Goal: Contribute content: Contribute content

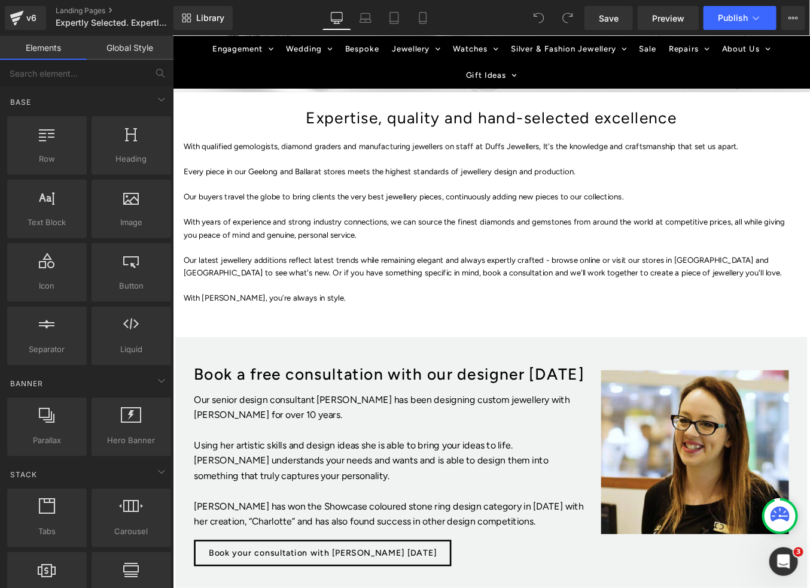
scroll to position [371, 0]
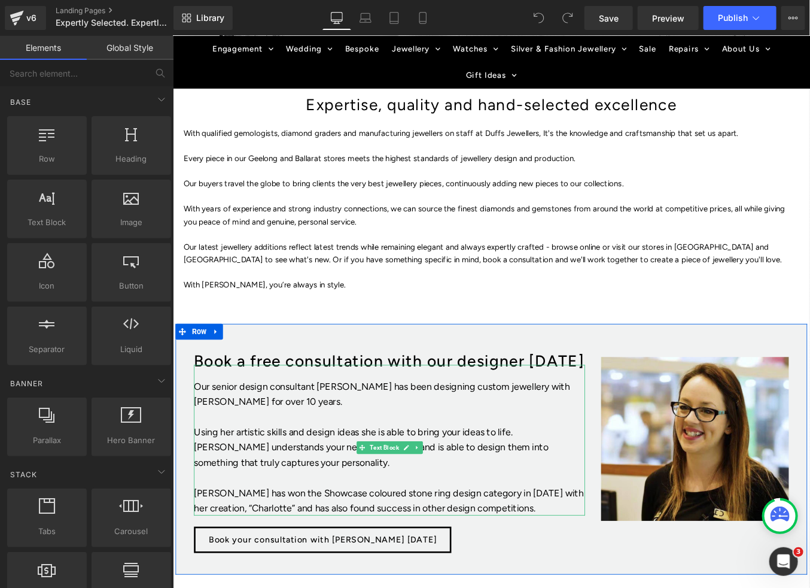
click at [319, 461] on p at bounding box center [418, 468] width 445 height 17
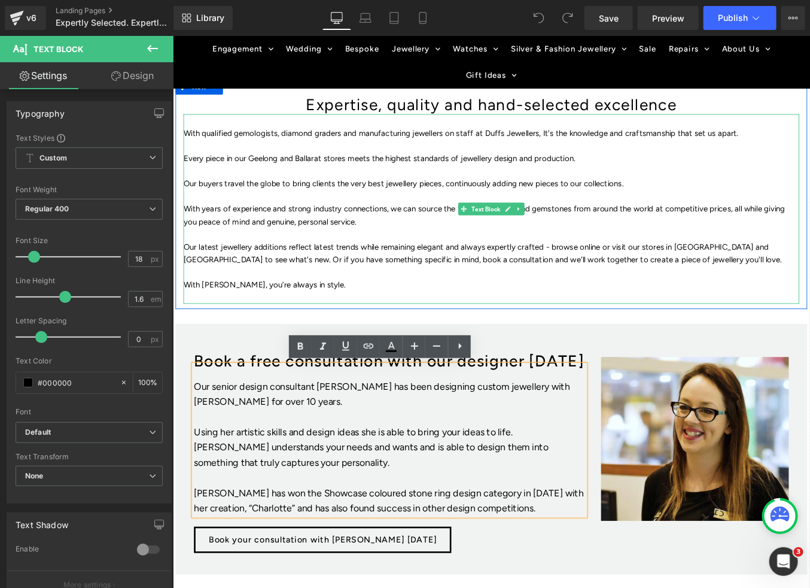
click at [310, 229] on p "With years of experience and strong industry connections, we can source the fin…" at bounding box center [534, 239] width 700 height 29
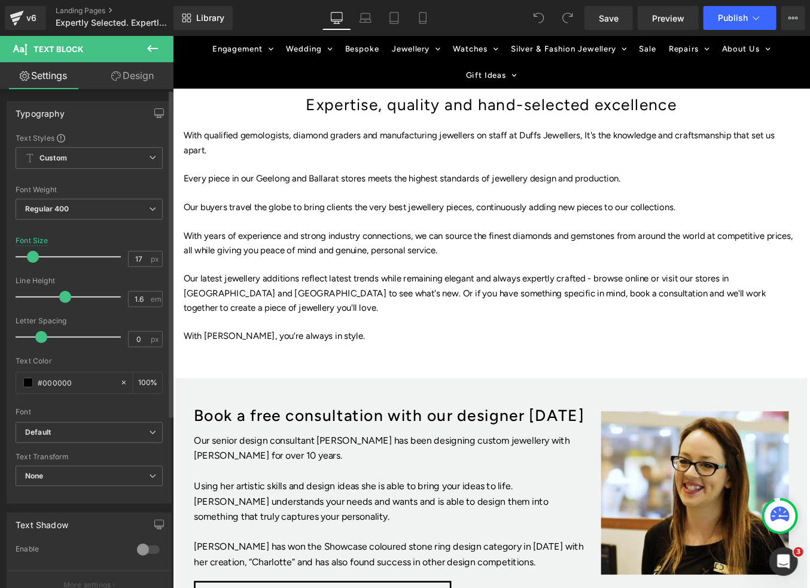
type input "18"
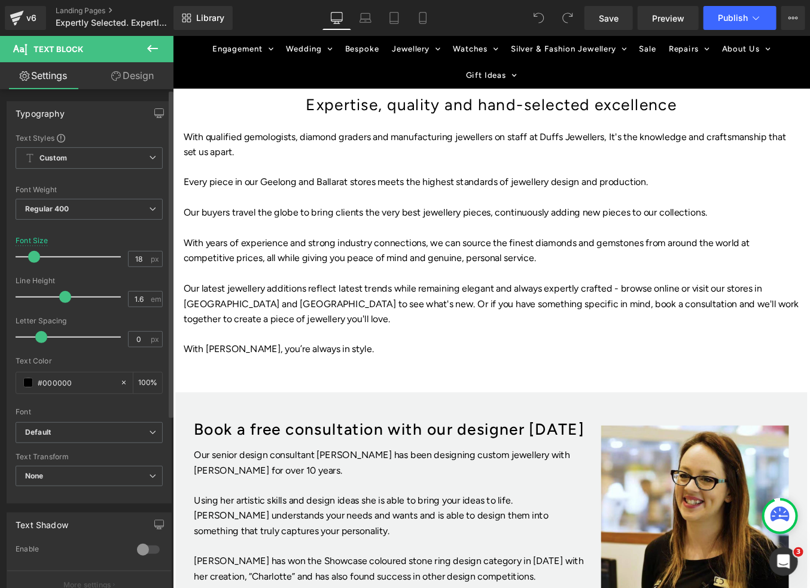
click at [34, 262] on span at bounding box center [34, 257] width 12 height 12
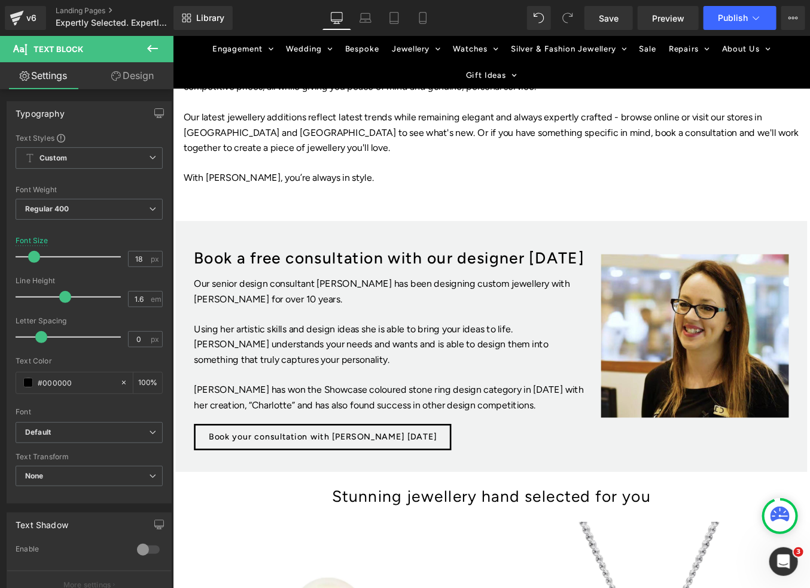
scroll to position [567, 0]
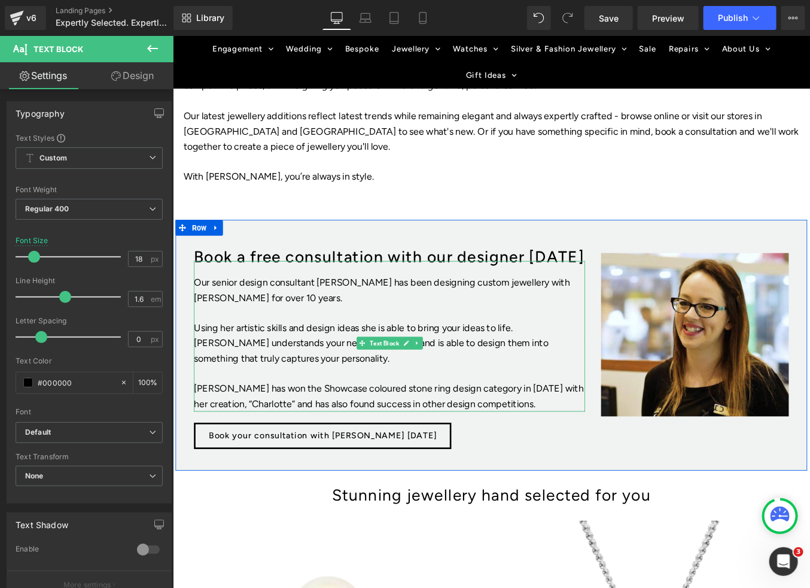
click at [473, 336] on p "Our senior design consultant [PERSON_NAME] has been designing custom jewellery …" at bounding box center [418, 324] width 445 height 35
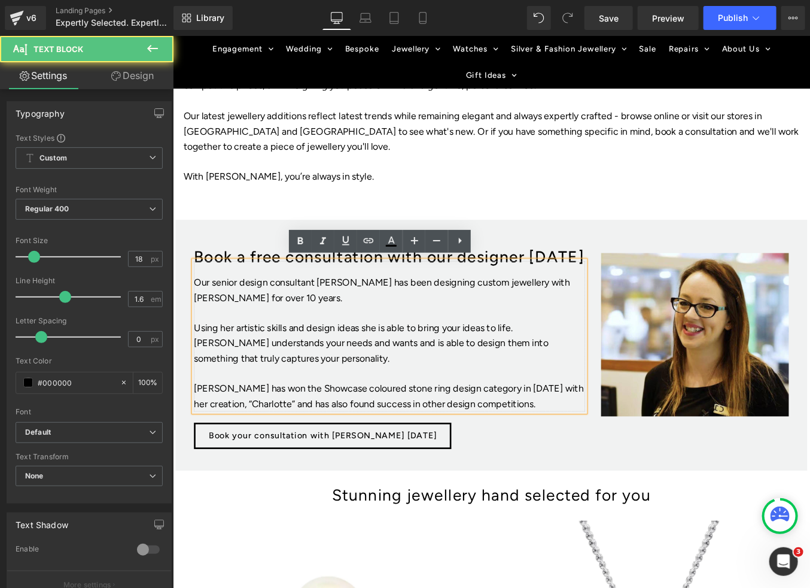
scroll to position [569, 0]
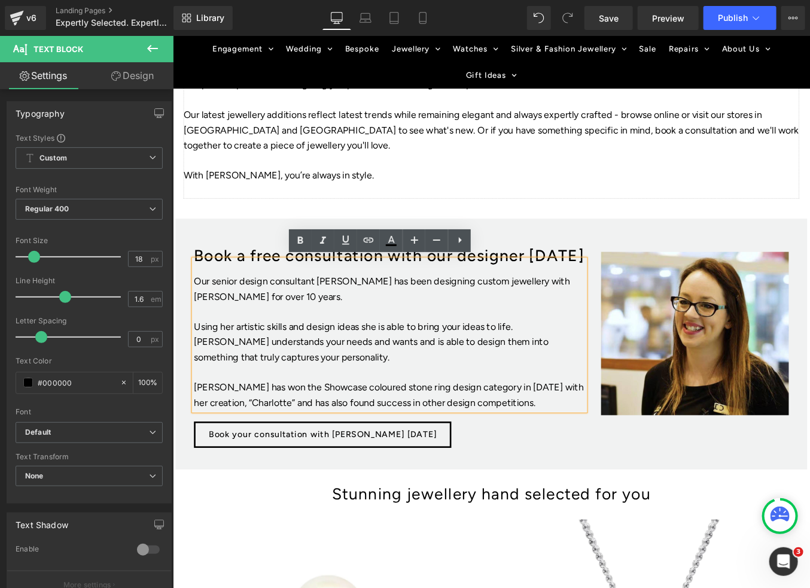
click at [470, 168] on p at bounding box center [534, 176] width 700 height 17
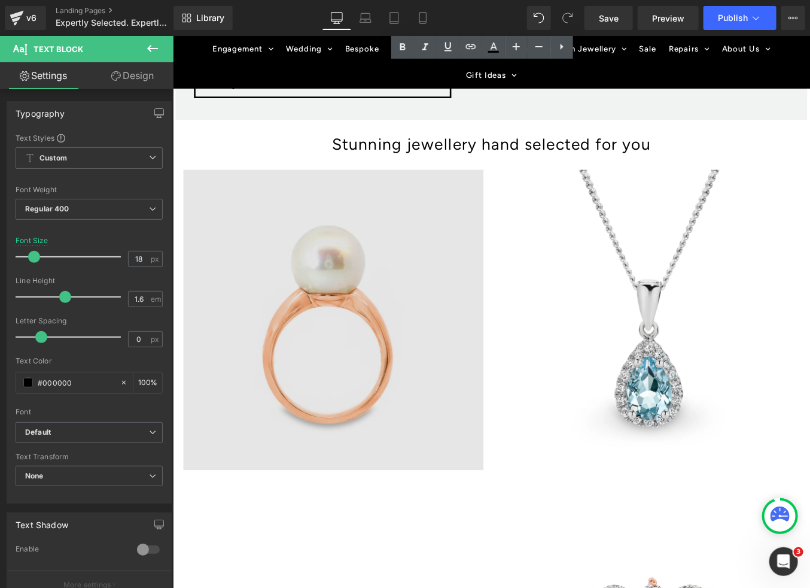
scroll to position [966, 0]
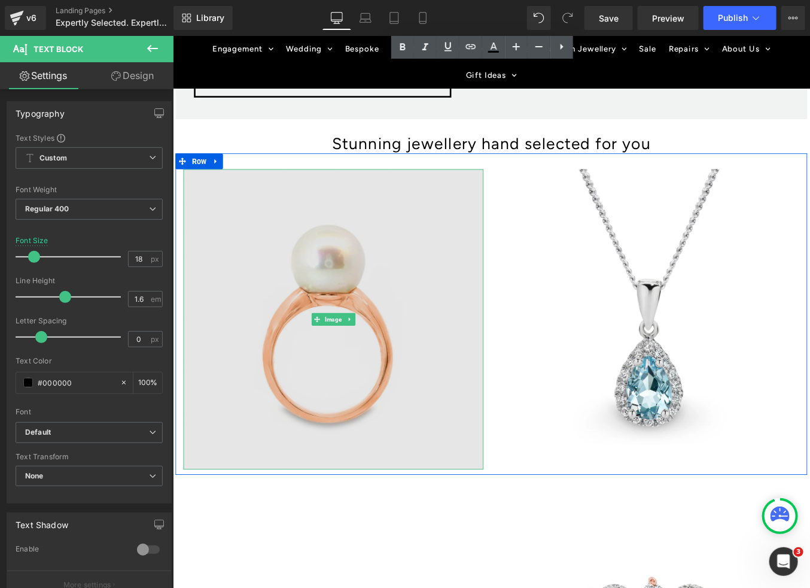
click at [393, 326] on img at bounding box center [354, 357] width 341 height 341
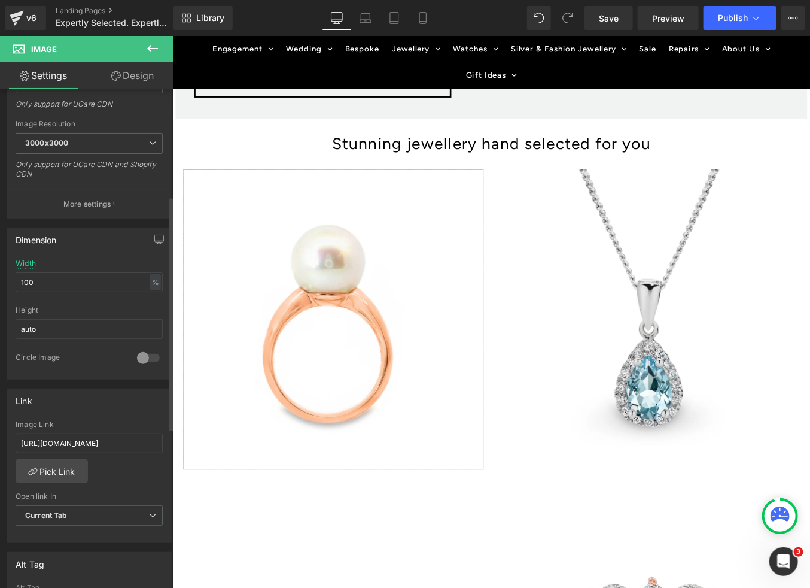
scroll to position [230, 0]
click at [44, 280] on input "100" at bounding box center [89, 279] width 147 height 20
drag, startPoint x: 44, startPoint y: 280, endPoint x: 20, endPoint y: 277, distance: 24.1
click at [20, 277] on input "100" at bounding box center [89, 279] width 147 height 20
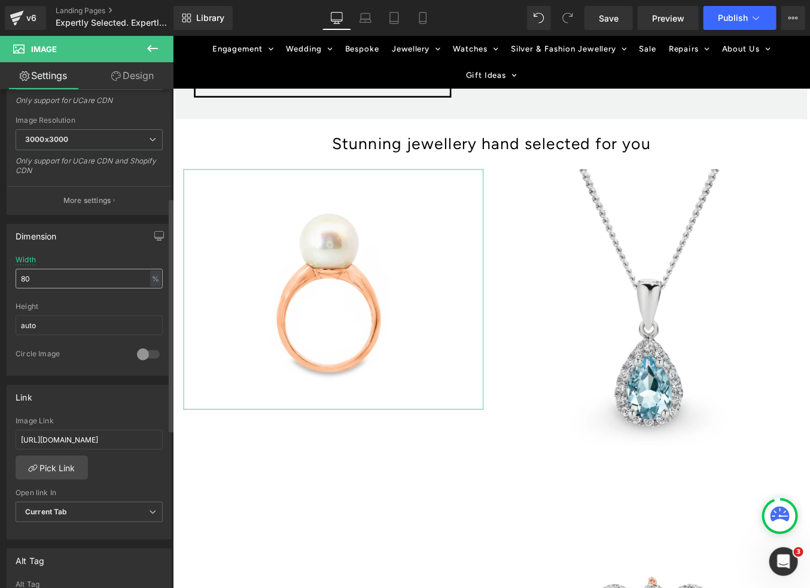
type input "80"
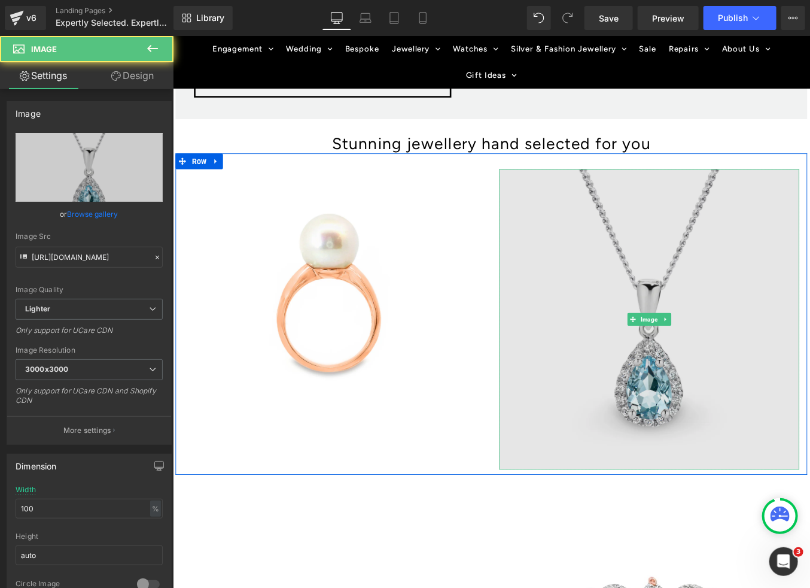
click at [698, 401] on img at bounding box center [713, 357] width 341 height 341
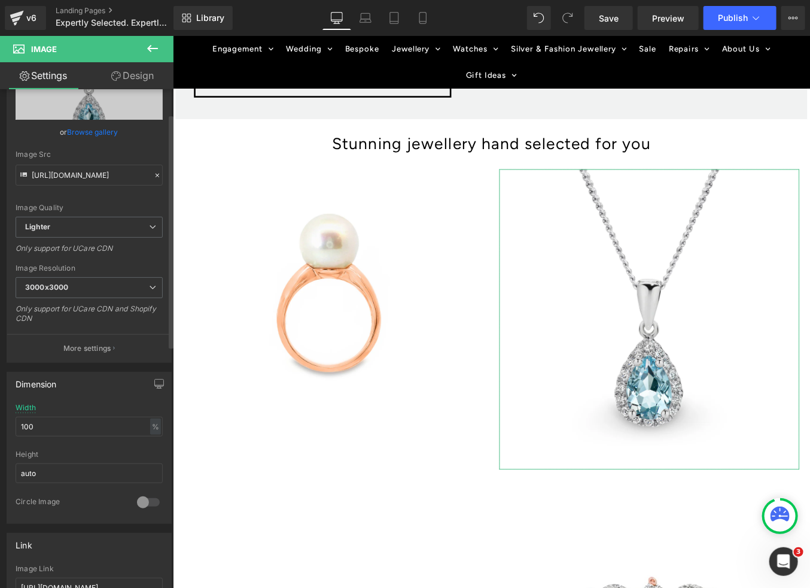
scroll to position [84, 0]
drag, startPoint x: 51, startPoint y: 428, endPoint x: 20, endPoint y: 422, distance: 32.4
click at [20, 422] on input "100" at bounding box center [89, 424] width 147 height 20
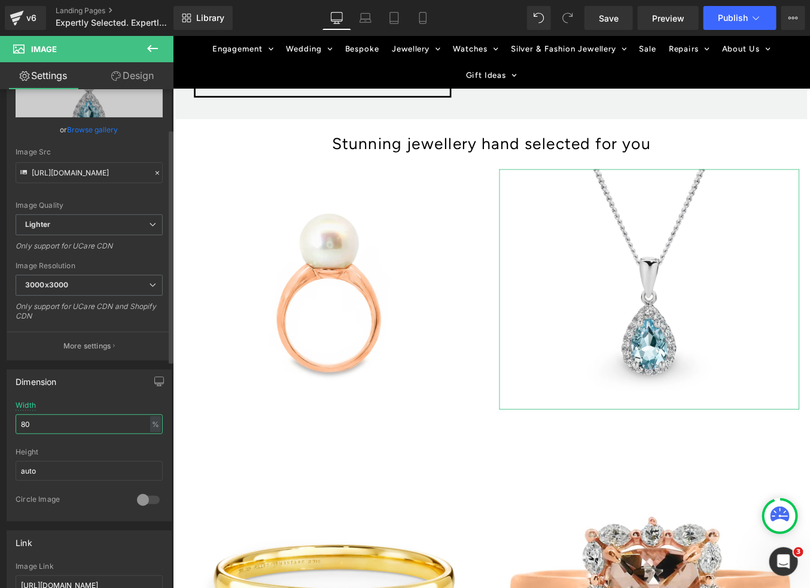
type input "80"
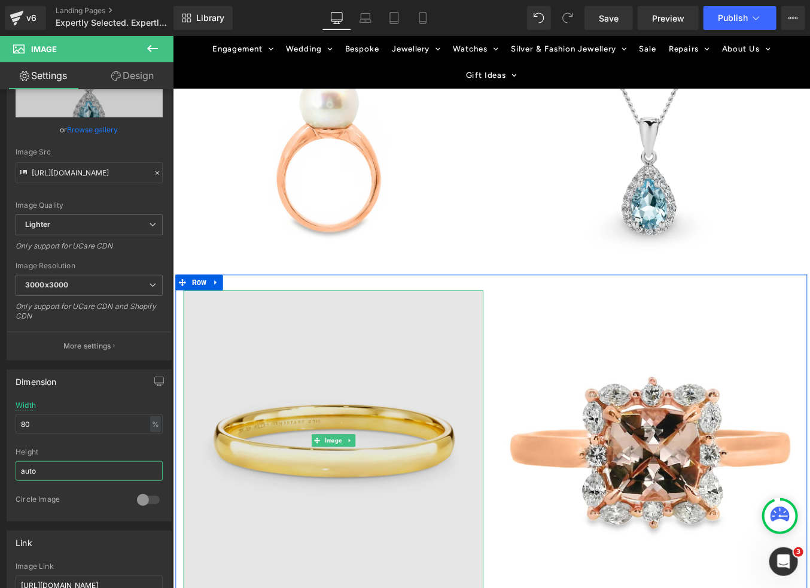
scroll to position [1145, 0]
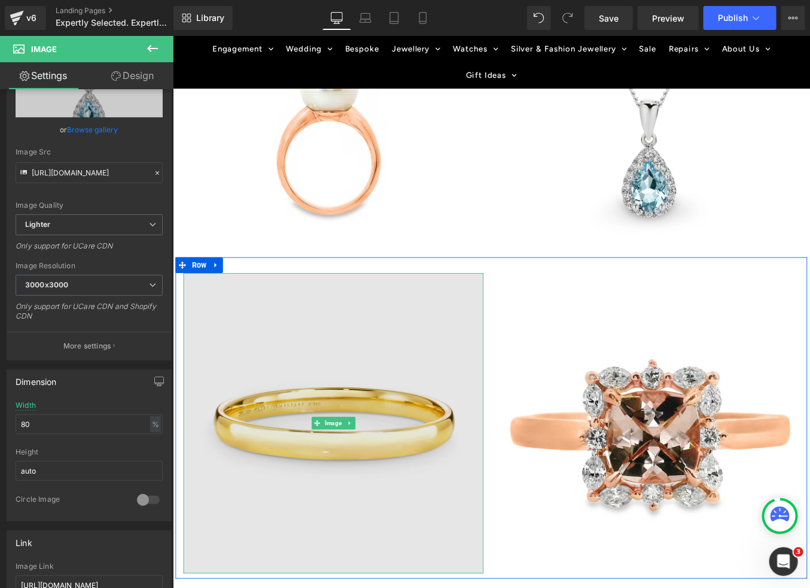
click at [390, 494] on img at bounding box center [354, 475] width 341 height 341
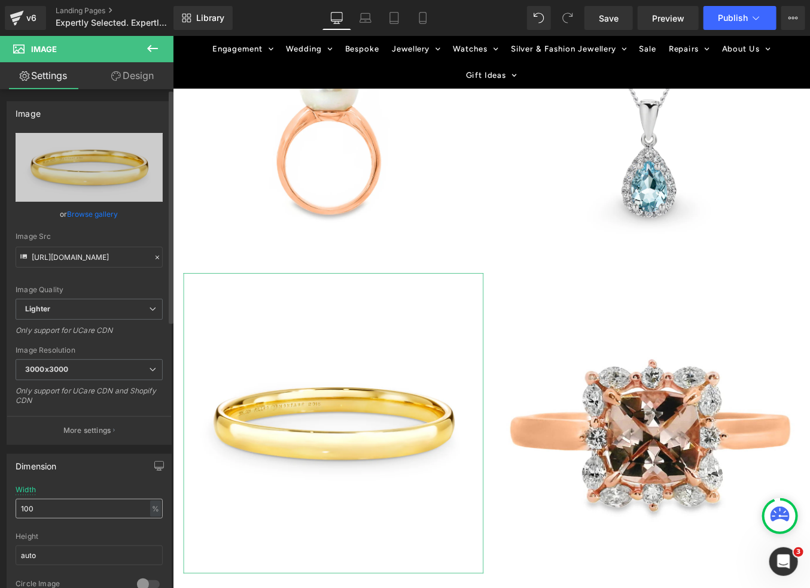
drag, startPoint x: 41, startPoint y: 507, endPoint x: 22, endPoint y: 506, distance: 19.2
click at [22, 506] on input "100" at bounding box center [89, 508] width 147 height 20
type input "80"
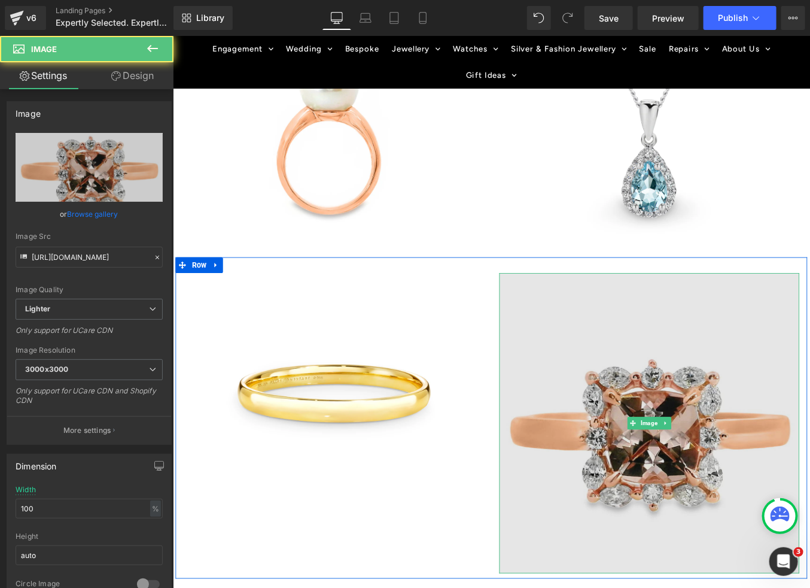
click at [686, 489] on img at bounding box center [713, 475] width 341 height 341
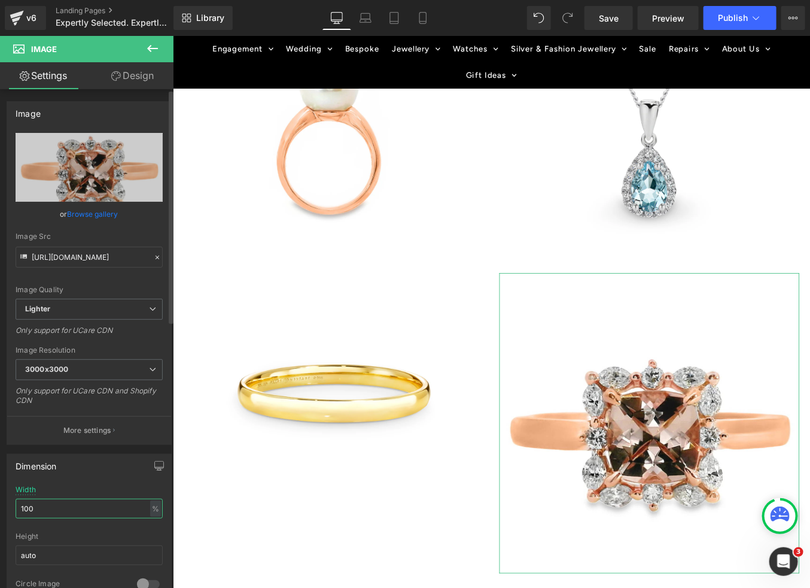
click at [56, 508] on input "100" at bounding box center [89, 508] width 147 height 20
drag, startPoint x: 56, startPoint y: 508, endPoint x: 17, endPoint y: 507, distance: 38.3
click at [17, 507] on input "100" at bounding box center [89, 508] width 147 height 20
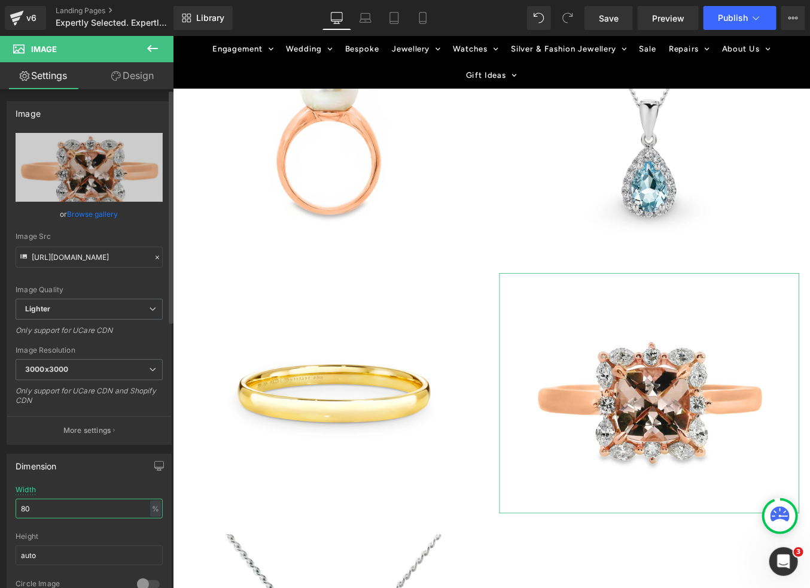
drag, startPoint x: 31, startPoint y: 510, endPoint x: 19, endPoint y: 510, distance: 11.4
click at [19, 510] on input "80" at bounding box center [89, 508] width 147 height 20
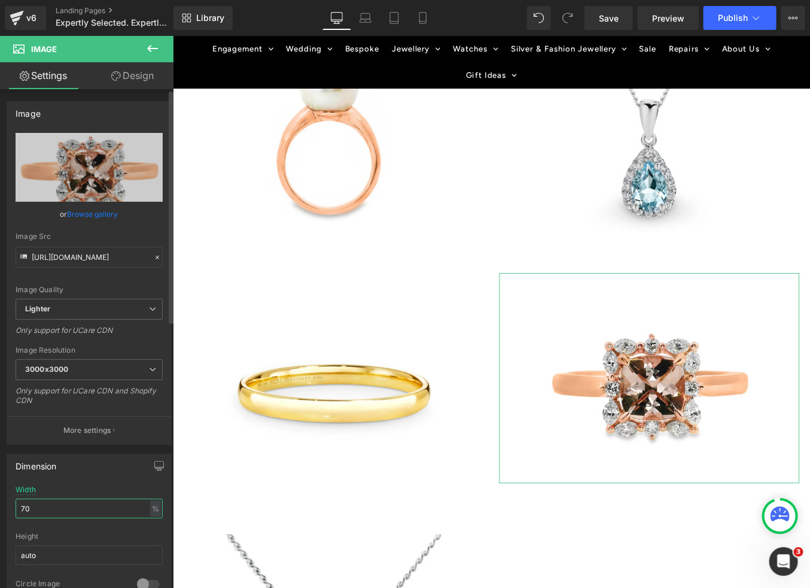
type input "70"
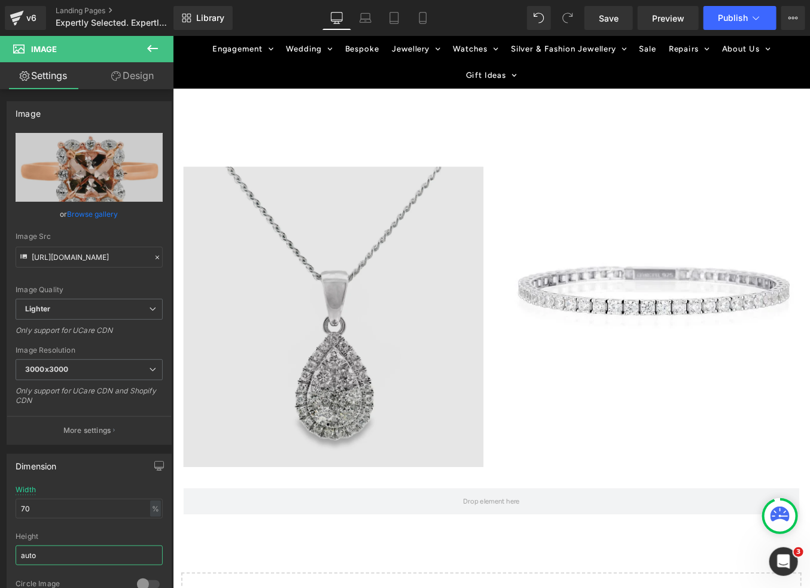
scroll to position [1568, 0]
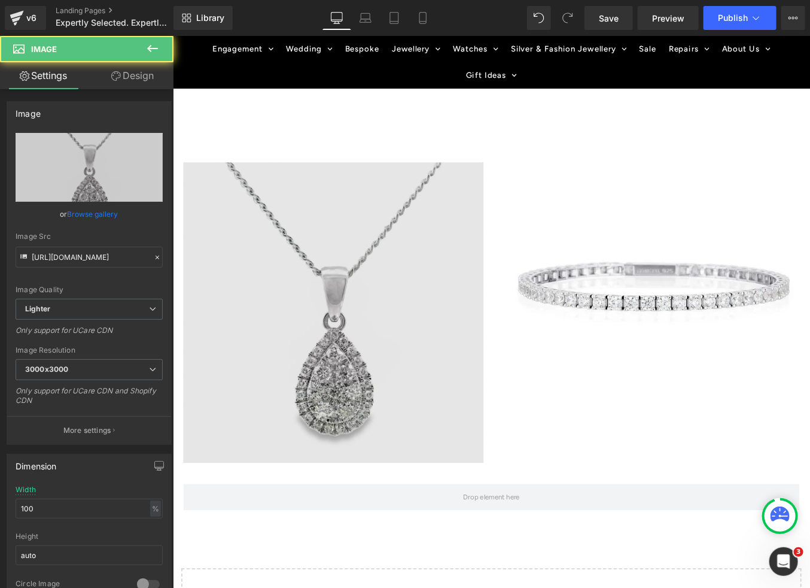
click at [348, 475] on img at bounding box center [354, 349] width 341 height 341
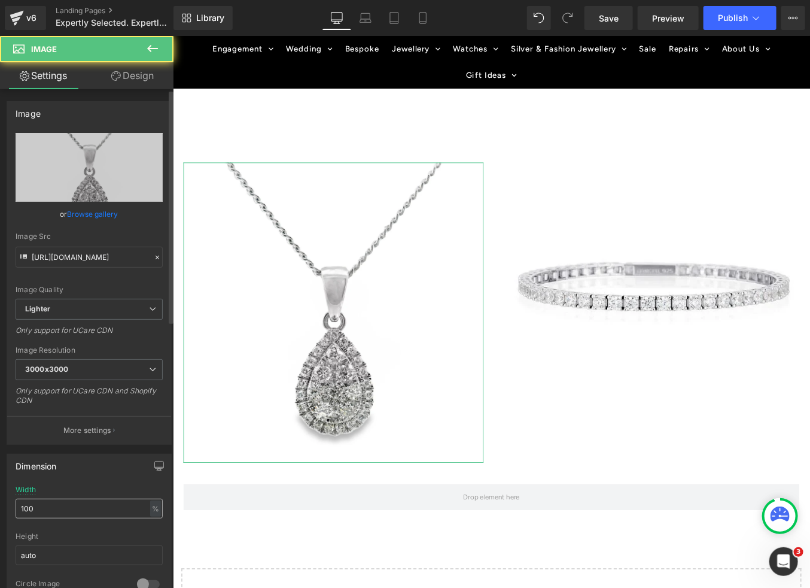
click at [77, 512] on input "100" at bounding box center [89, 508] width 147 height 20
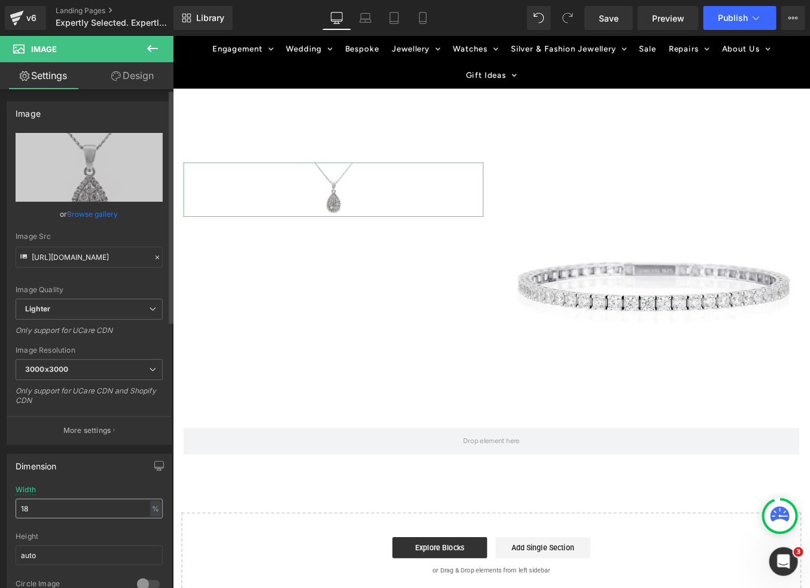
type input "1"
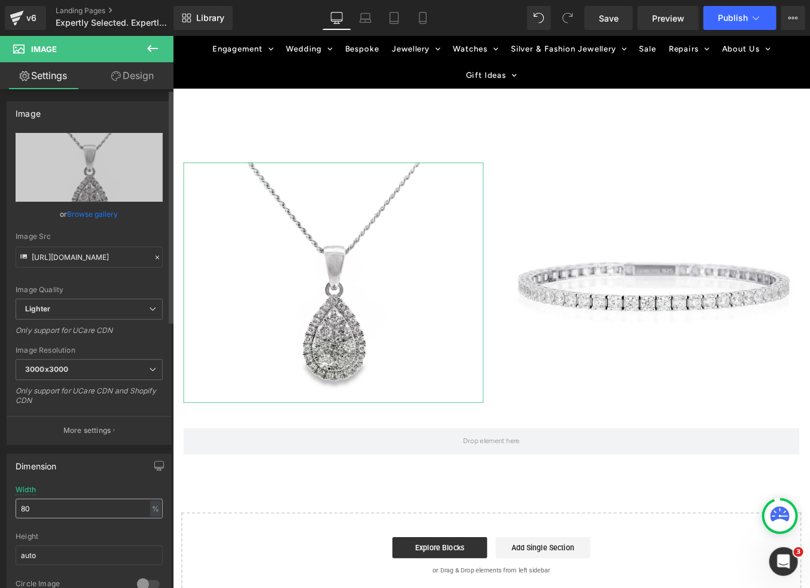
type input "80"
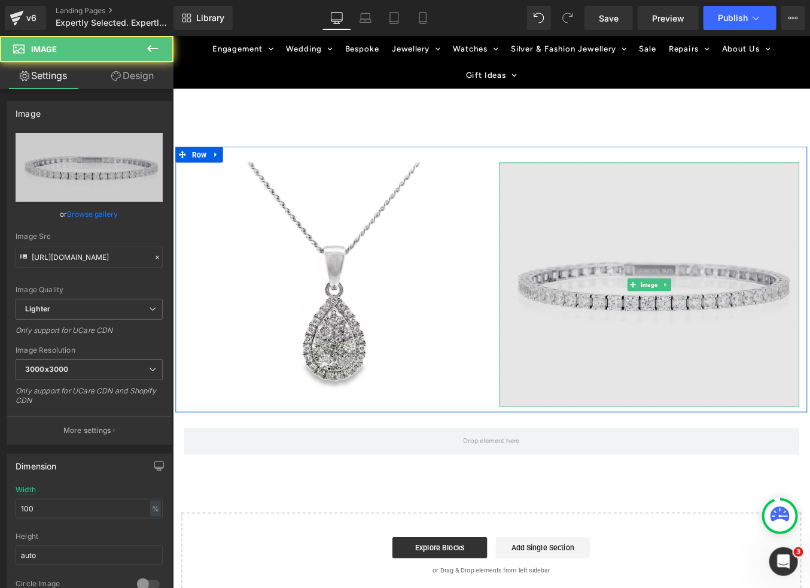
click at [779, 334] on img at bounding box center [713, 318] width 341 height 278
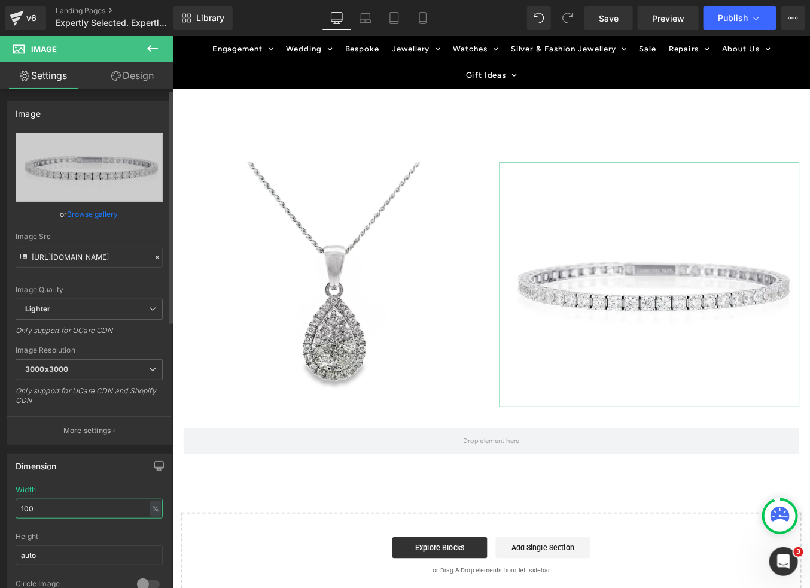
click at [57, 512] on input "100" at bounding box center [89, 508] width 147 height 20
type input "1"
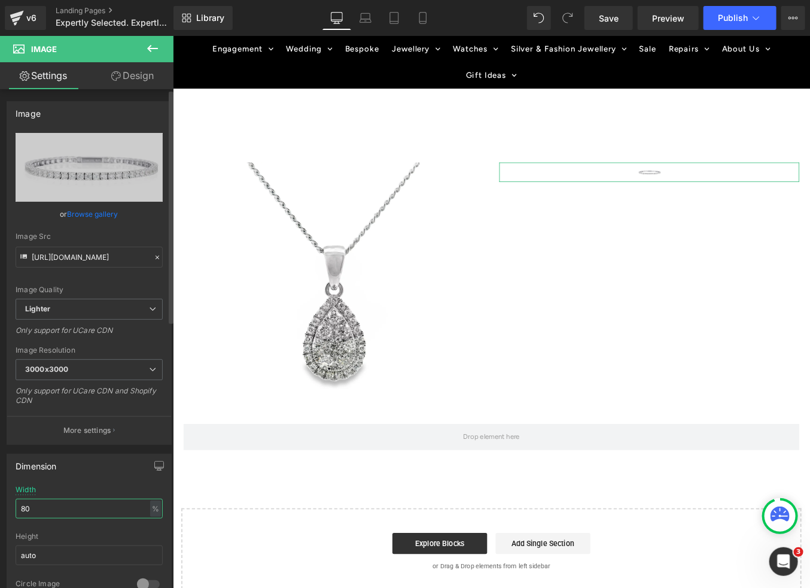
type input "80"
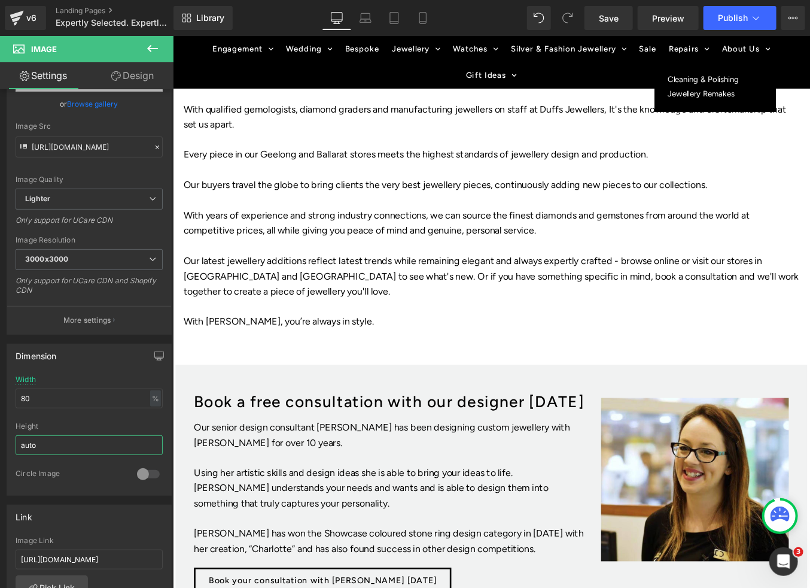
scroll to position [395, 0]
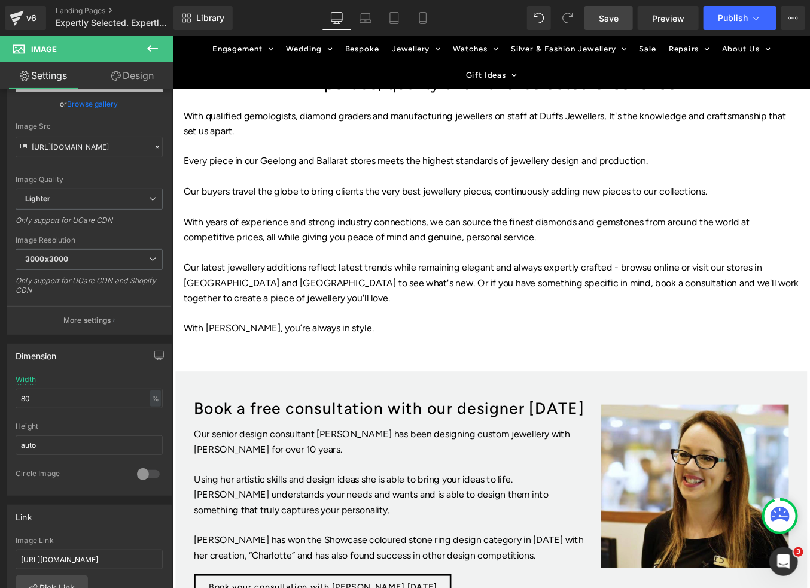
click at [619, 13] on span "Save" at bounding box center [609, 18] width 20 height 13
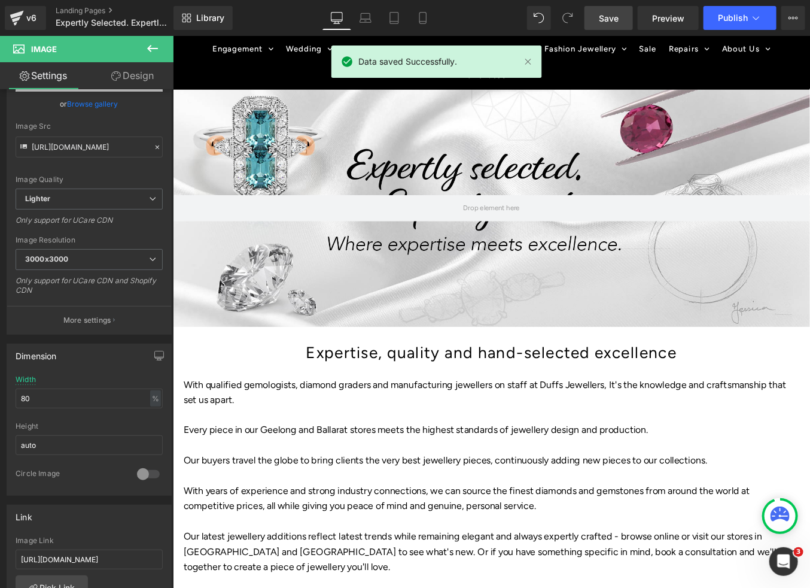
scroll to position [95, 0]
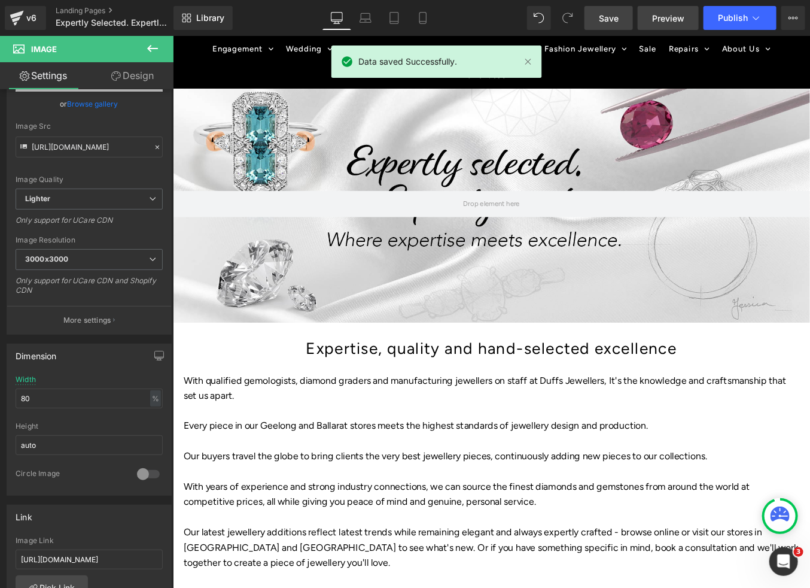
click at [672, 17] on span "Preview" at bounding box center [668, 18] width 32 height 13
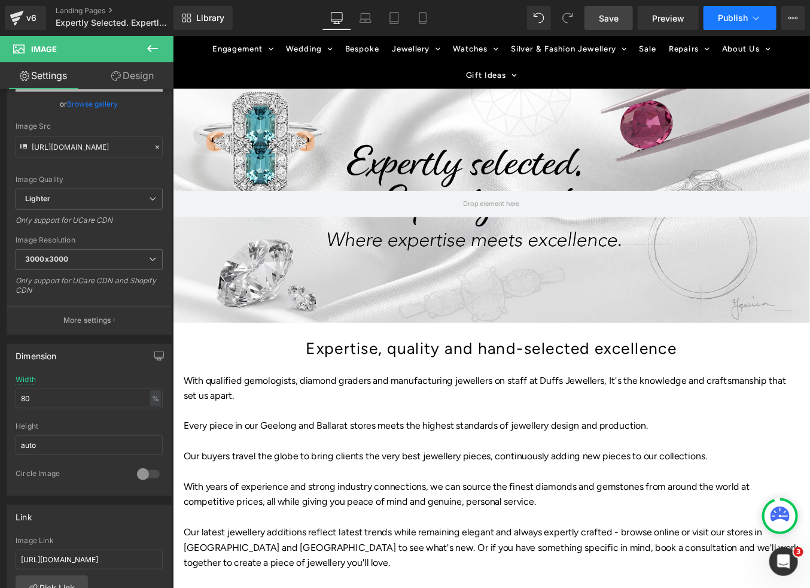
click at [742, 22] on span "Publish" at bounding box center [733, 18] width 30 height 10
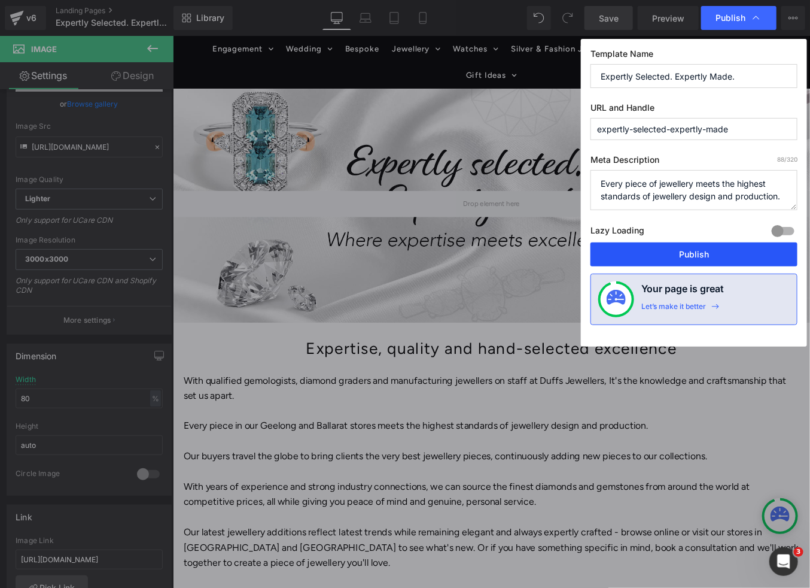
click at [673, 258] on button "Publish" at bounding box center [694, 254] width 207 height 24
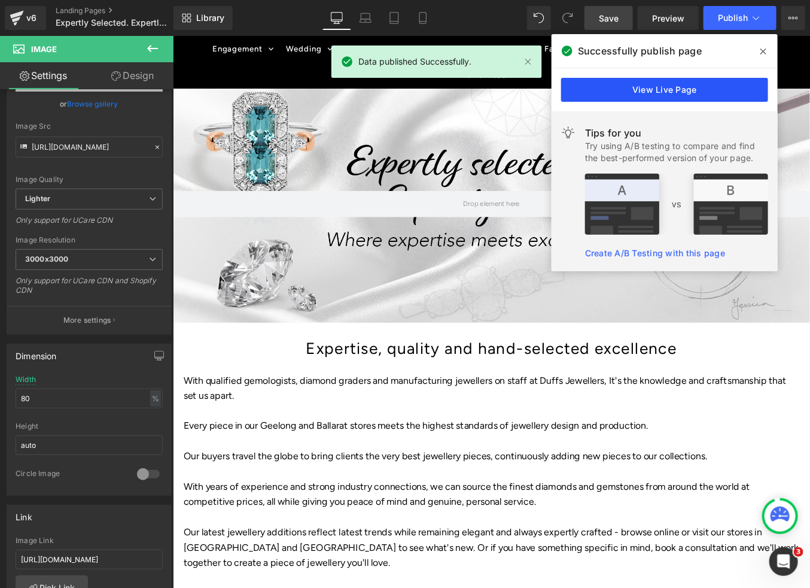
click at [695, 88] on link "View Live Page" at bounding box center [664, 90] width 207 height 24
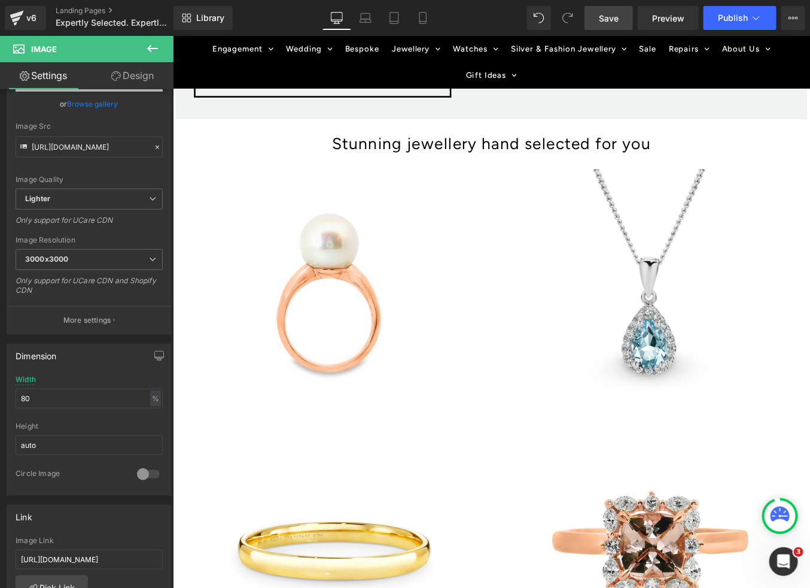
scroll to position [970, 0]
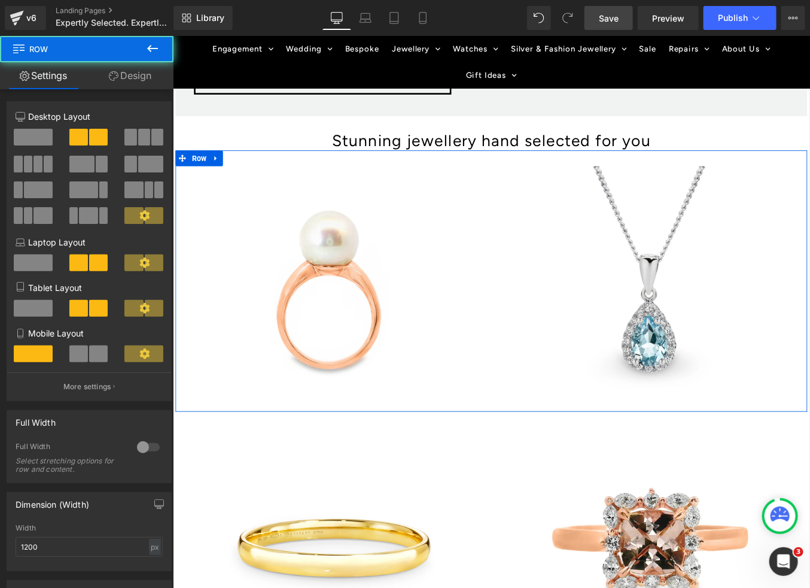
click at [533, 176] on div "Image Image Row" at bounding box center [534, 313] width 718 height 297
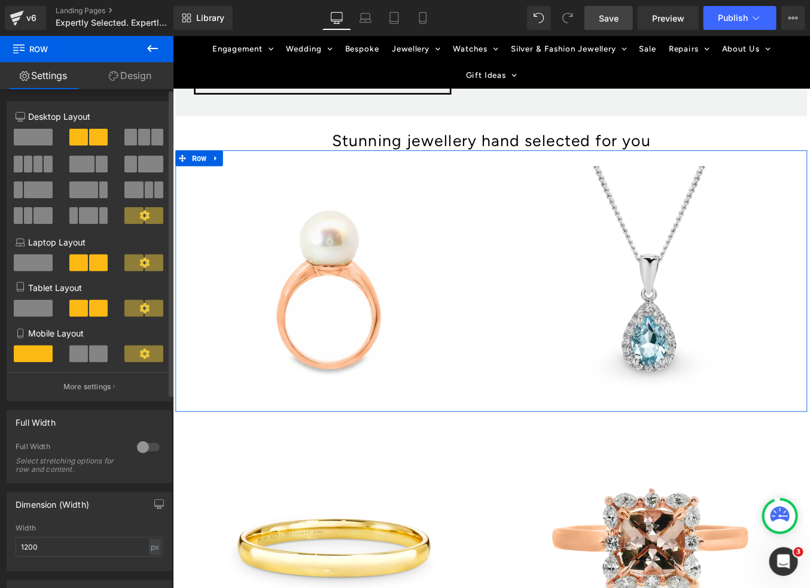
click at [142, 141] on span at bounding box center [144, 137] width 12 height 17
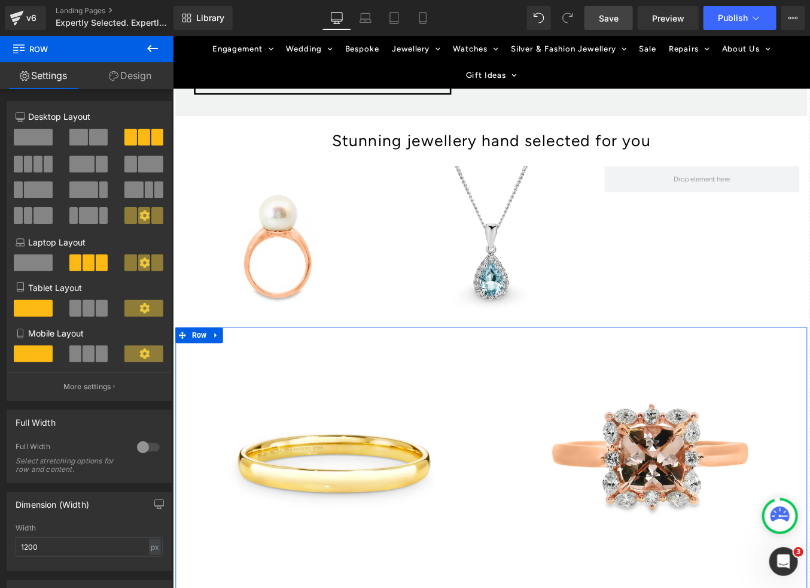
click at [528, 384] on div "Image" at bounding box center [354, 520] width 359 height 273
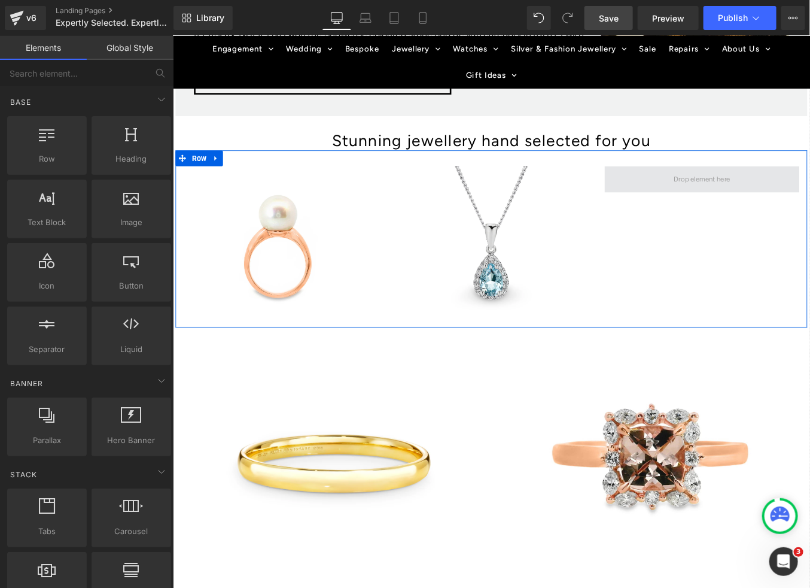
click at [763, 194] on span at bounding box center [773, 198] width 72 height 20
click at [737, 275] on div "Image Image Row" at bounding box center [534, 265] width 718 height 201
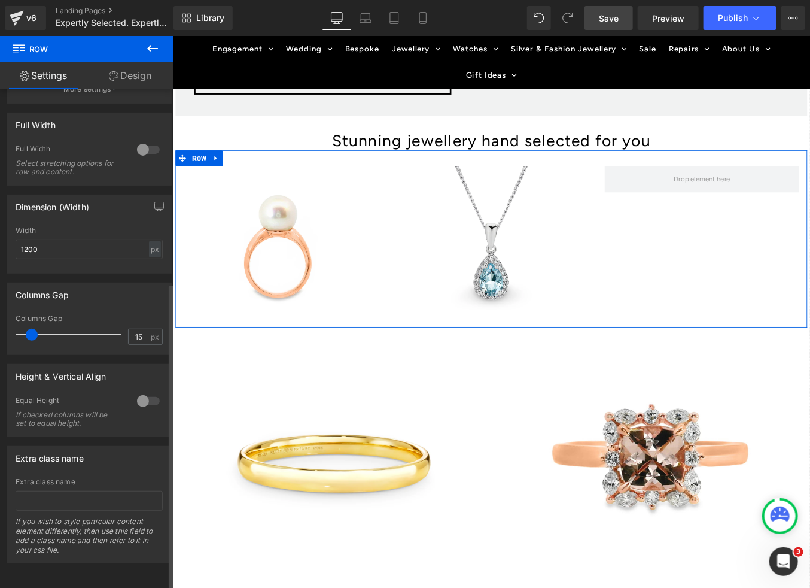
scroll to position [0, 0]
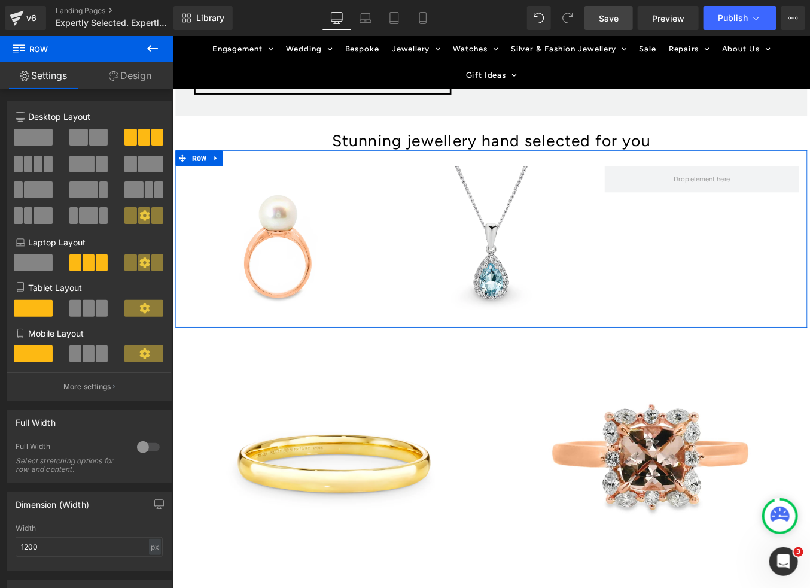
click at [50, 80] on link "Settings" at bounding box center [43, 75] width 87 height 27
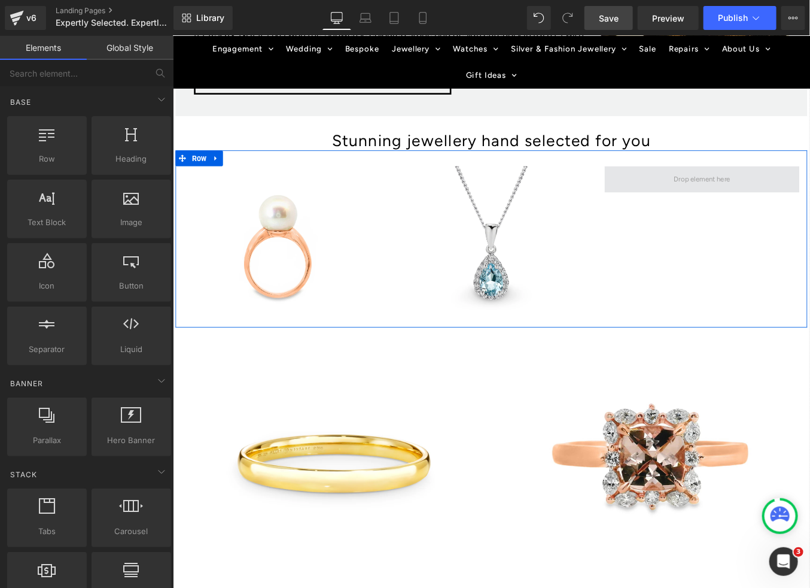
click at [762, 197] on span at bounding box center [773, 198] width 72 height 20
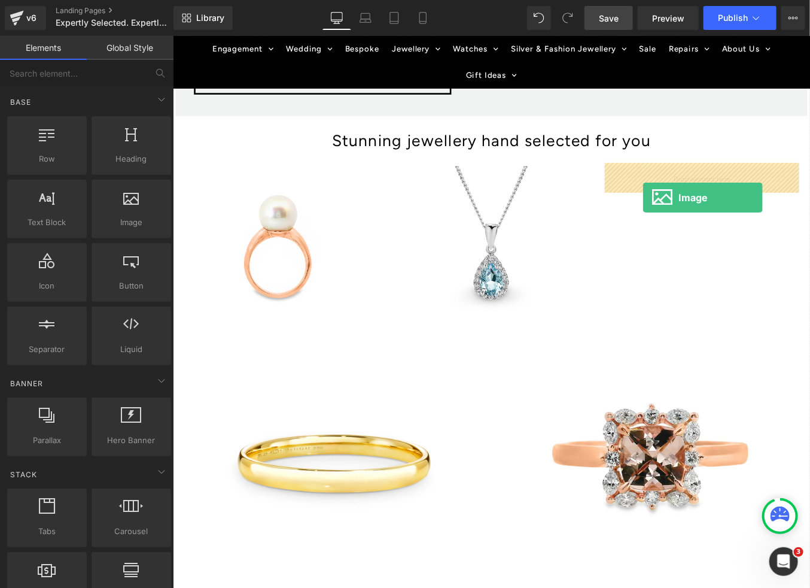
drag, startPoint x: 305, startPoint y: 247, endPoint x: 707, endPoint y: 218, distance: 402.5
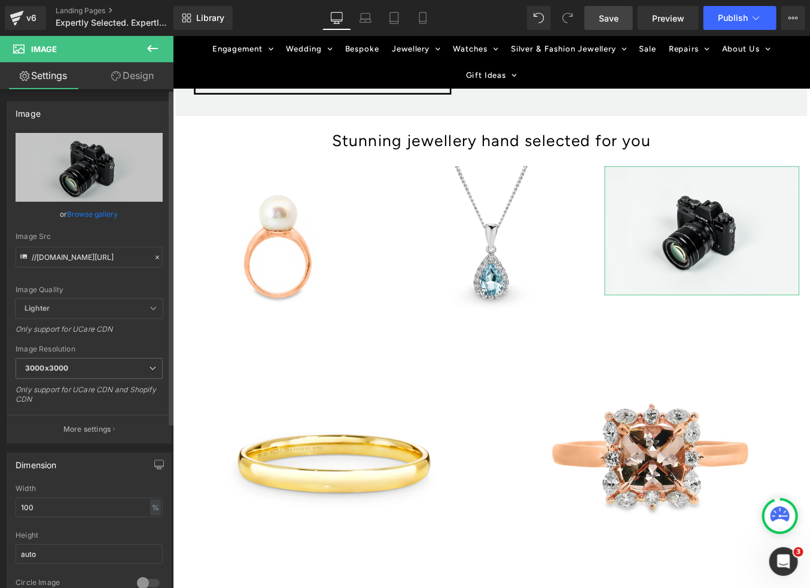
click at [92, 214] on link "Browse gallery" at bounding box center [93, 213] width 51 height 21
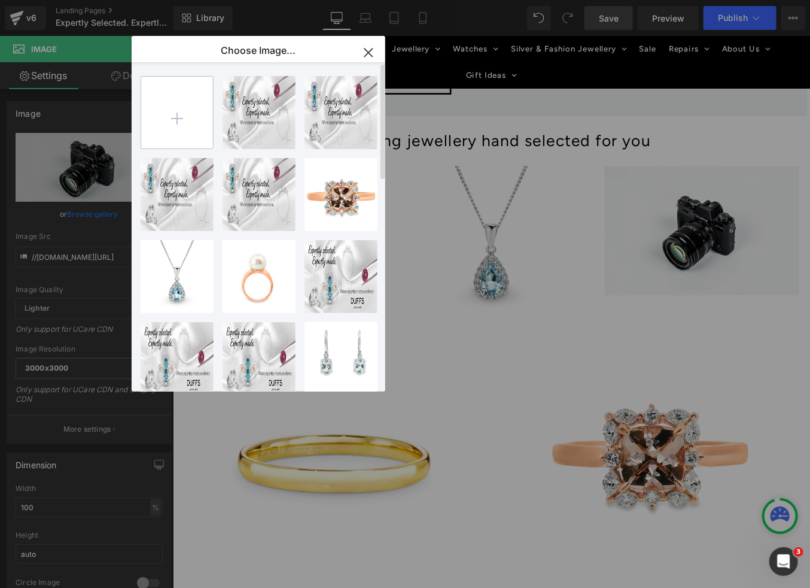
click at [186, 123] on input "file" at bounding box center [177, 113] width 72 height 72
type input "C:\fakepath\001-017-04076-image-1_1024x1024.webp"
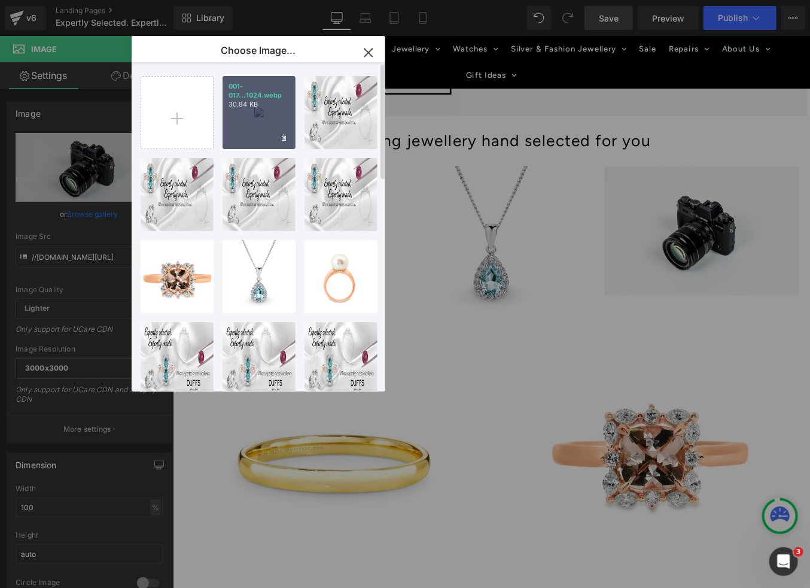
click at [267, 133] on div "001-017...1024.webp 30.84 KB" at bounding box center [259, 112] width 73 height 73
type input "[URL][DOMAIN_NAME]"
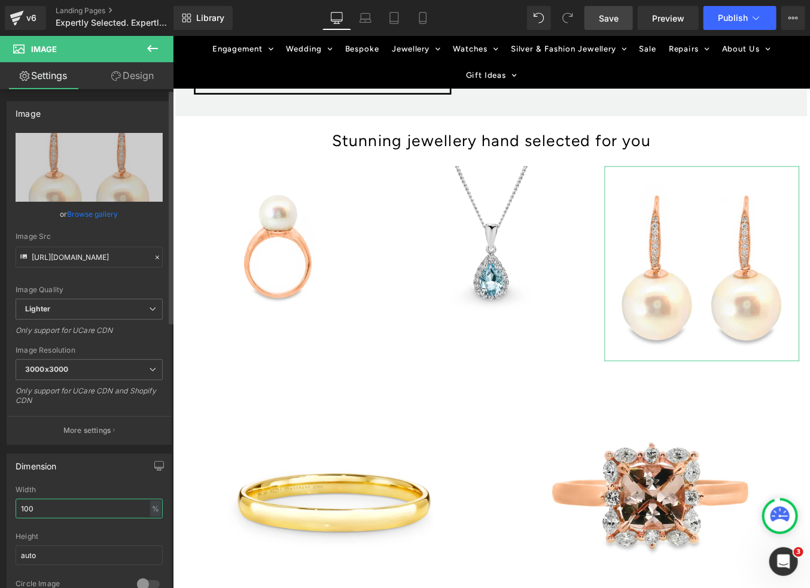
drag, startPoint x: 59, startPoint y: 506, endPoint x: 7, endPoint y: 501, distance: 52.9
click at [7, 501] on div "100% Width 100 % % px auto Height auto 0 Circle Image" at bounding box center [89, 545] width 164 height 120
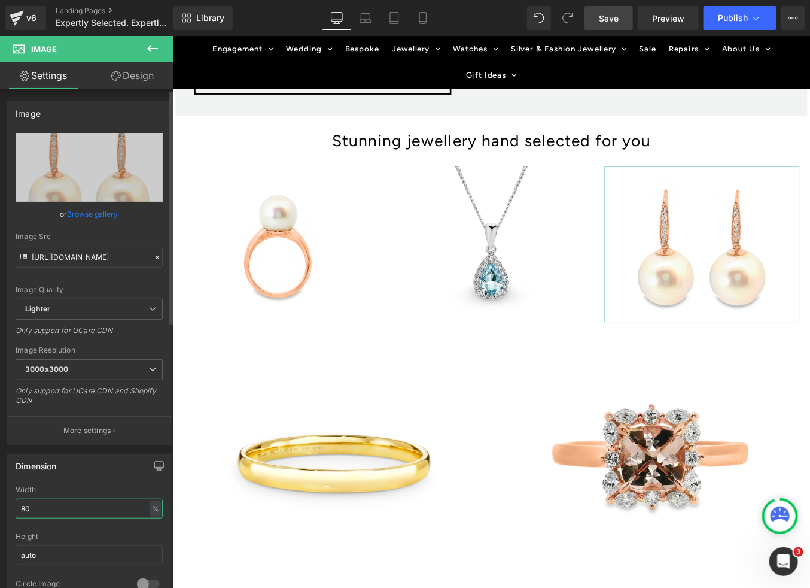
type input "80"
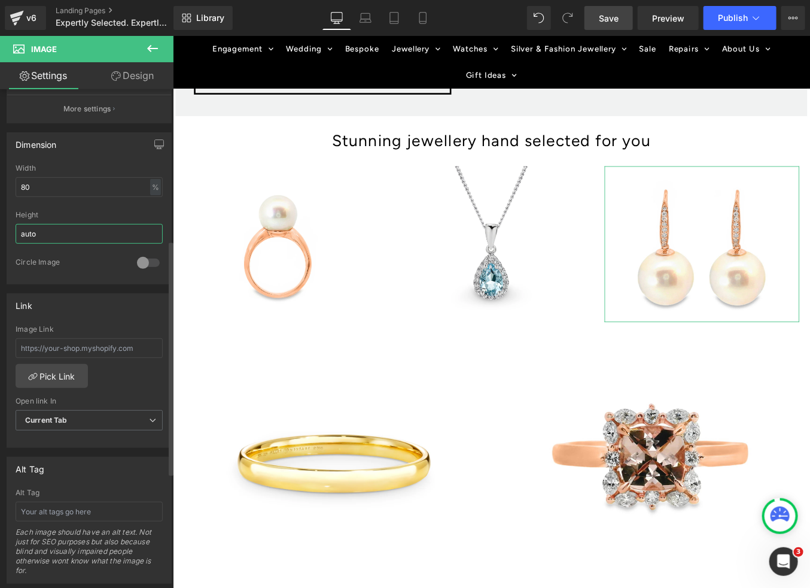
scroll to position [322, 0]
click at [52, 373] on link "Pick Link" at bounding box center [52, 375] width 72 height 24
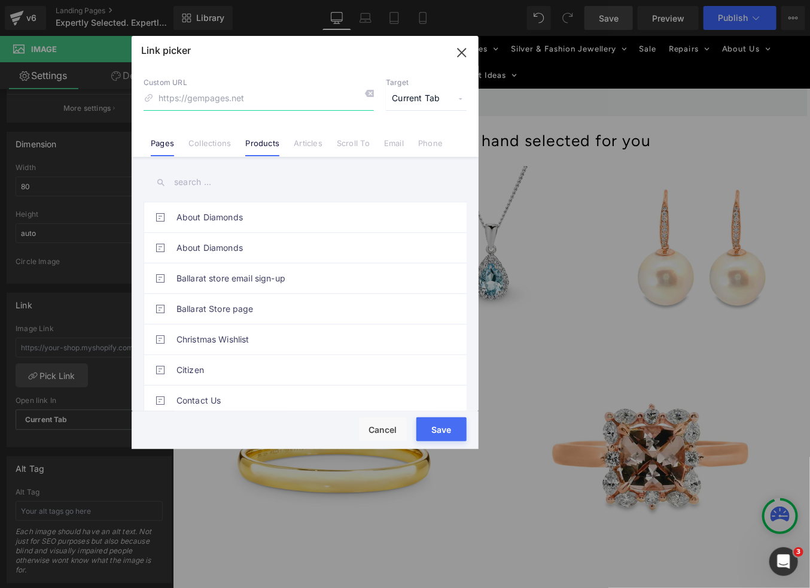
paste input "[URL][DOMAIN_NAME]"
type input "[URL][DOMAIN_NAME]"
click at [443, 419] on button "Save" at bounding box center [442, 429] width 50 height 24
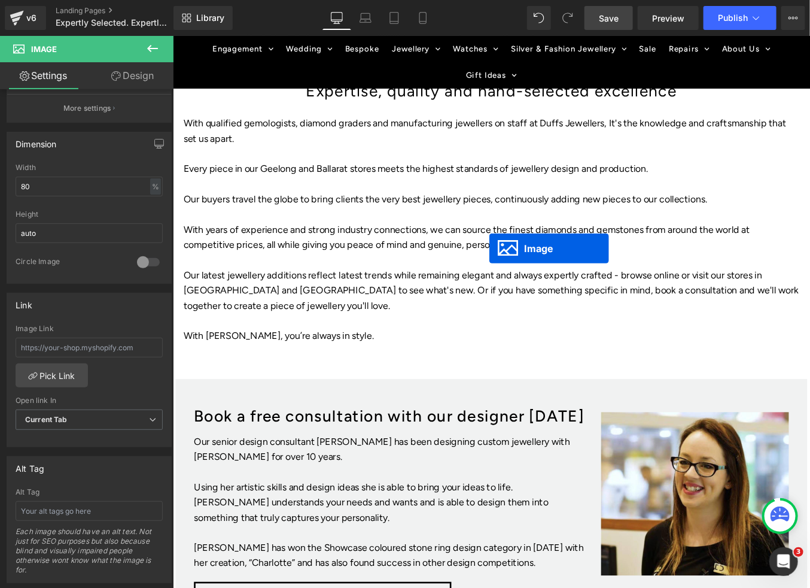
scroll to position [1545, 0]
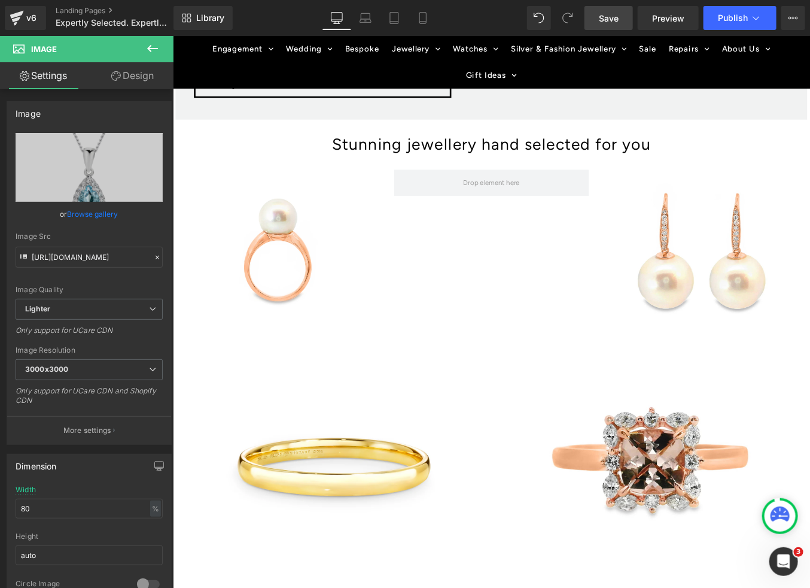
click at [78, 211] on link "Browse gallery" at bounding box center [93, 213] width 51 height 21
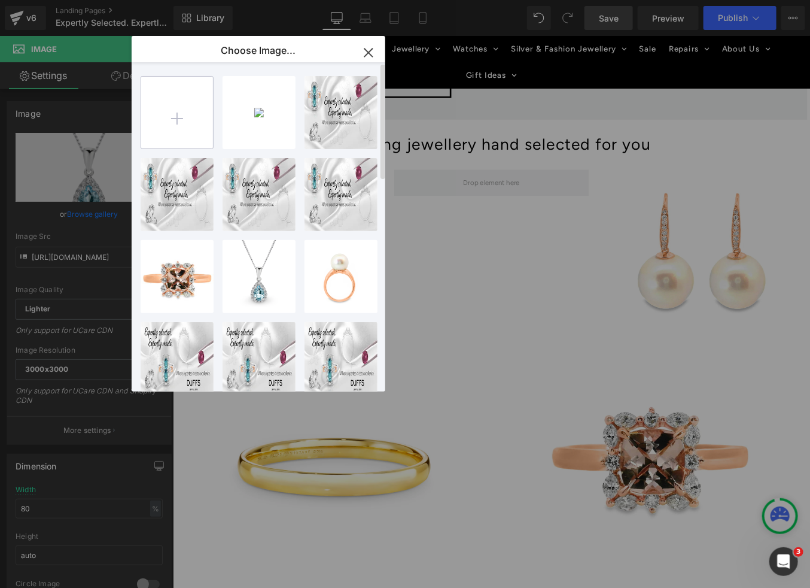
scroll to position [1, 0]
click at [178, 109] on input "file" at bounding box center [177, 112] width 72 height 72
type input "C:\fakepath\001-017-04058-image-1_1024x1024.webp"
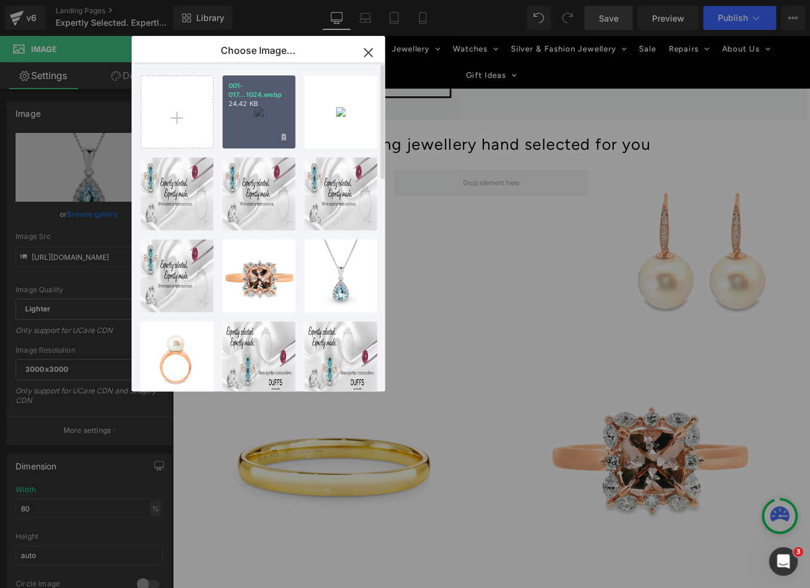
click at [248, 117] on div "001-017...1024.webp 24.42 KB" at bounding box center [259, 111] width 73 height 73
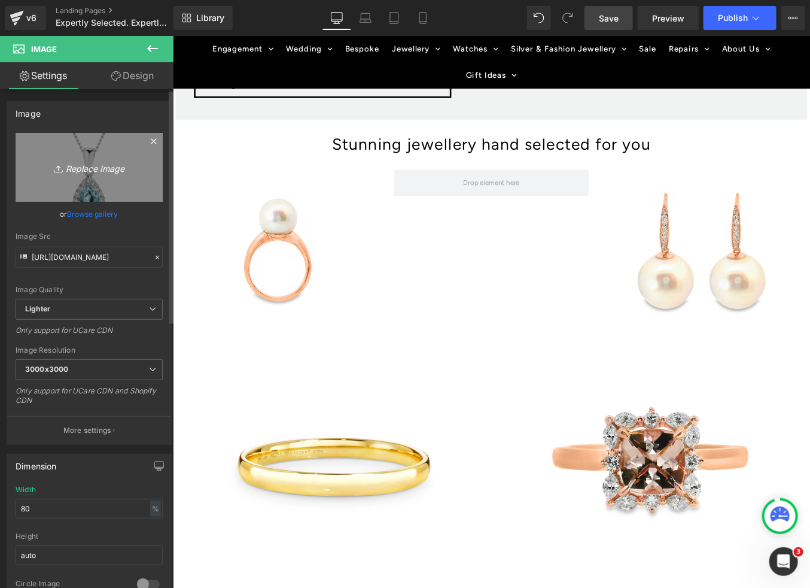
click at [62, 166] on icon "Replace Image" at bounding box center [89, 167] width 96 height 15
type input "C:\fakepath\001-017-04058-image-1_1024x1024.webp"
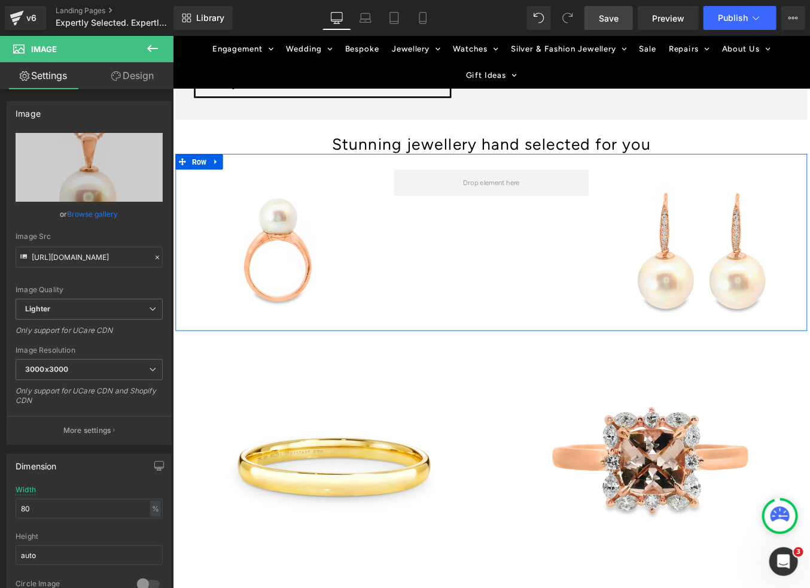
drag, startPoint x: 261, startPoint y: 214, endPoint x: 563, endPoint y: 245, distance: 303.2
click at [531, 203] on span at bounding box center [534, 202] width 72 height 20
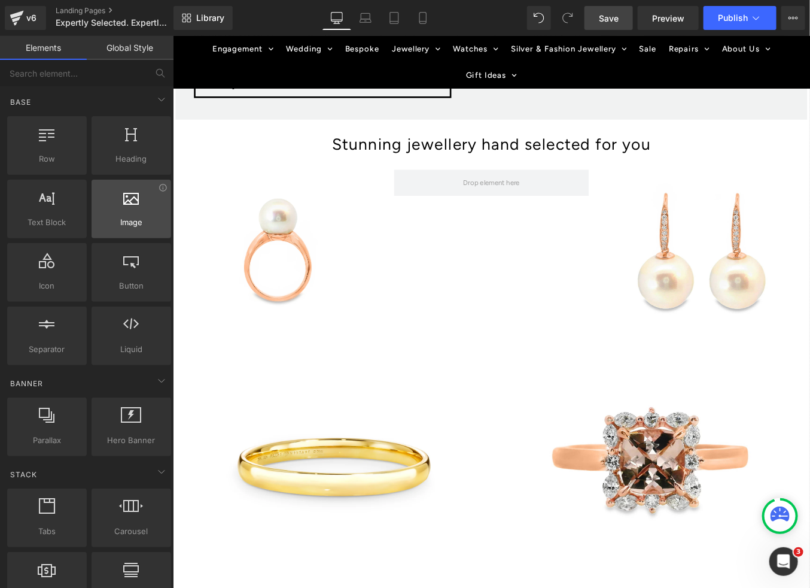
click at [138, 218] on span "Image" at bounding box center [131, 222] width 72 height 13
click at [126, 209] on div at bounding box center [131, 202] width 72 height 27
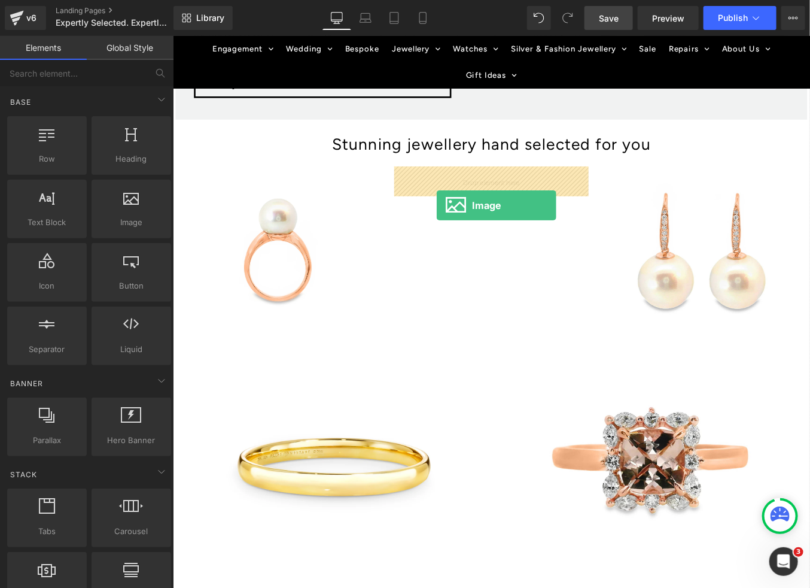
drag, startPoint x: 300, startPoint y: 242, endPoint x: 472, endPoint y: 228, distance: 172.3
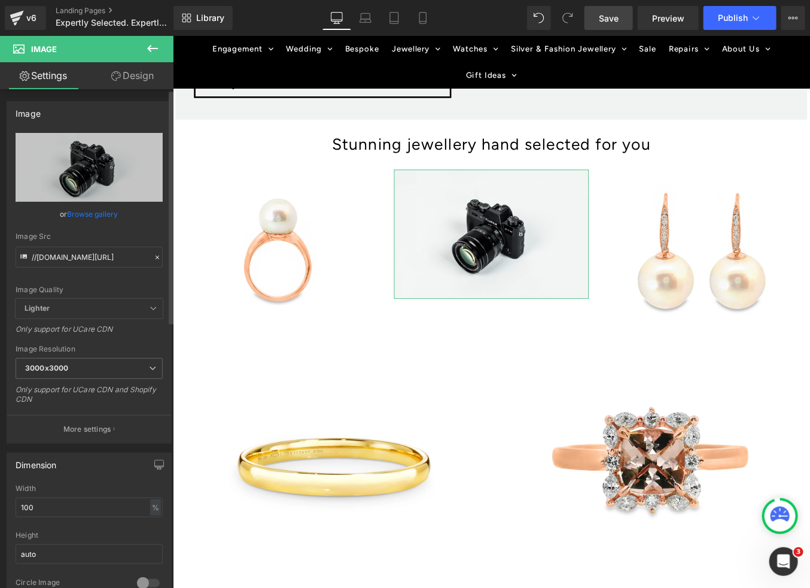
click at [82, 215] on link "Browse gallery" at bounding box center [93, 213] width 51 height 21
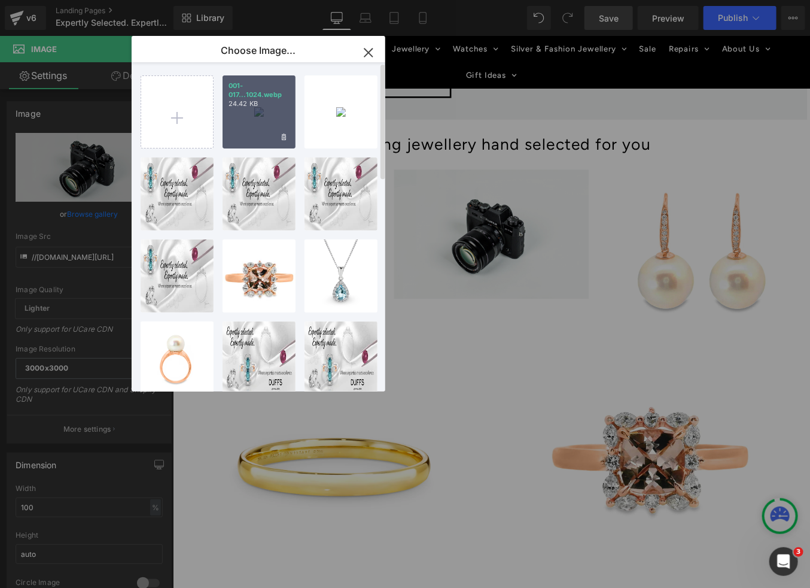
click at [250, 129] on div "001-017...1024.webp 24.42 KB" at bounding box center [259, 111] width 73 height 73
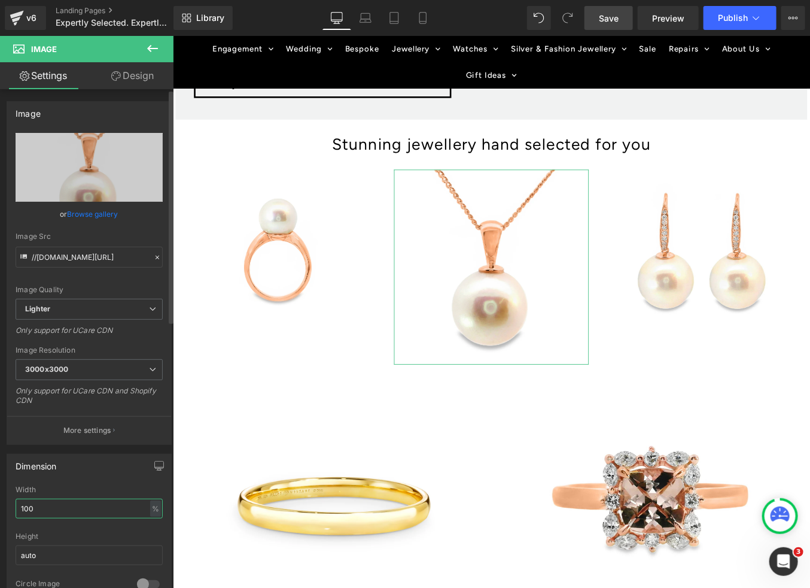
drag, startPoint x: 47, startPoint y: 507, endPoint x: 5, endPoint y: 503, distance: 42.1
click at [5, 503] on div "Dimension 100% Width 100 % % px auto Height auto 0 Circle Image" at bounding box center [89, 525] width 179 height 161
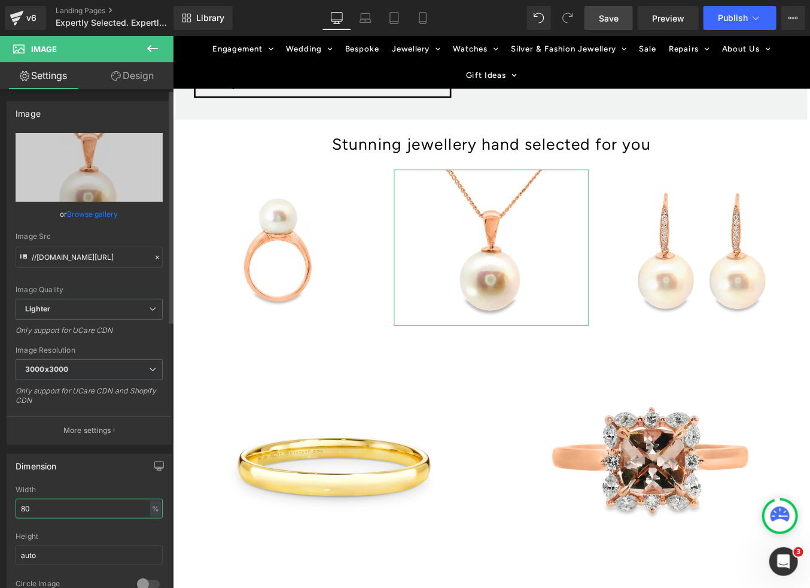
type input "80"
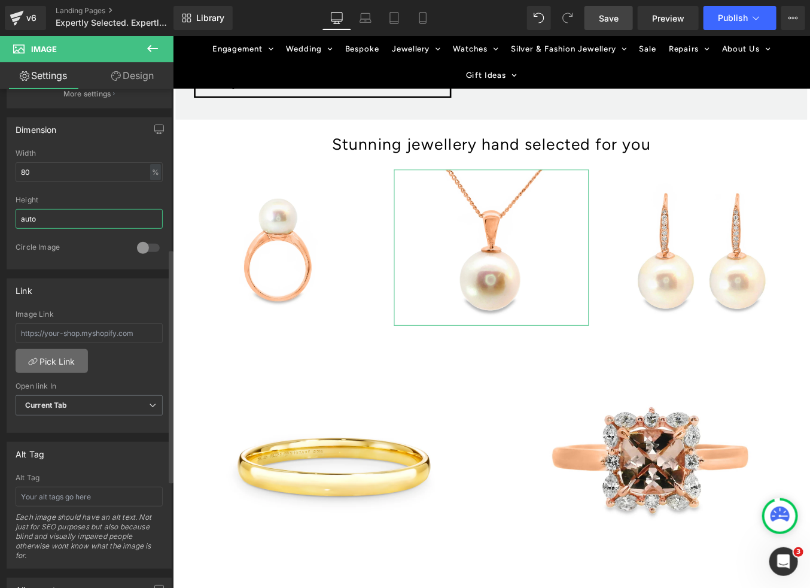
scroll to position [338, 0]
click at [75, 361] on link "Pick Link" at bounding box center [52, 359] width 72 height 24
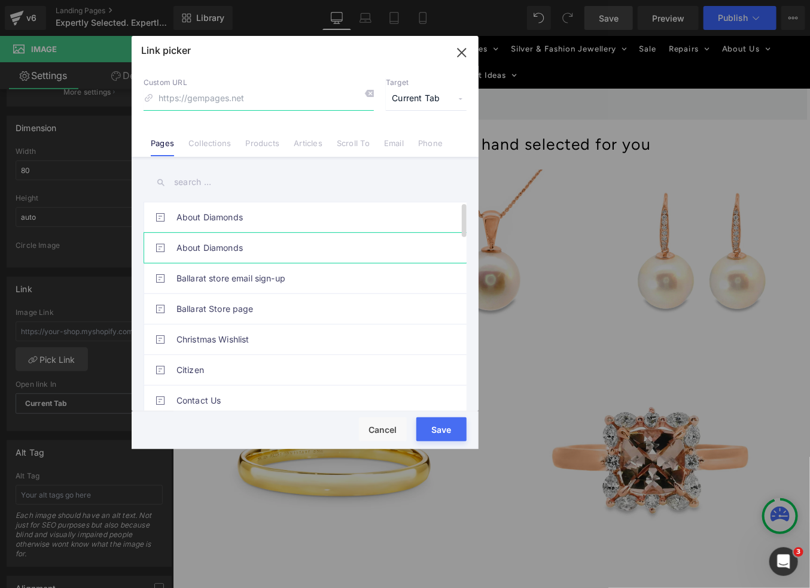
paste input "[URL][DOMAIN_NAME]"
type input "[URL][DOMAIN_NAME]"
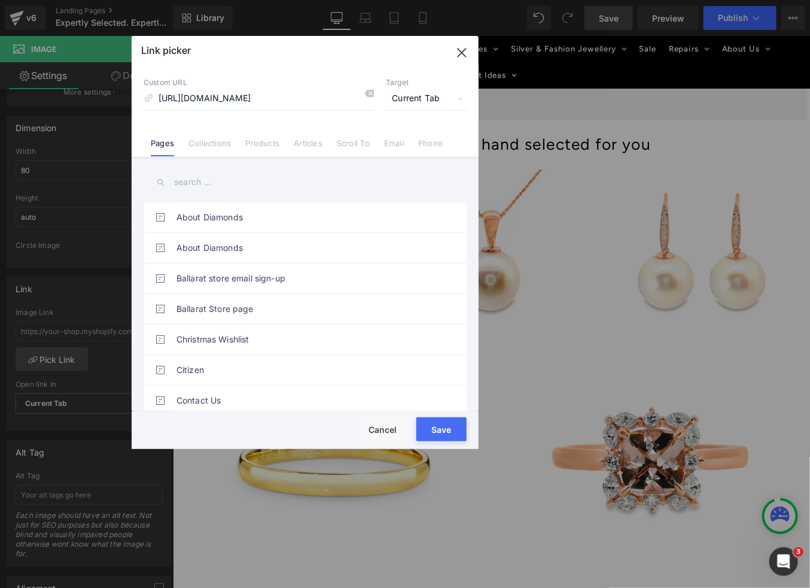
click at [433, 424] on button "Save" at bounding box center [442, 429] width 50 height 24
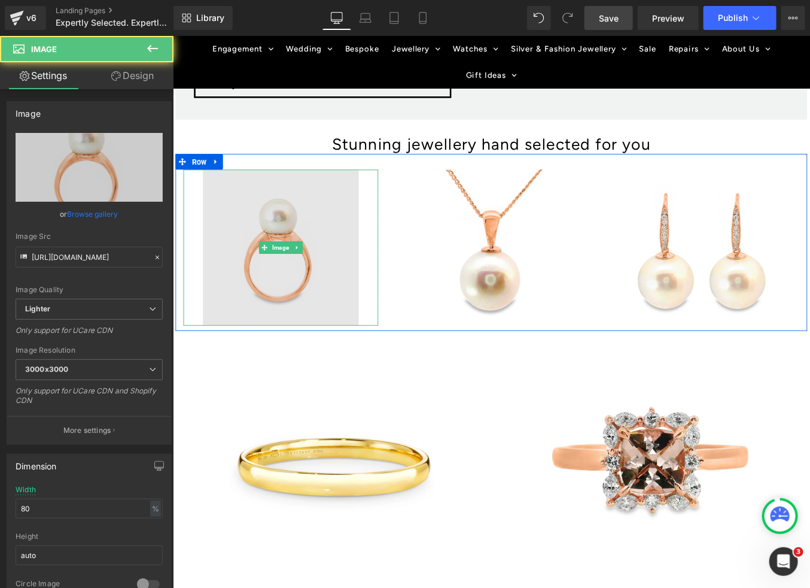
click at [279, 290] on img at bounding box center [294, 275] width 177 height 177
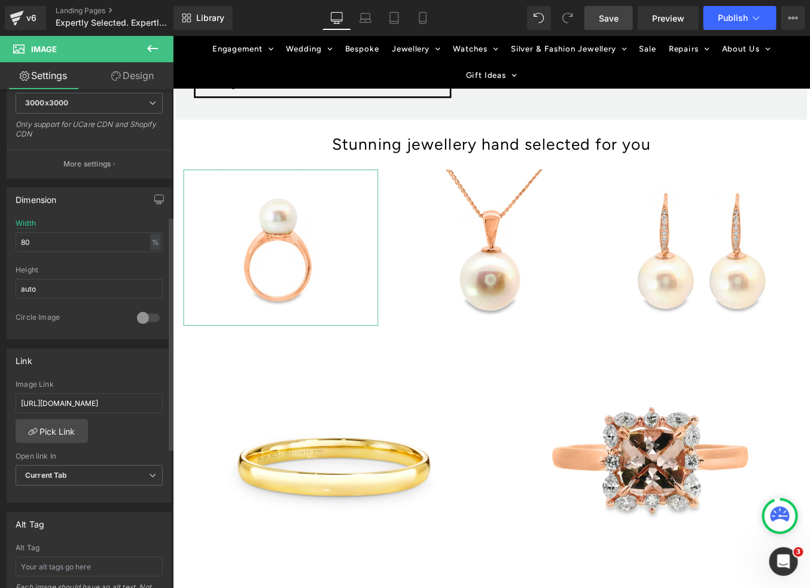
scroll to position [256, 0]
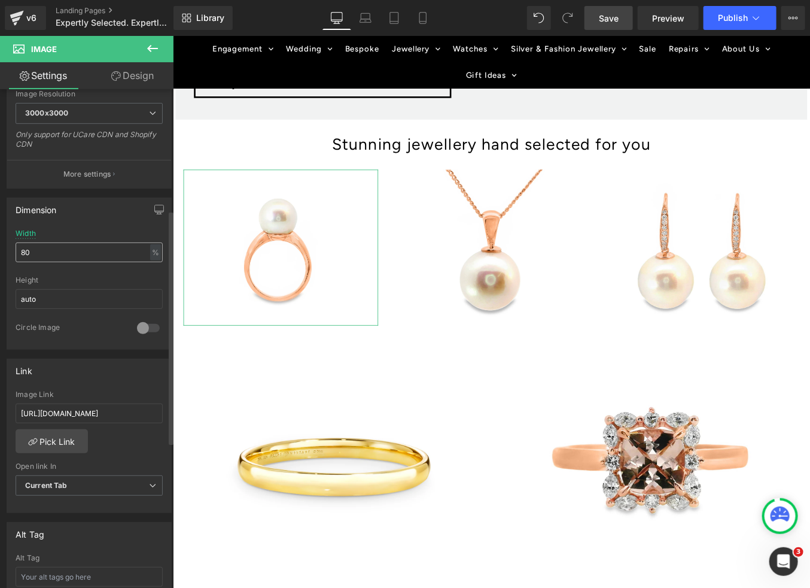
drag, startPoint x: 86, startPoint y: 256, endPoint x: 20, endPoint y: 245, distance: 66.0
click at [20, 245] on input "80" at bounding box center [89, 252] width 147 height 20
type input "90"
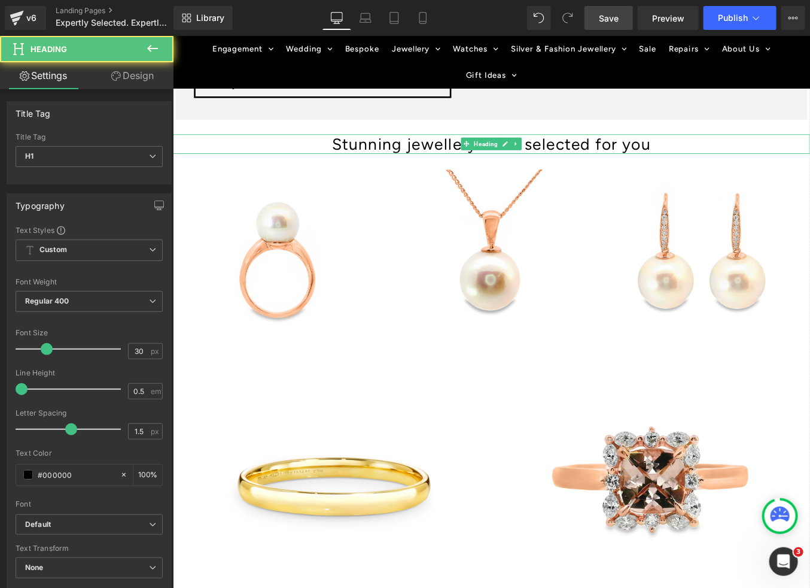
click at [442, 154] on span "Stunning jewellery hand selected for you" at bounding box center [534, 158] width 363 height 22
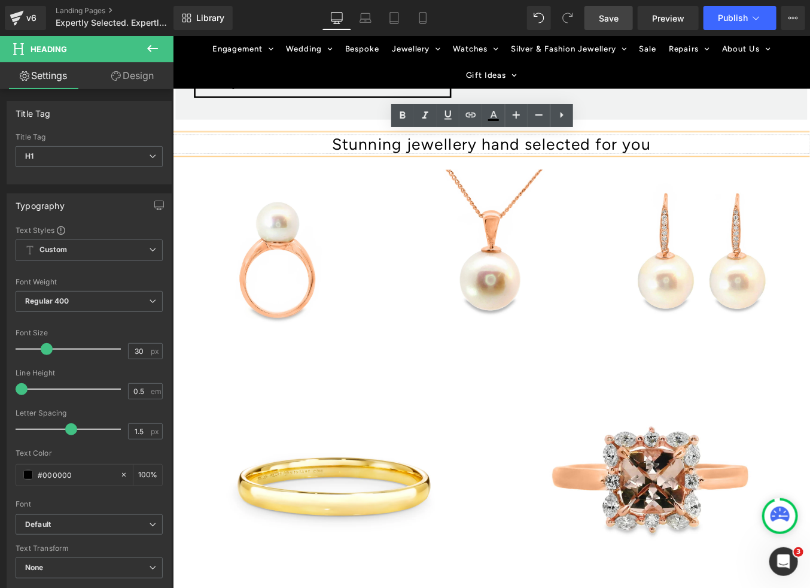
click at [439, 155] on span "Stunning jewellery hand selected for you" at bounding box center [534, 158] width 363 height 22
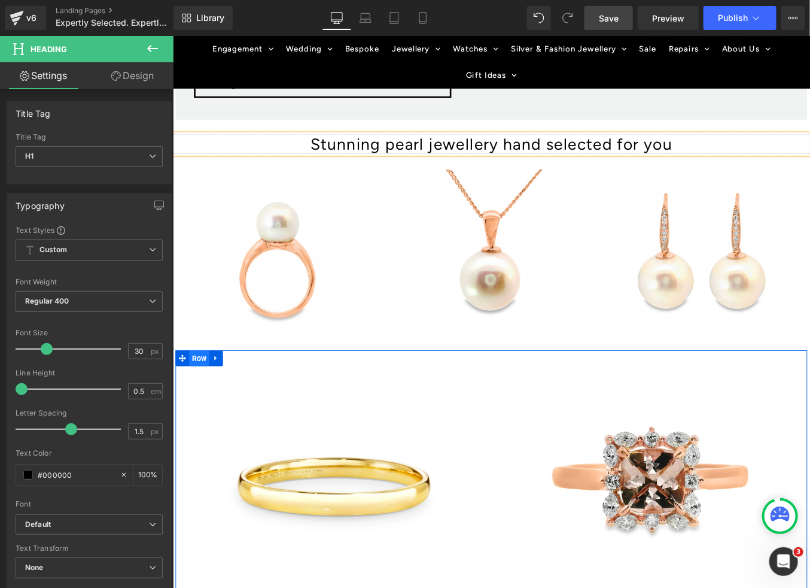
click at [197, 398] on span "Row" at bounding box center [202, 402] width 23 height 18
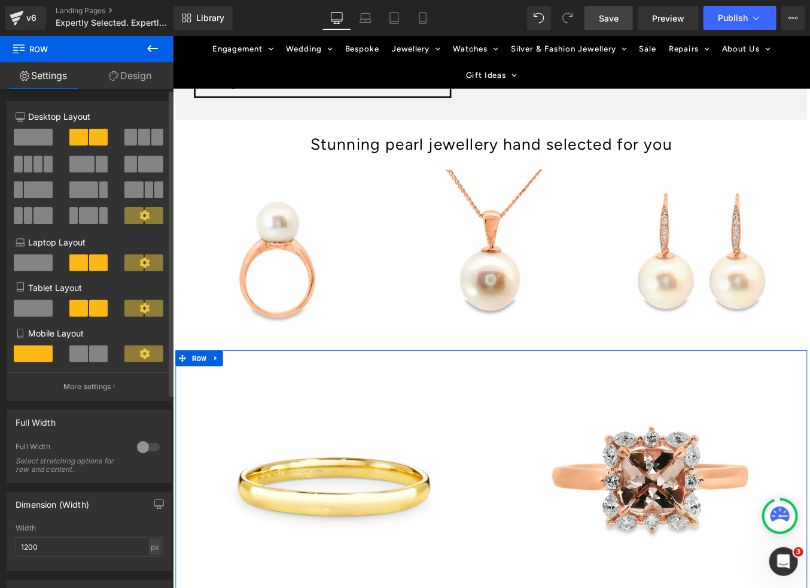
click at [34, 135] on span at bounding box center [33, 137] width 39 height 17
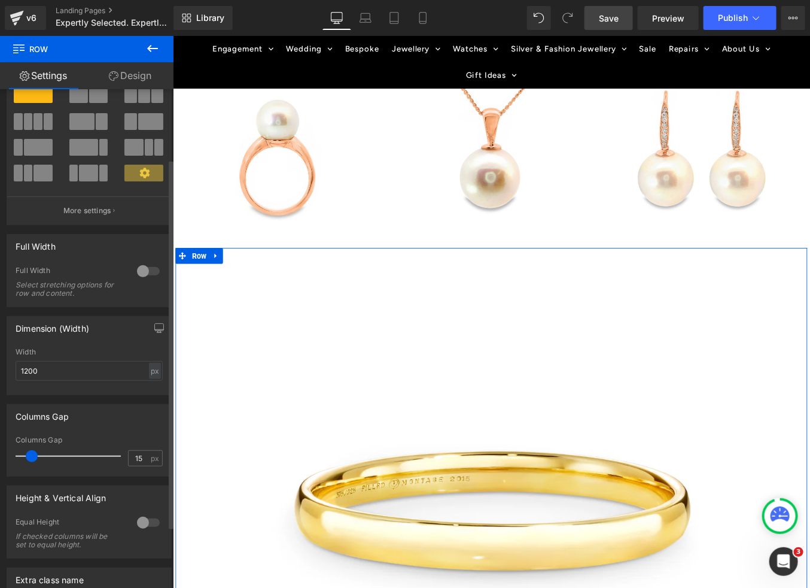
scroll to position [0, 0]
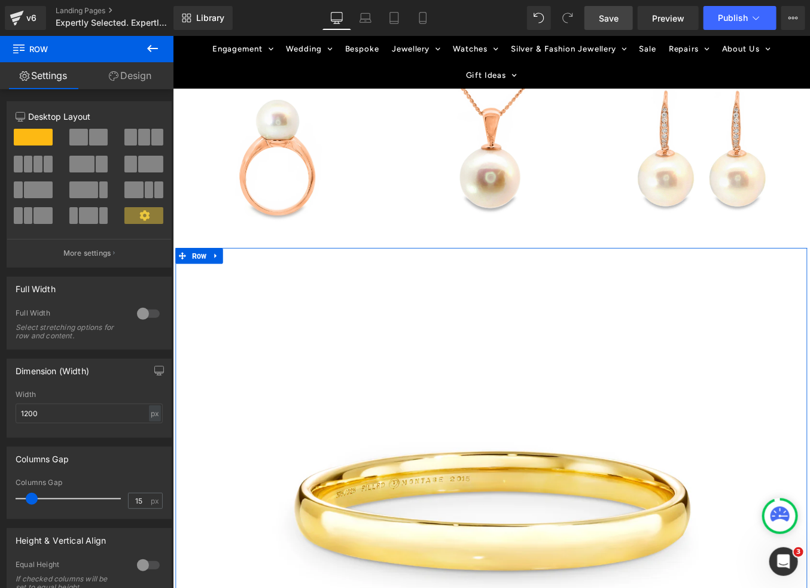
click at [43, 81] on link "Settings" at bounding box center [43, 75] width 87 height 27
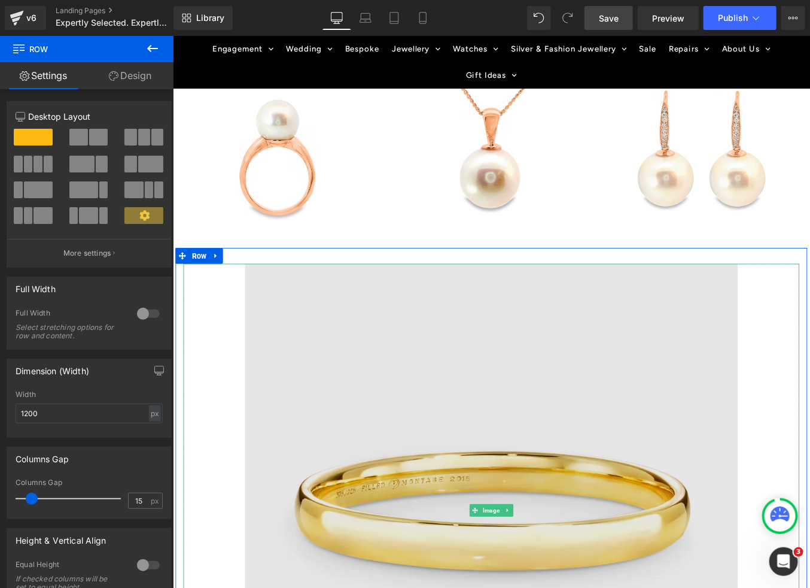
click at [523, 481] on img at bounding box center [534, 574] width 560 height 560
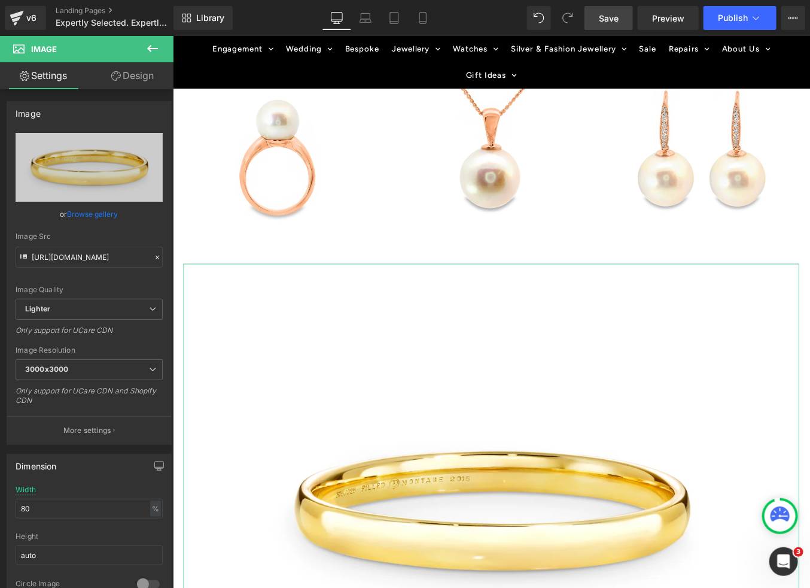
click at [44, 80] on link "Settings" at bounding box center [43, 75] width 87 height 27
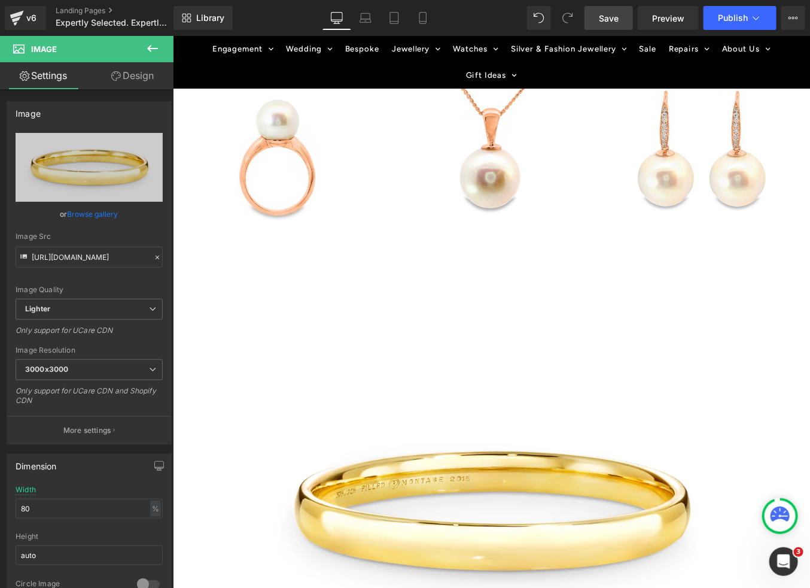
click at [71, 51] on span "Image" at bounding box center [72, 49] width 120 height 26
click at [154, 48] on icon at bounding box center [152, 48] width 11 height 7
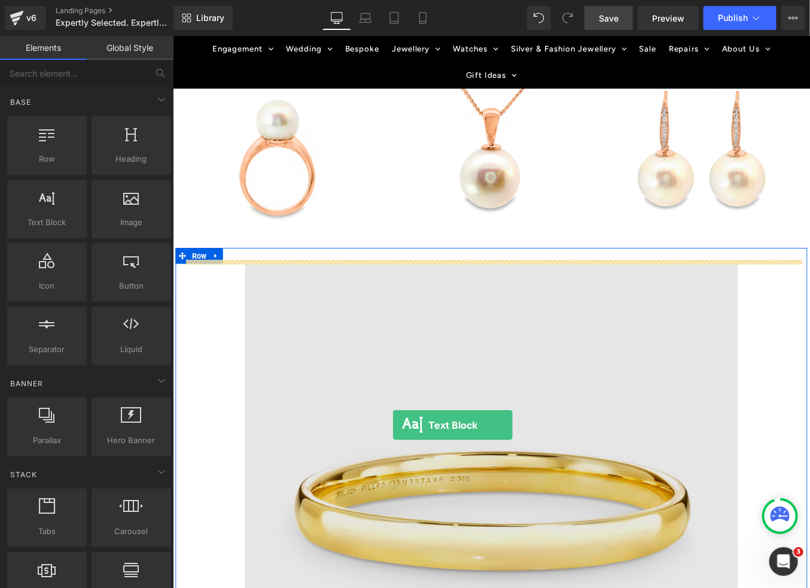
drag, startPoint x: 218, startPoint y: 248, endPoint x: 422, endPoint y: 477, distance: 307.3
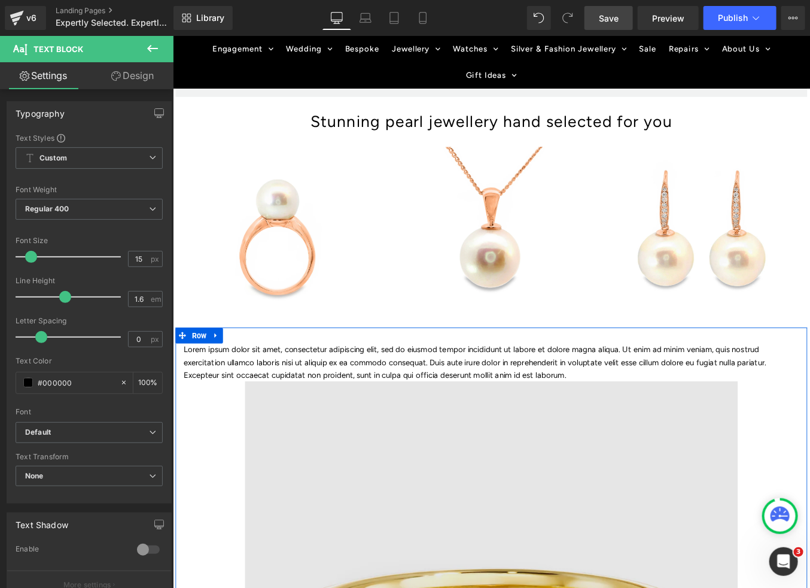
scroll to position [1570, 0]
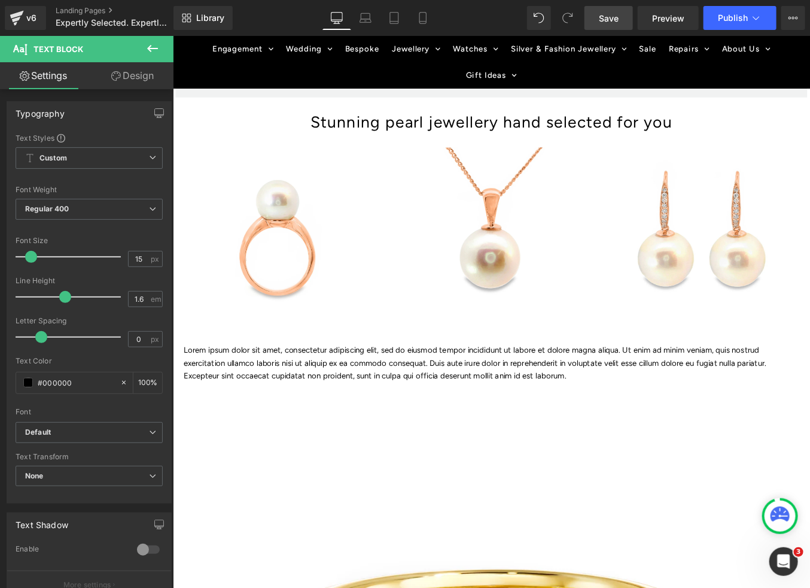
click at [148, 51] on icon at bounding box center [152, 48] width 14 height 14
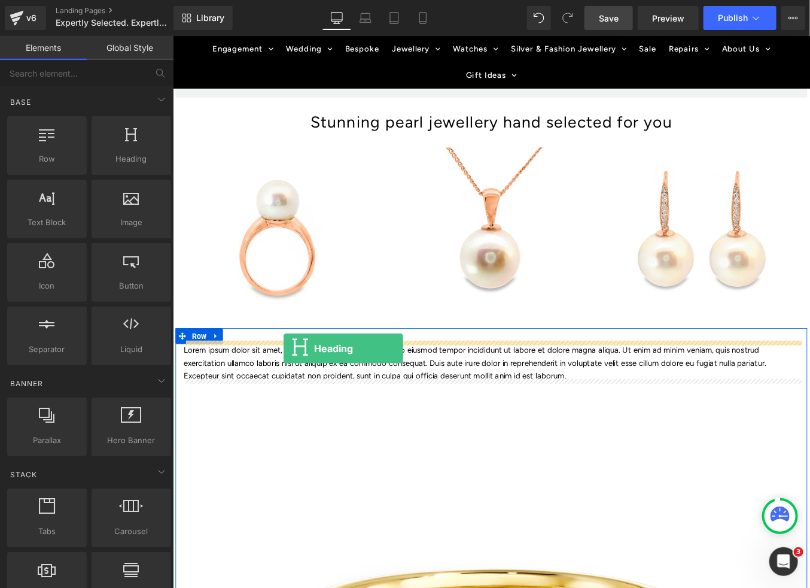
drag, startPoint x: 302, startPoint y: 189, endPoint x: 298, endPoint y: 391, distance: 202.3
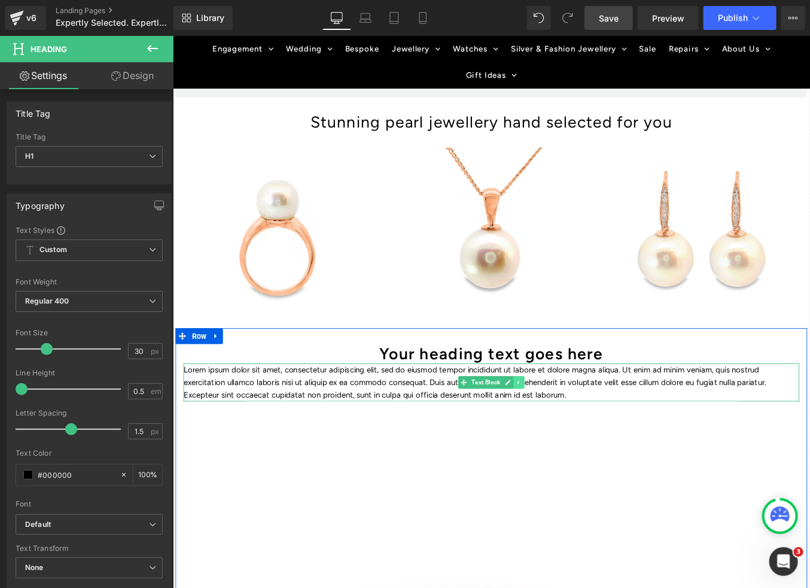
click at [564, 425] on icon at bounding box center [566, 428] width 7 height 7
click at [572, 425] on icon at bounding box center [572, 428] width 7 height 7
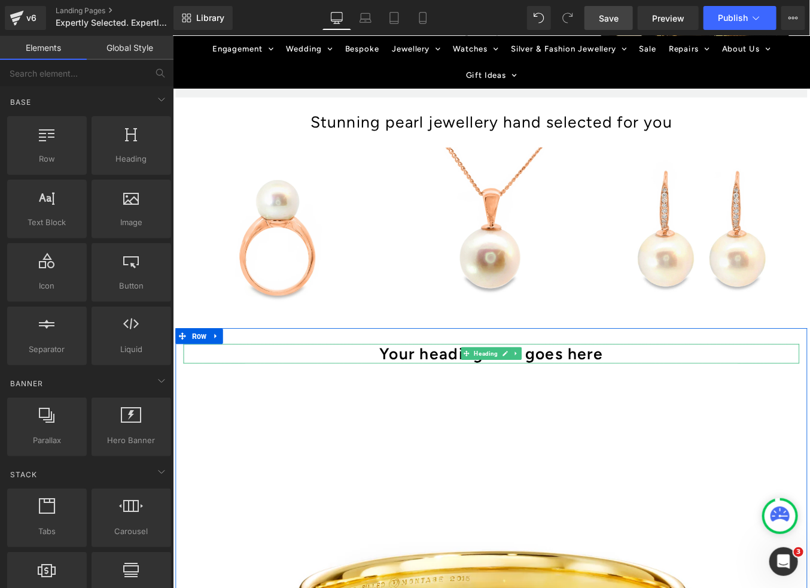
click at [467, 389] on h1 "Your heading text goes here" at bounding box center [534, 396] width 700 height 22
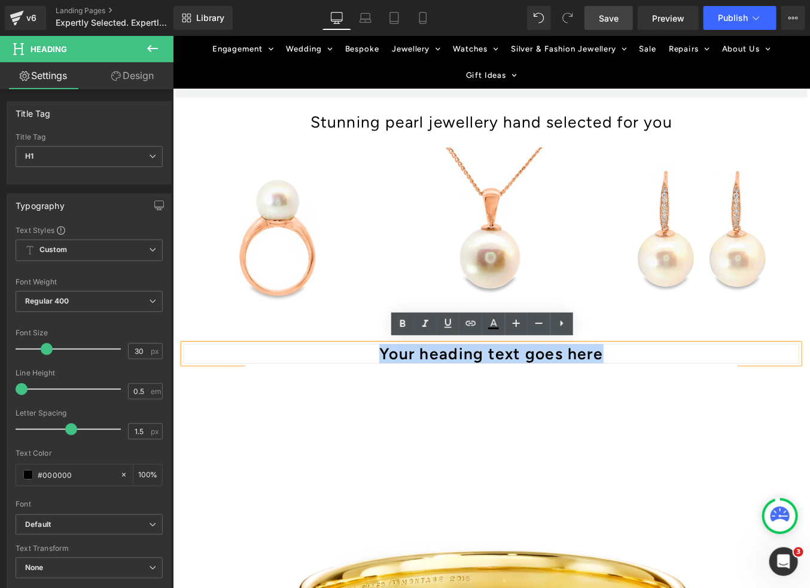
drag, startPoint x: 399, startPoint y: 390, endPoint x: 667, endPoint y: 399, distance: 268.2
click at [667, 399] on h1 "Your heading text goes here" at bounding box center [534, 396] width 700 height 22
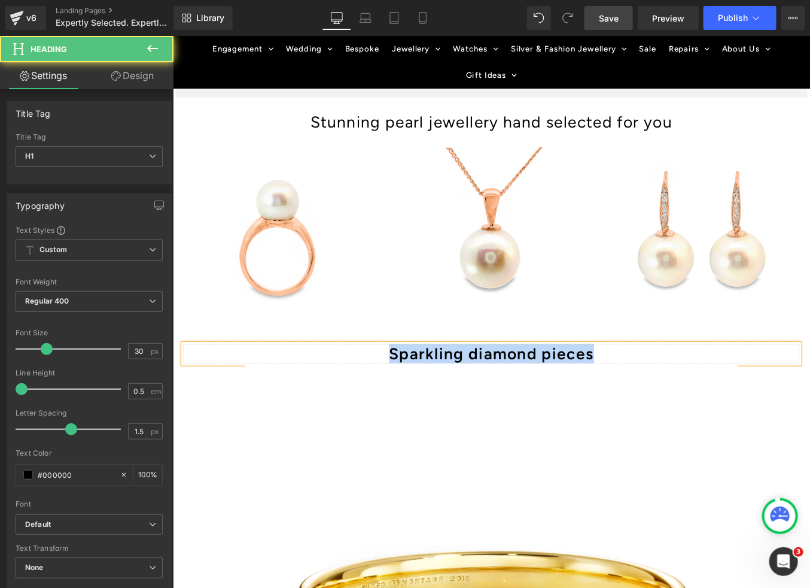
drag, startPoint x: 666, startPoint y: 389, endPoint x: 390, endPoint y: 388, distance: 275.9
click at [390, 388] on h1 "Sparkling diamond pieces" at bounding box center [534, 396] width 700 height 22
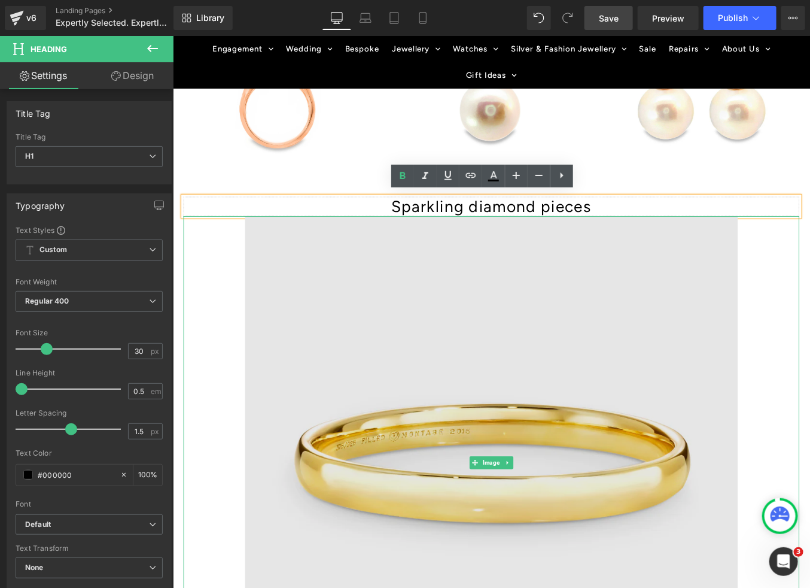
scroll to position [1735, 0]
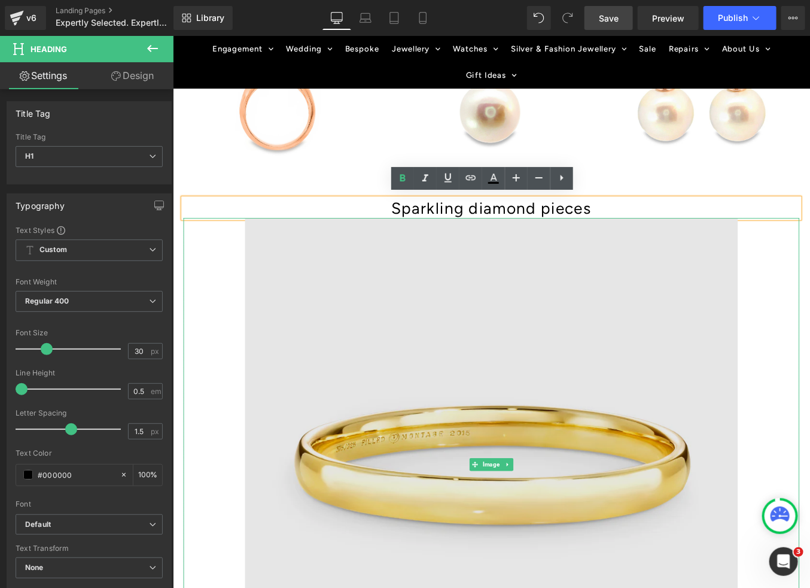
click at [577, 402] on img at bounding box center [534, 522] width 560 height 560
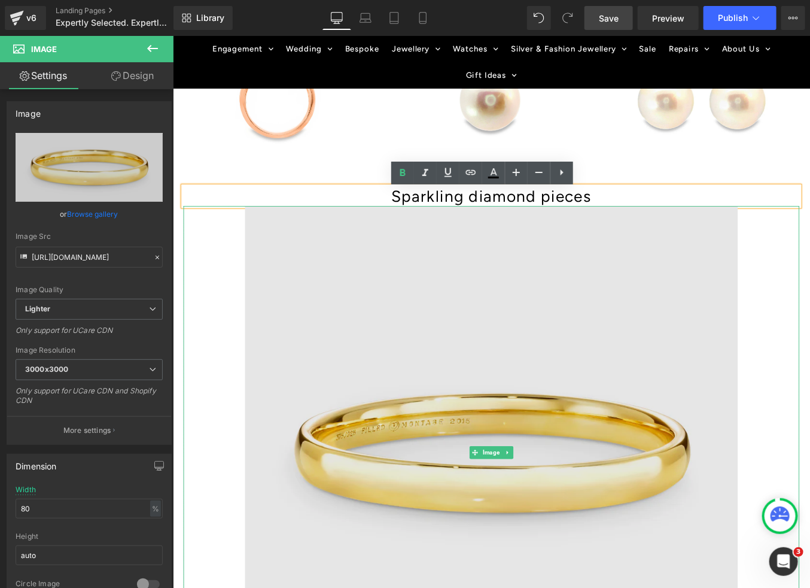
scroll to position [1715, 0]
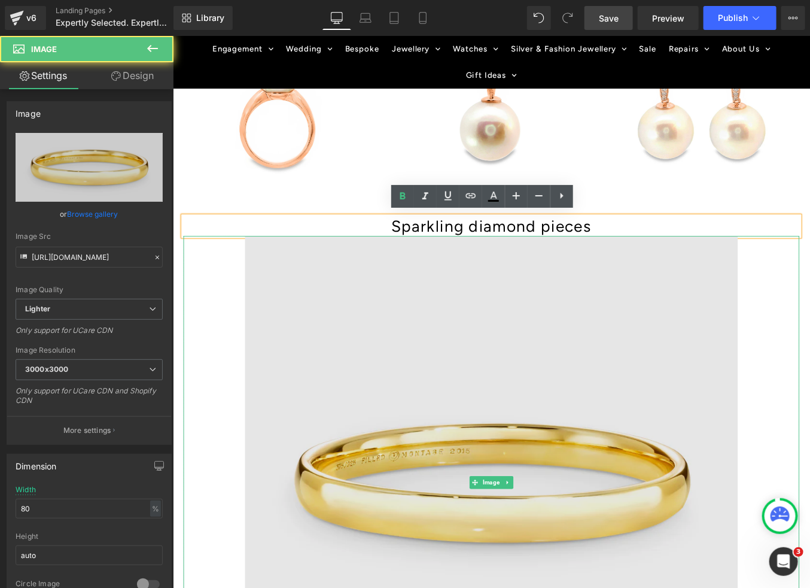
click at [403, 372] on img at bounding box center [534, 543] width 560 height 560
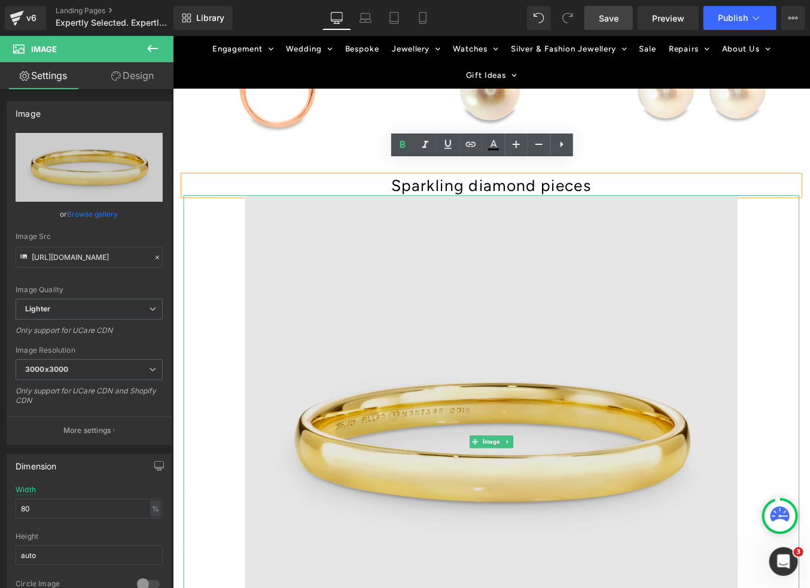
scroll to position [1756, 0]
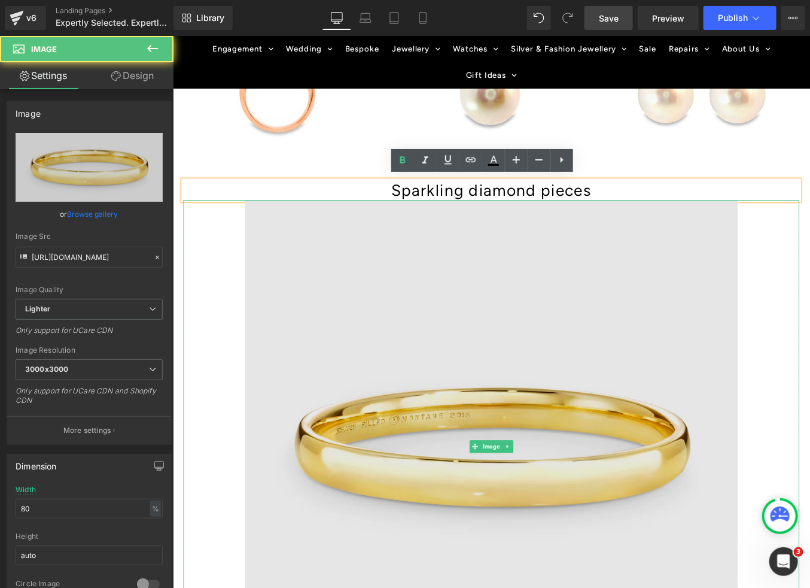
click at [449, 348] on img at bounding box center [534, 502] width 560 height 560
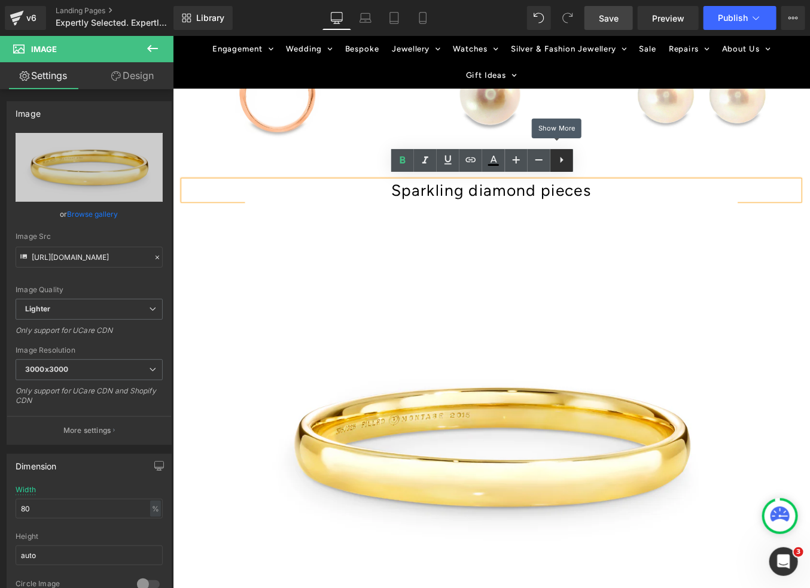
click at [570, 159] on link at bounding box center [562, 160] width 23 height 23
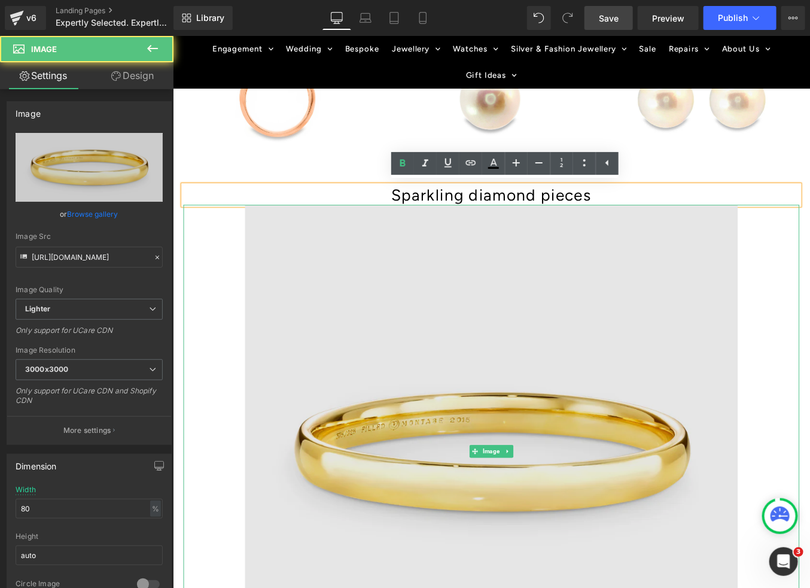
click at [521, 352] on img at bounding box center [534, 507] width 560 height 560
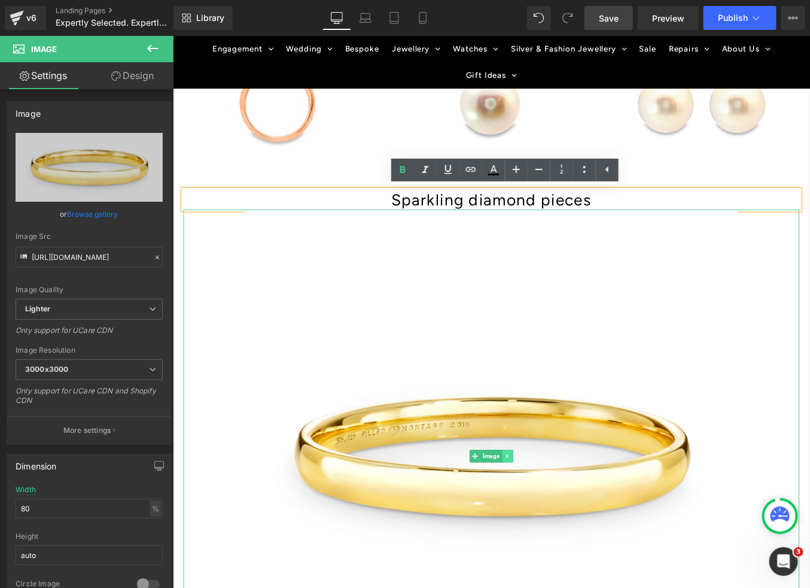
click at [552, 511] on icon at bounding box center [552, 513] width 2 height 4
click at [561, 509] on icon at bounding box center [559, 512] width 7 height 7
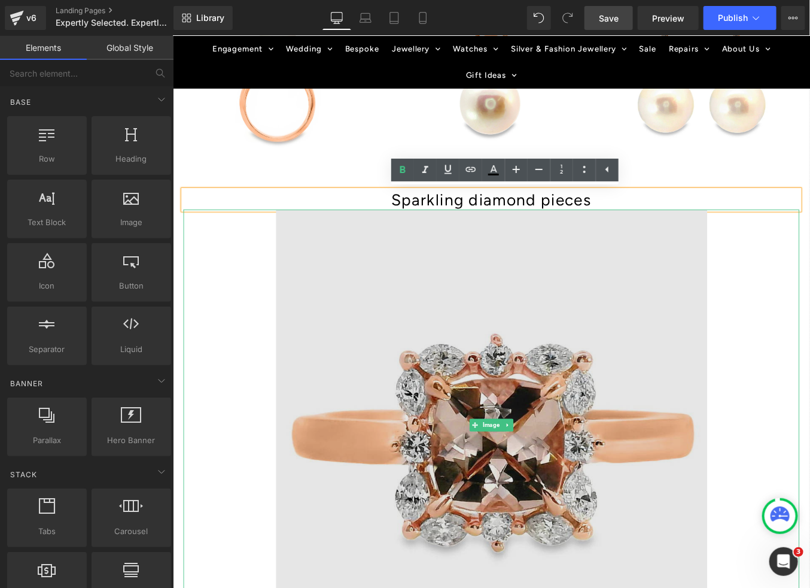
scroll to position [1762, 0]
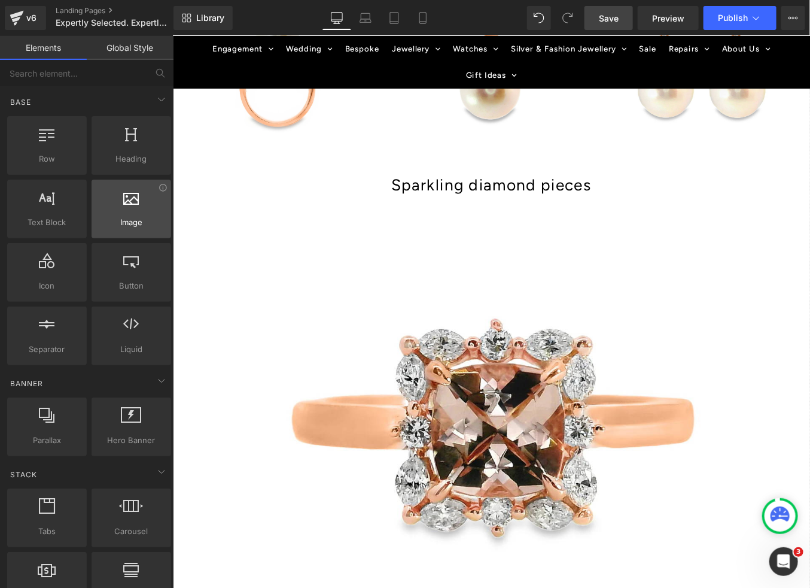
click at [125, 206] on div at bounding box center [131, 202] width 72 height 27
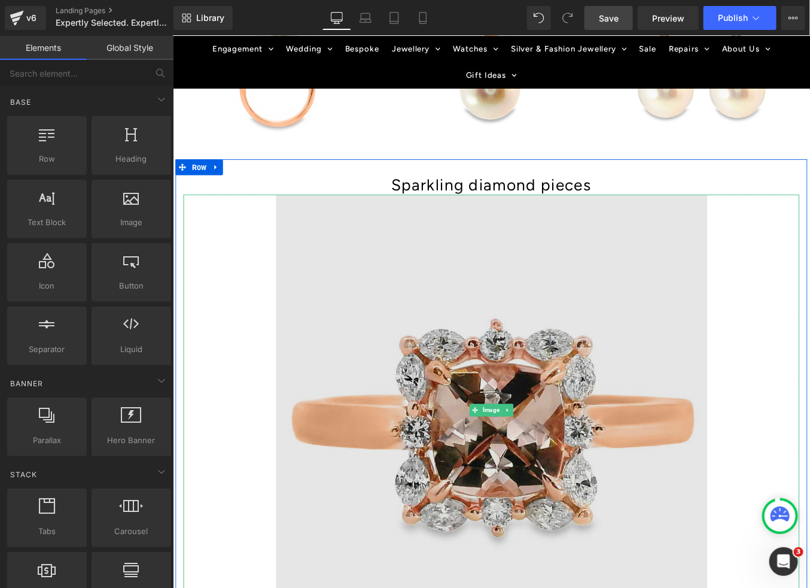
click at [467, 308] on img at bounding box center [535, 460] width 490 height 490
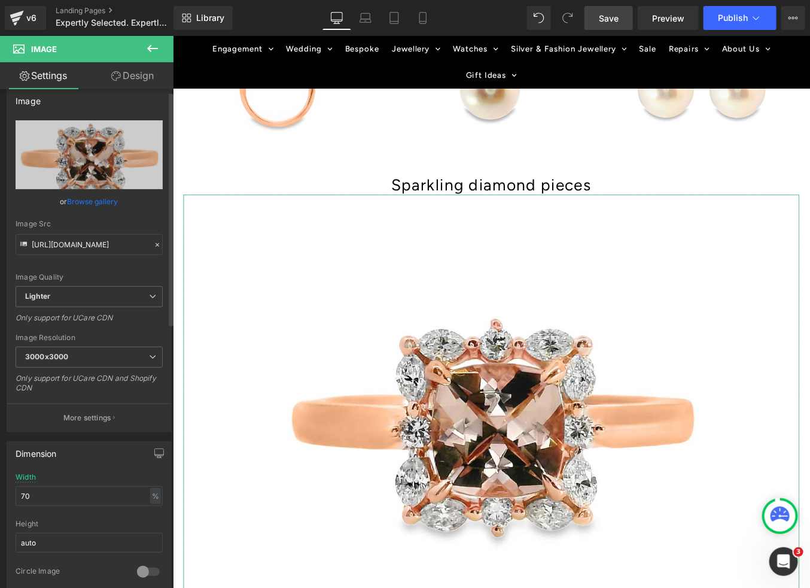
scroll to position [0, 0]
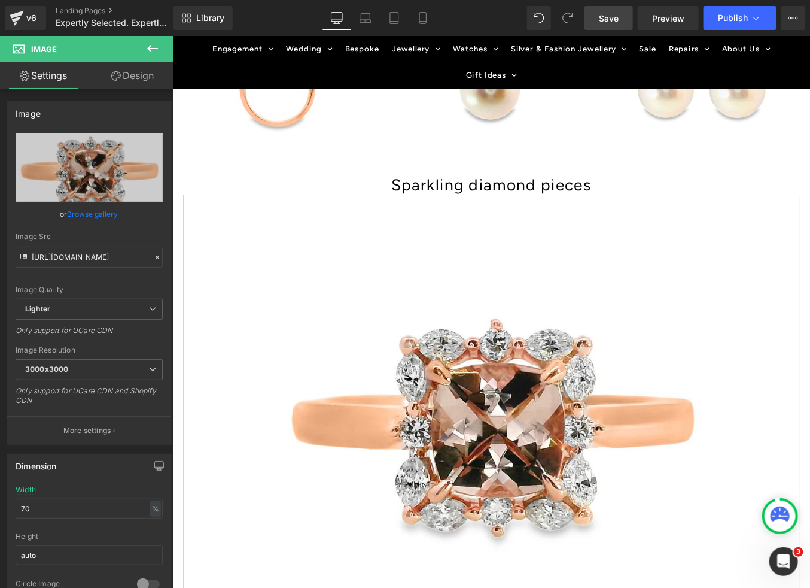
click at [125, 79] on link "Design" at bounding box center [132, 75] width 87 height 27
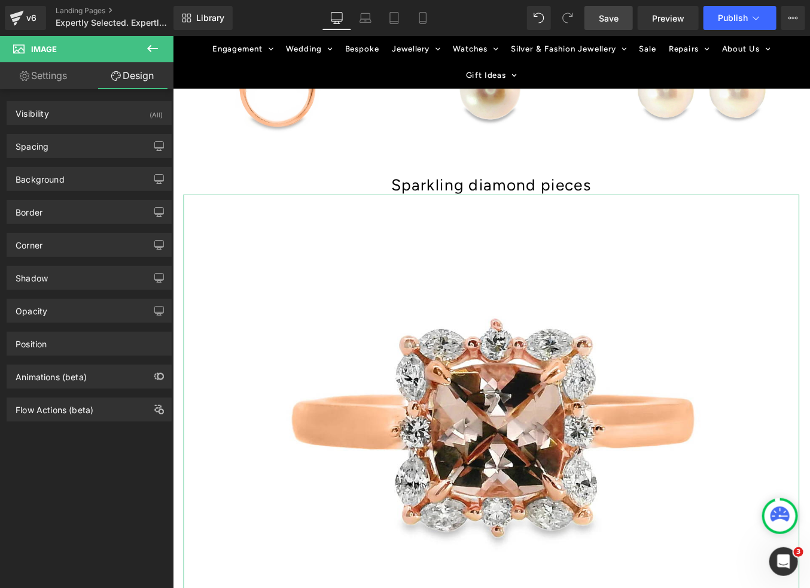
click at [48, 80] on link "Settings" at bounding box center [43, 75] width 87 height 27
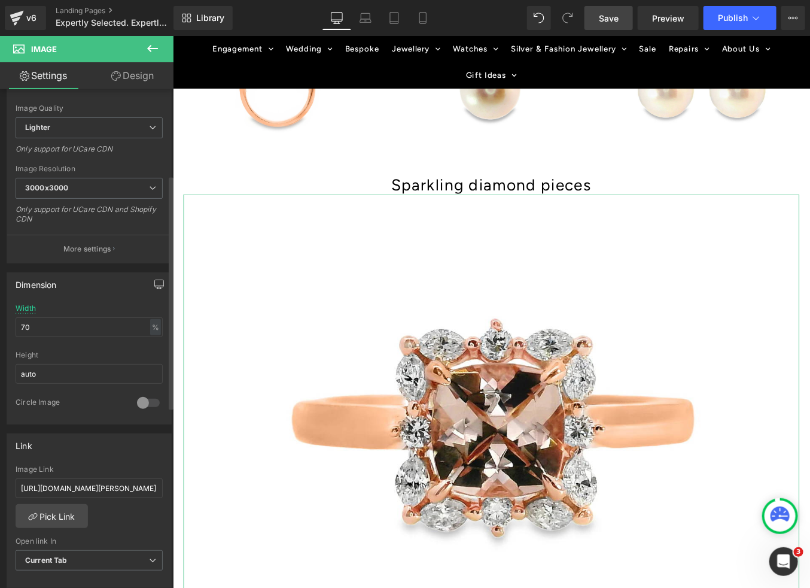
scroll to position [183, 0]
click at [98, 248] on p "More settings" at bounding box center [87, 247] width 48 height 11
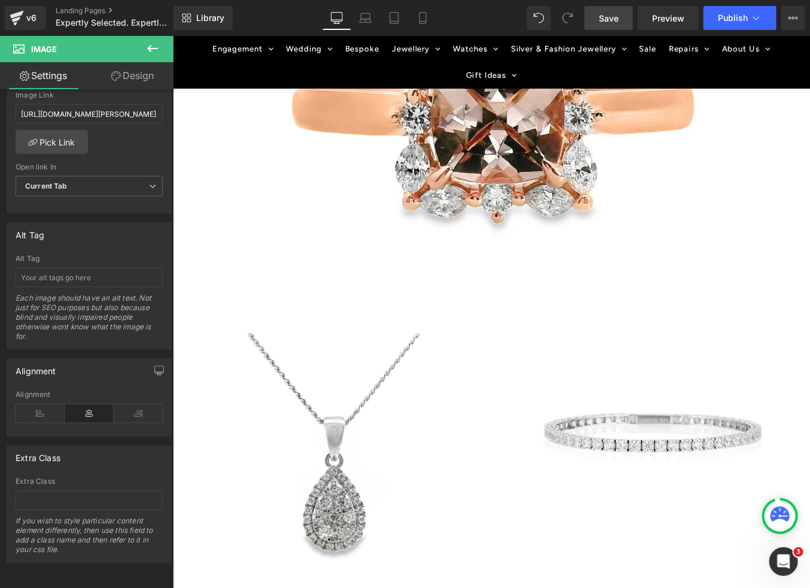
scroll to position [2105, 0]
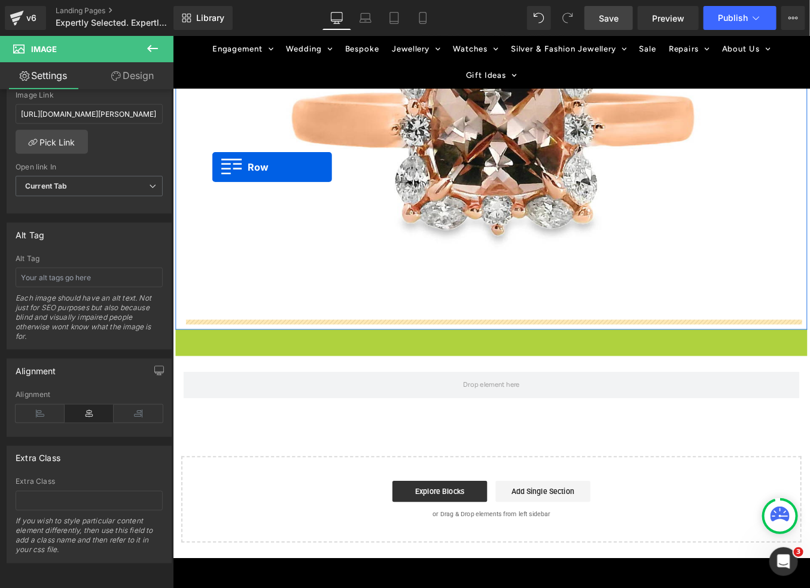
drag, startPoint x: 184, startPoint y: 370, endPoint x: 217, endPoint y: 184, distance: 188.5
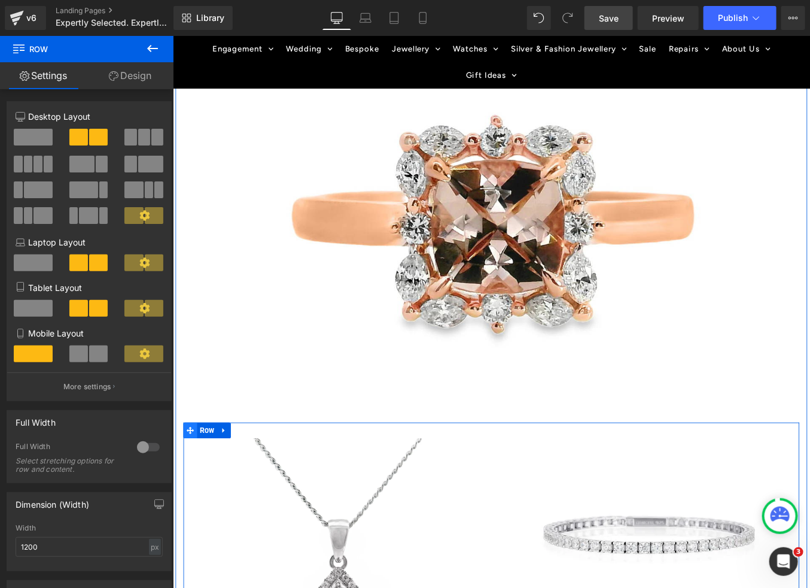
scroll to position [1993, 0]
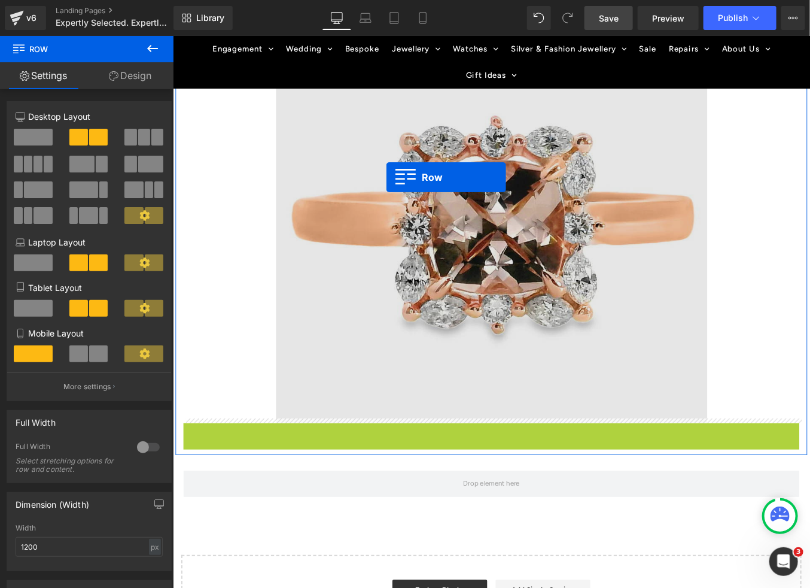
drag, startPoint x: 189, startPoint y: 479, endPoint x: 415, endPoint y: 196, distance: 362.4
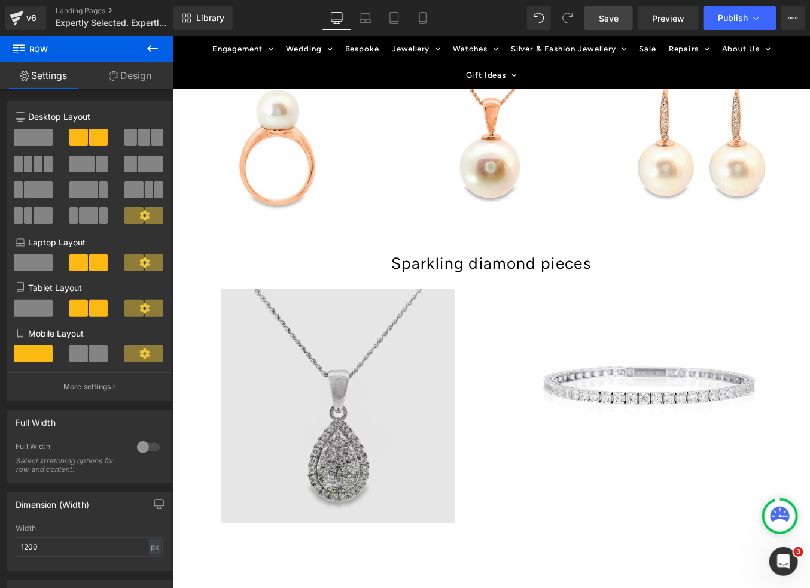
scroll to position [1674, 0]
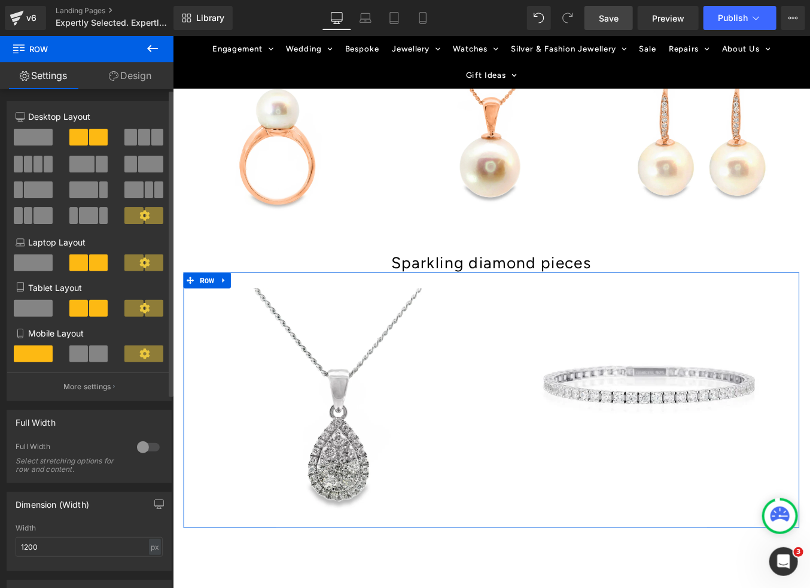
click at [151, 139] on span at bounding box center [157, 137] width 12 height 17
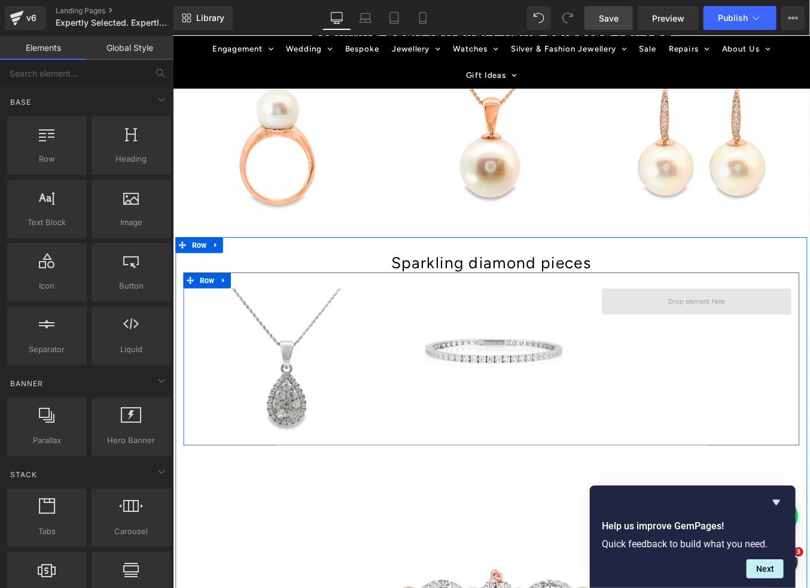
click at [756, 335] on span at bounding box center [767, 337] width 72 height 20
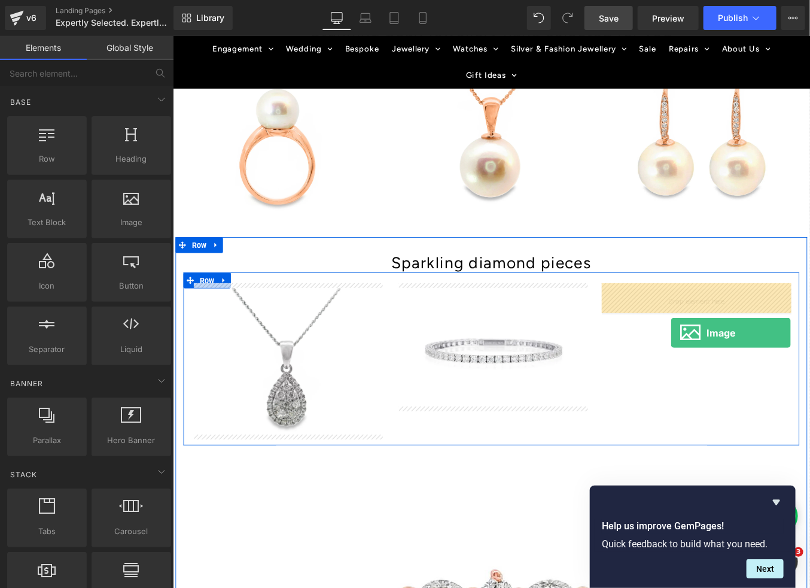
drag, startPoint x: 292, startPoint y: 239, endPoint x: 738, endPoint y: 372, distance: 466.0
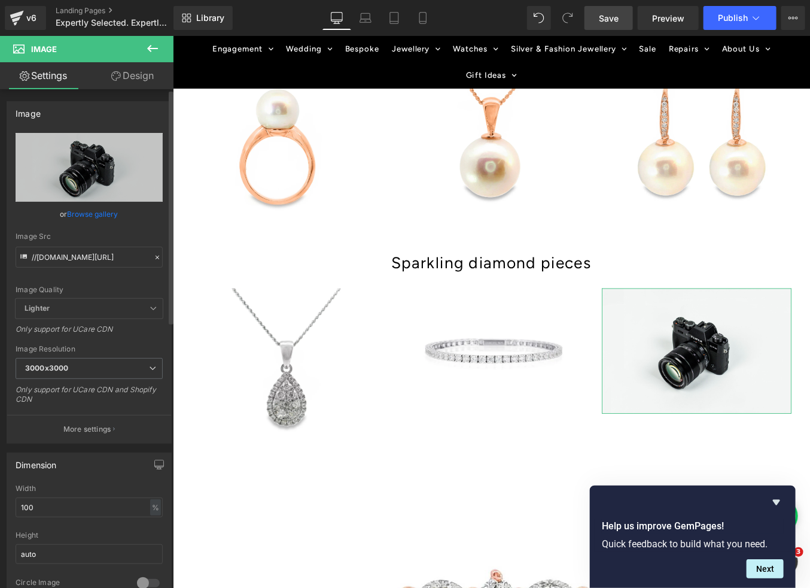
click at [95, 216] on link "Browse gallery" at bounding box center [93, 213] width 51 height 21
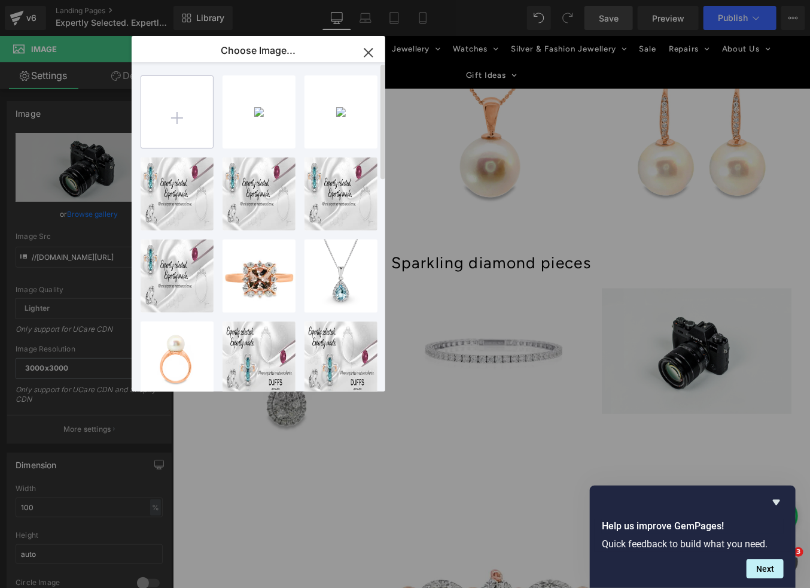
click at [173, 110] on input "file" at bounding box center [177, 112] width 72 height 72
type input "C:\fakepath\001-012-01798-image-1_1024x1024.webp"
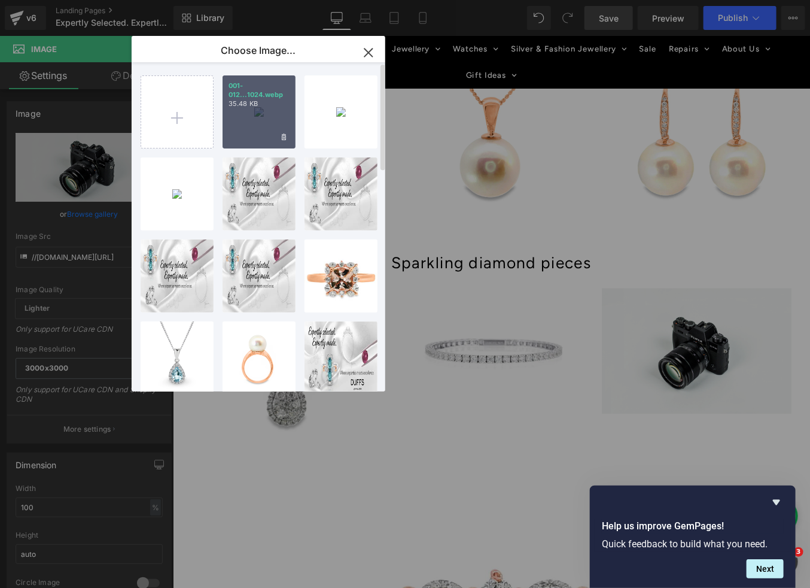
click at [262, 134] on div "001-012...1024.webp 35.48 KB" at bounding box center [259, 111] width 73 height 73
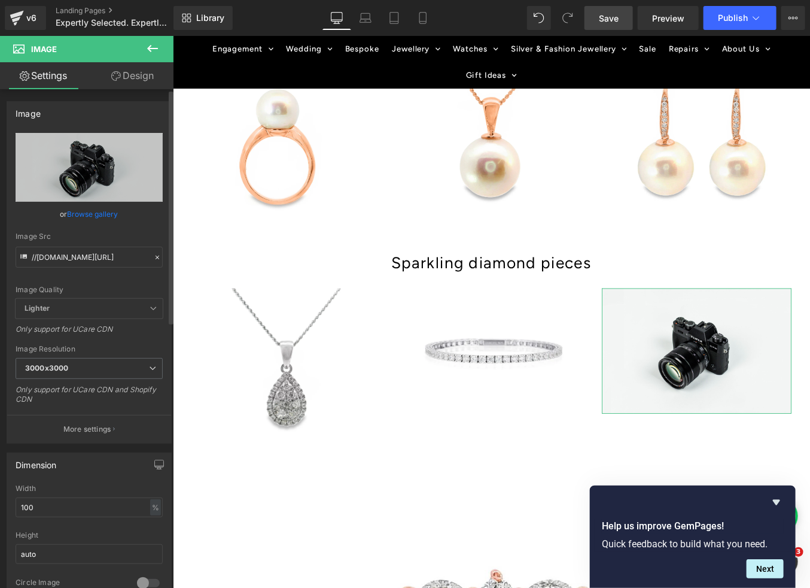
click at [93, 218] on link "Browse gallery" at bounding box center [93, 213] width 51 height 21
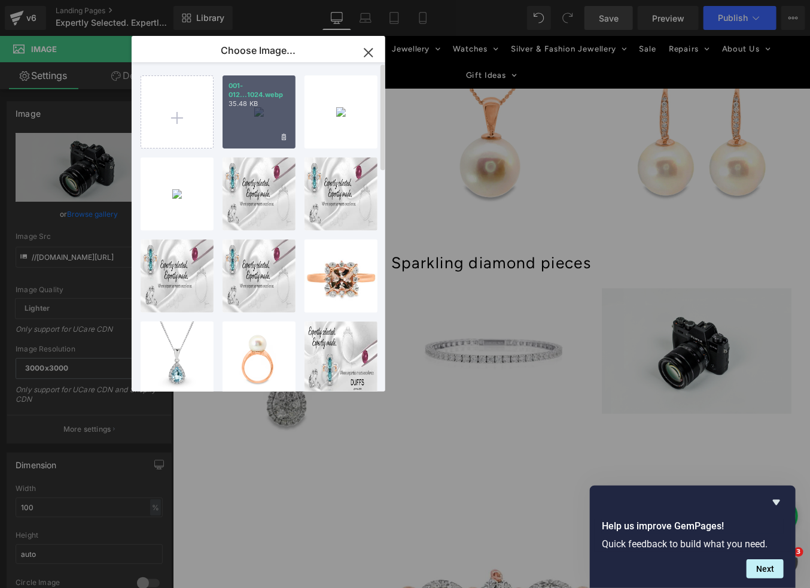
click at [256, 124] on div "001-012...1024.webp 35.48 KB" at bounding box center [259, 111] width 73 height 73
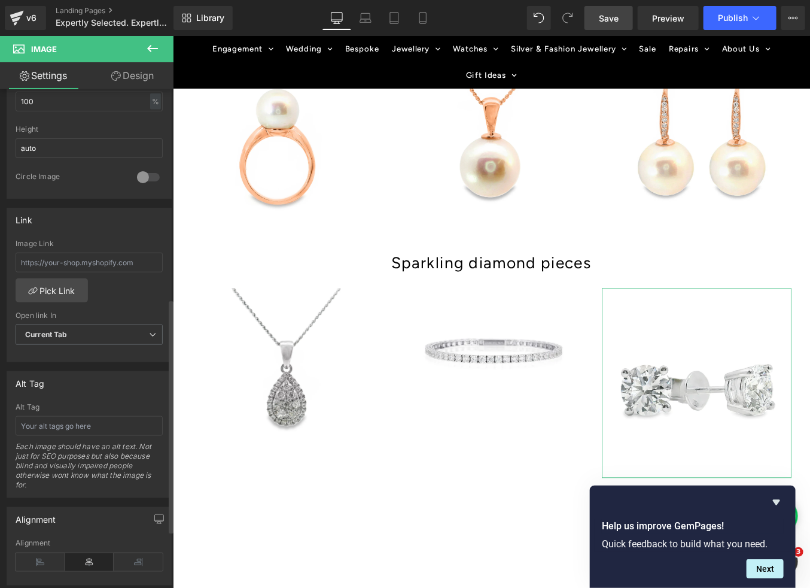
scroll to position [463, 0]
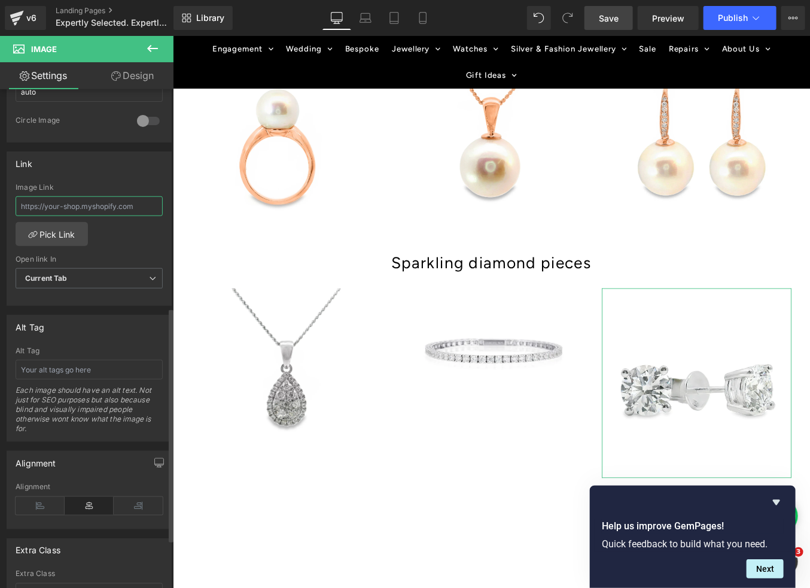
click at [145, 206] on input "text" at bounding box center [89, 206] width 147 height 20
click at [68, 230] on link "Pick Link" at bounding box center [52, 234] width 72 height 24
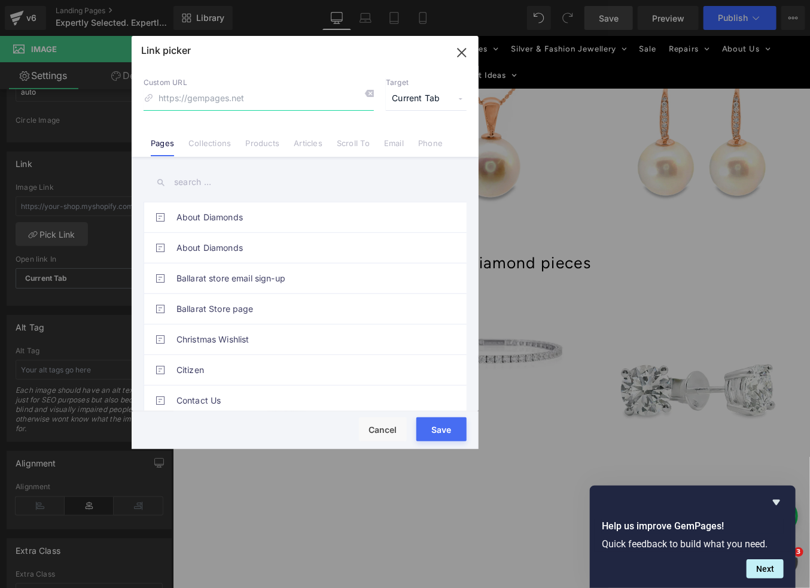
paste input "[URL][DOMAIN_NAME]"
type input "[URL][DOMAIN_NAME]"
drag, startPoint x: 444, startPoint y: 431, endPoint x: 308, endPoint y: 448, distance: 137.5
click at [444, 431] on button "Save" at bounding box center [442, 429] width 50 height 24
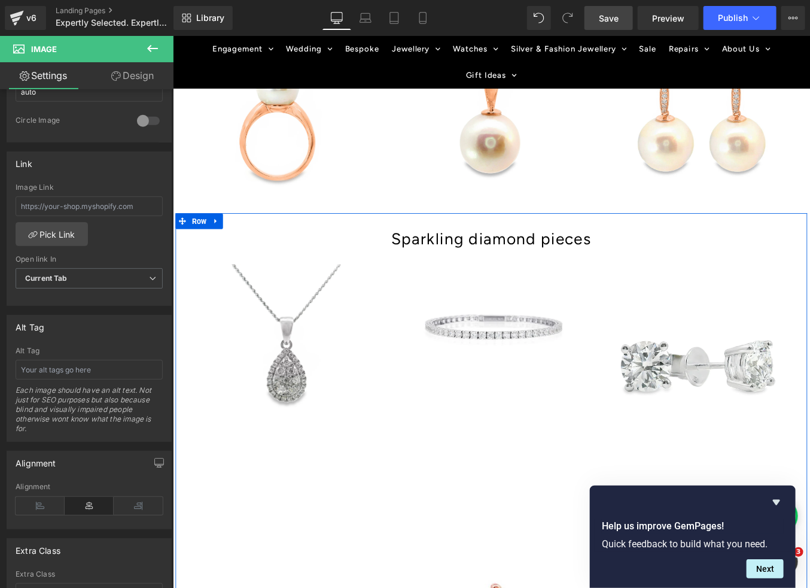
scroll to position [1715, 0]
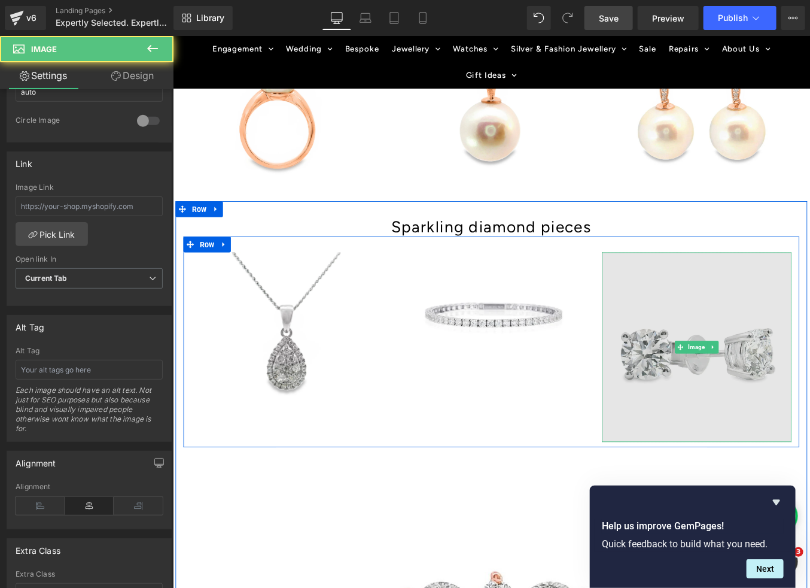
click at [810, 364] on img at bounding box center [767, 388] width 215 height 215
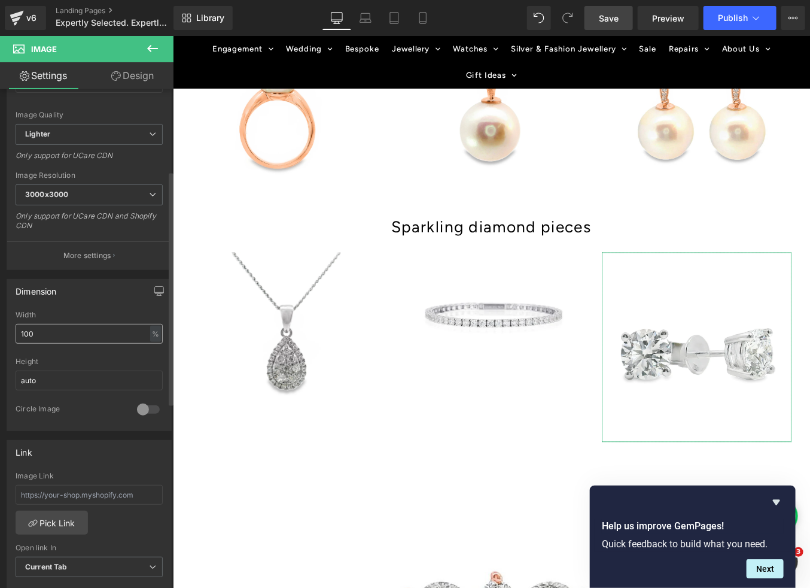
scroll to position [174, 0]
drag, startPoint x: 53, startPoint y: 335, endPoint x: 19, endPoint y: 333, distance: 34.1
click at [19, 333] on input "100" at bounding box center [89, 335] width 147 height 20
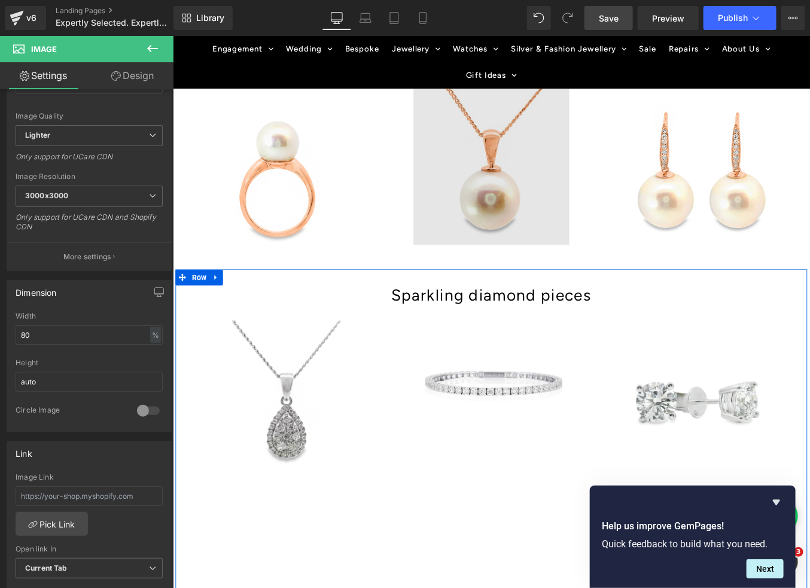
scroll to position [1625, 0]
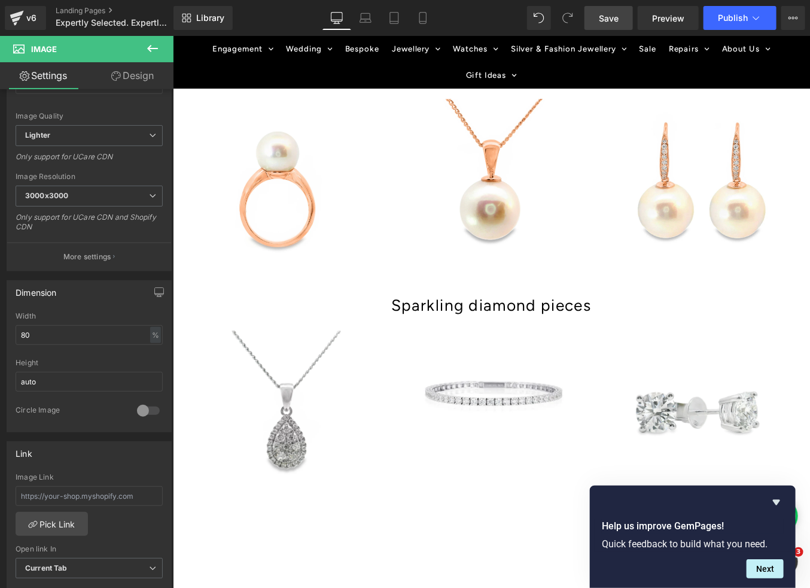
type input "80"
click at [615, 19] on span "Save" at bounding box center [609, 18] width 20 height 13
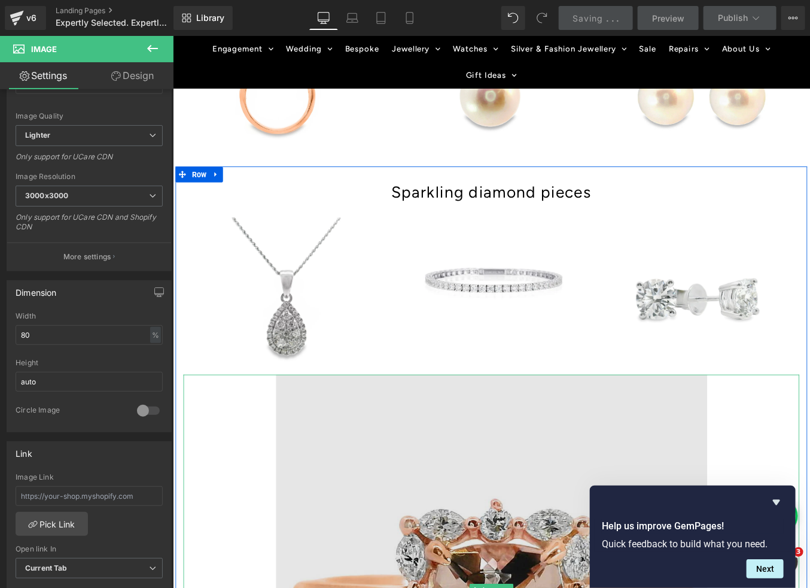
scroll to position [1794, 0]
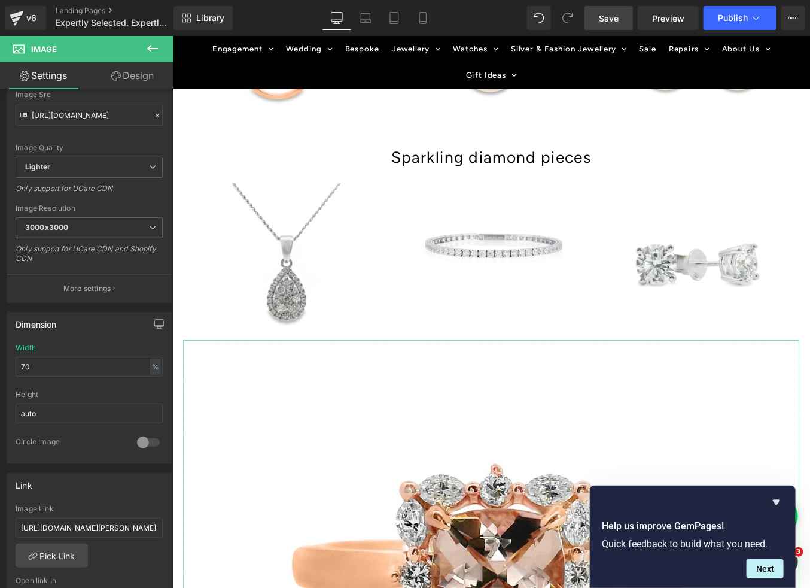
scroll to position [145, 0]
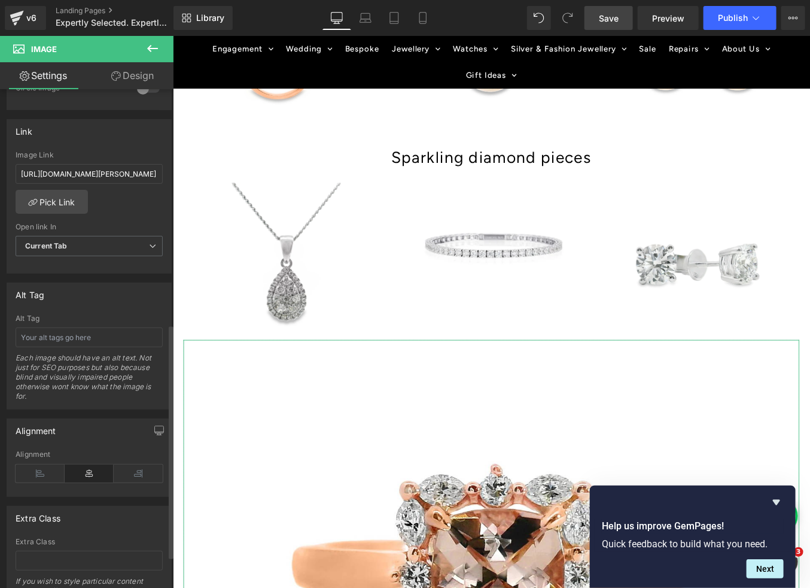
scroll to position [500, 0]
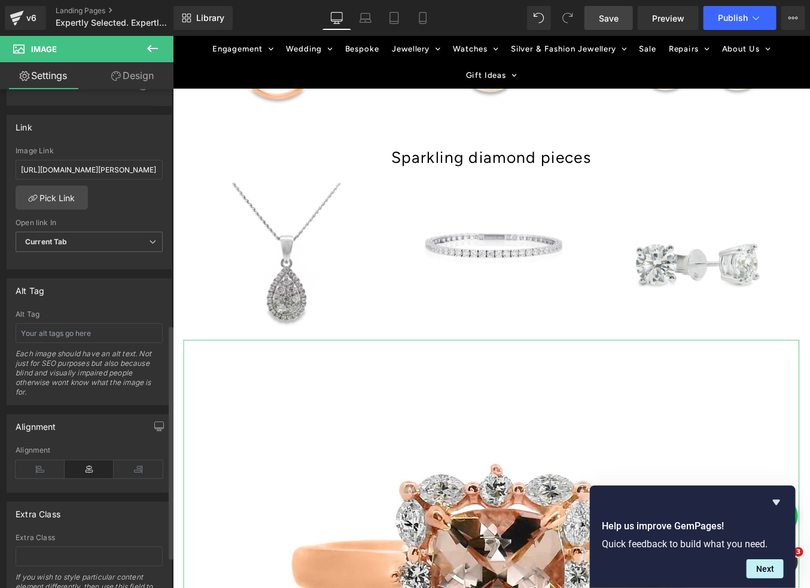
click at [90, 470] on icon at bounding box center [89, 469] width 49 height 18
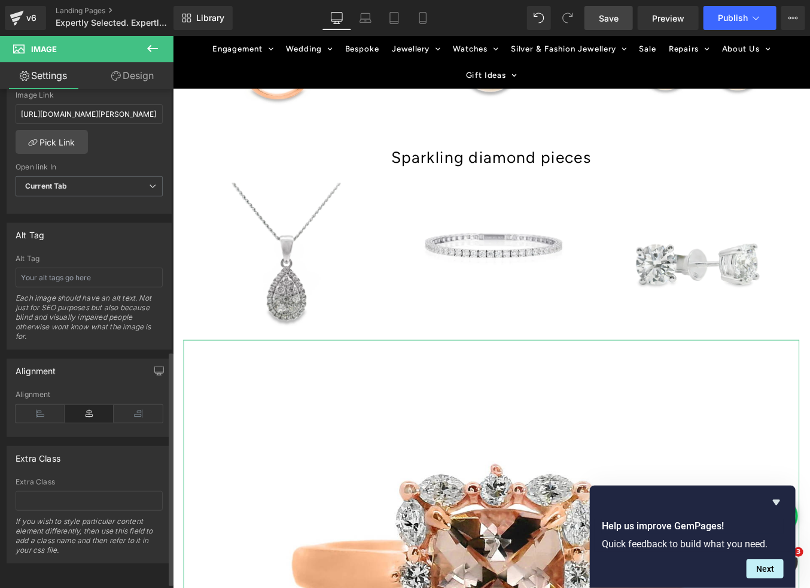
scroll to position [557, 0]
click at [150, 373] on button "button" at bounding box center [159, 370] width 19 height 23
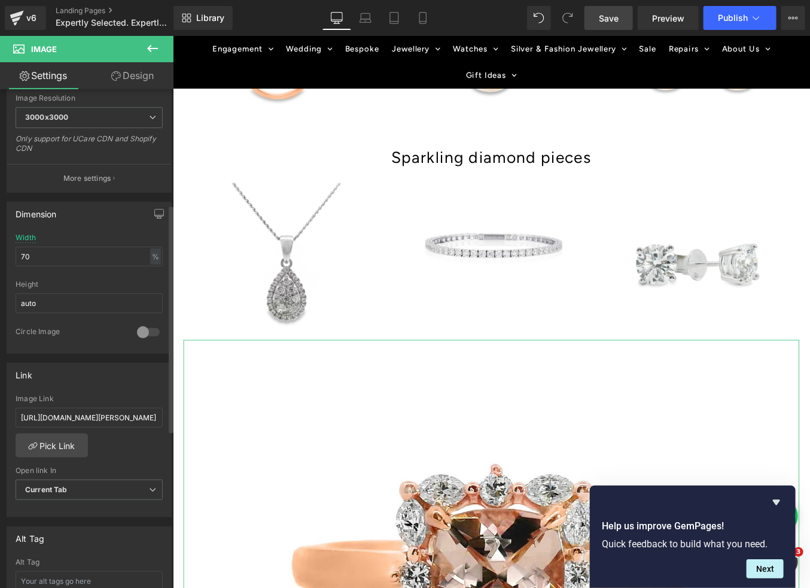
scroll to position [250, 0]
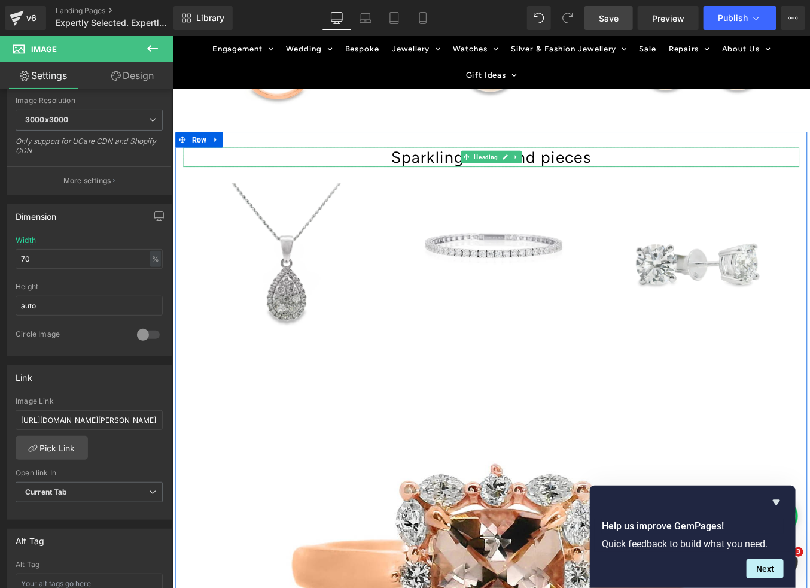
click at [478, 171] on span "Sparkling diamond pieces" at bounding box center [534, 173] width 227 height 22
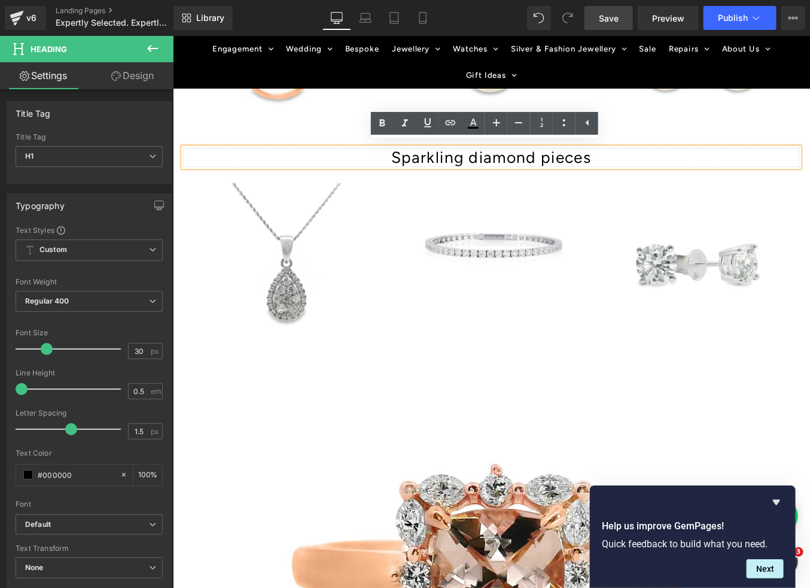
click at [525, 170] on span "Sparkling diamond pieces" at bounding box center [534, 173] width 227 height 22
click at [302, 170] on h1 "Sparkling diamond pieces" at bounding box center [534, 173] width 700 height 22
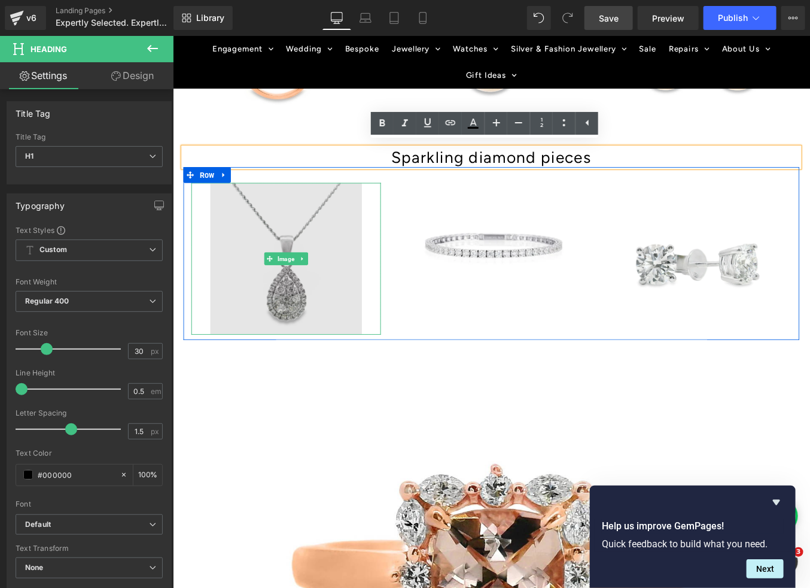
click at [238, 358] on img at bounding box center [301, 288] width 172 height 172
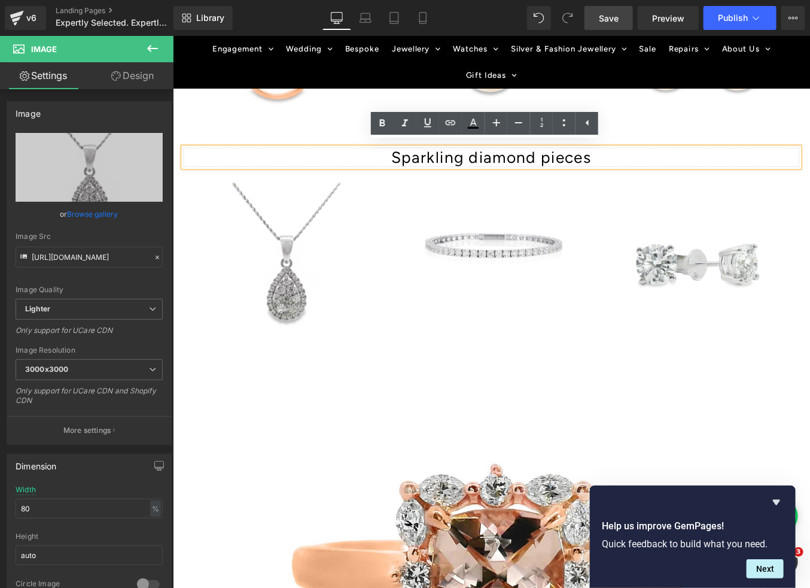
click at [316, 168] on h1 "Sparkling diamond pieces" at bounding box center [534, 173] width 700 height 22
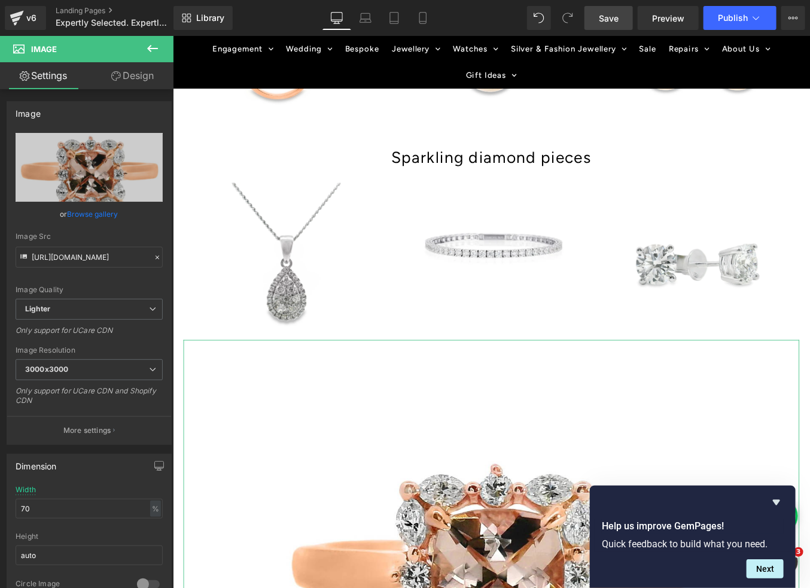
click at [147, 82] on link "Design" at bounding box center [132, 75] width 87 height 27
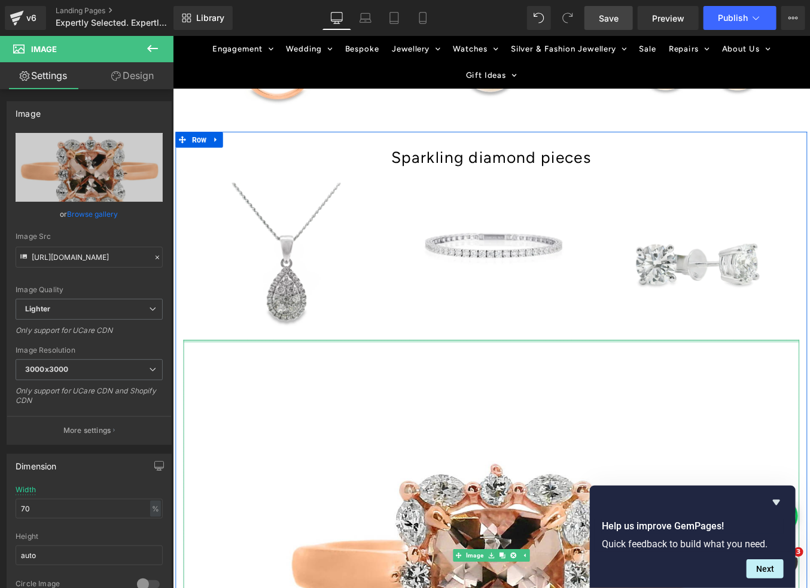
click at [218, 381] on div at bounding box center [534, 382] width 700 height 3
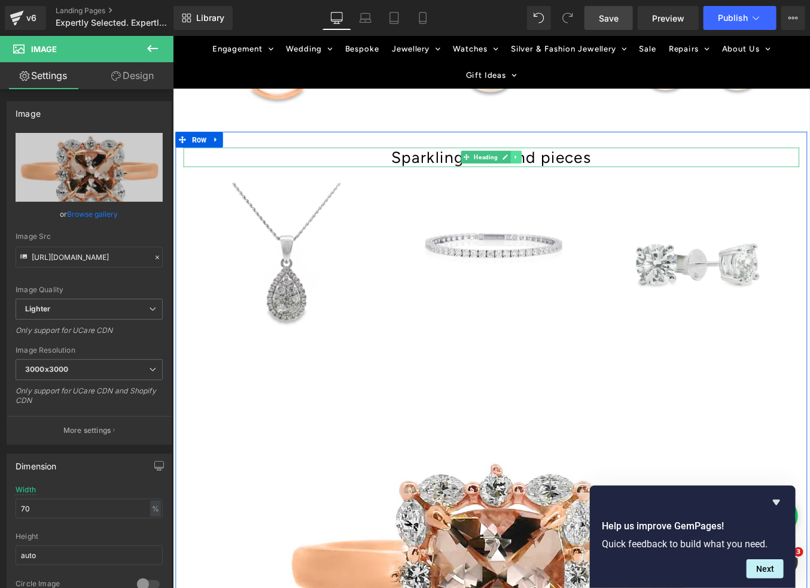
click at [561, 171] on icon at bounding box center [562, 173] width 2 height 4
click at [557, 170] on icon at bounding box center [556, 173] width 7 height 7
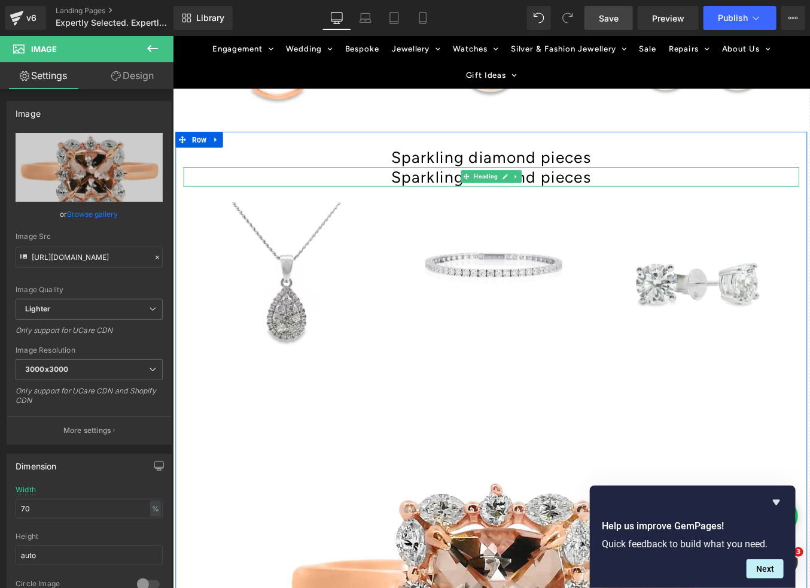
click at [449, 193] on span "Sparkling diamond pieces" at bounding box center [534, 195] width 227 height 22
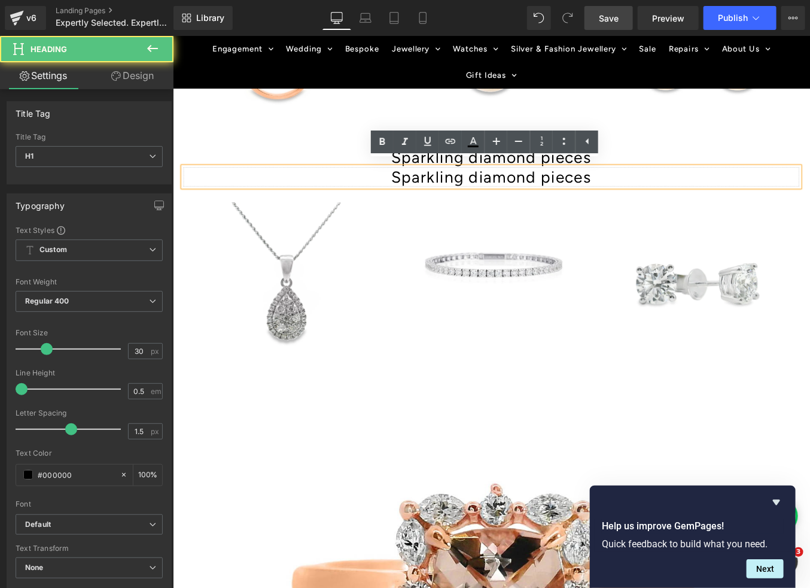
click at [406, 184] on h1 "Sparkling diamond pieces" at bounding box center [534, 195] width 700 height 22
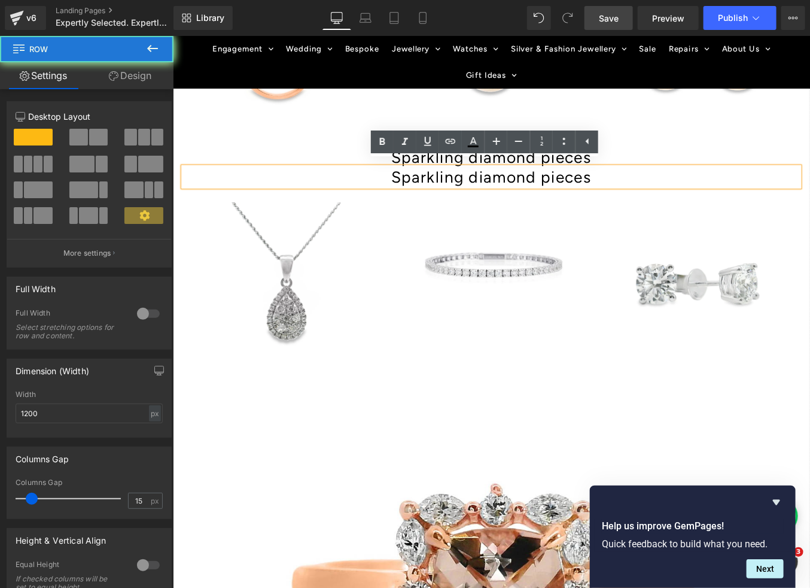
click at [356, 156] on div "Sparkling diamond pieces Heading Sparkling diamond pieces Heading Image Image I…" at bounding box center [534, 521] width 718 height 755
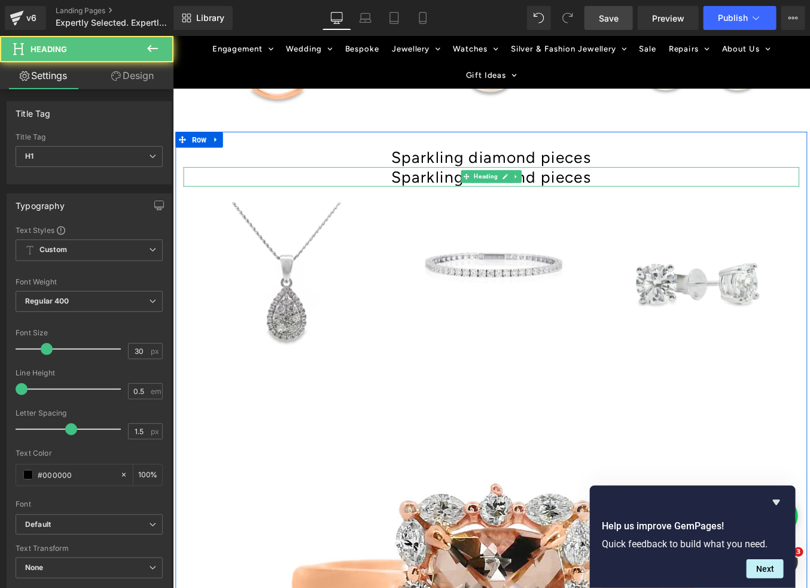
click at [372, 185] on h1 "Sparkling diamond pieces" at bounding box center [534, 195] width 700 height 22
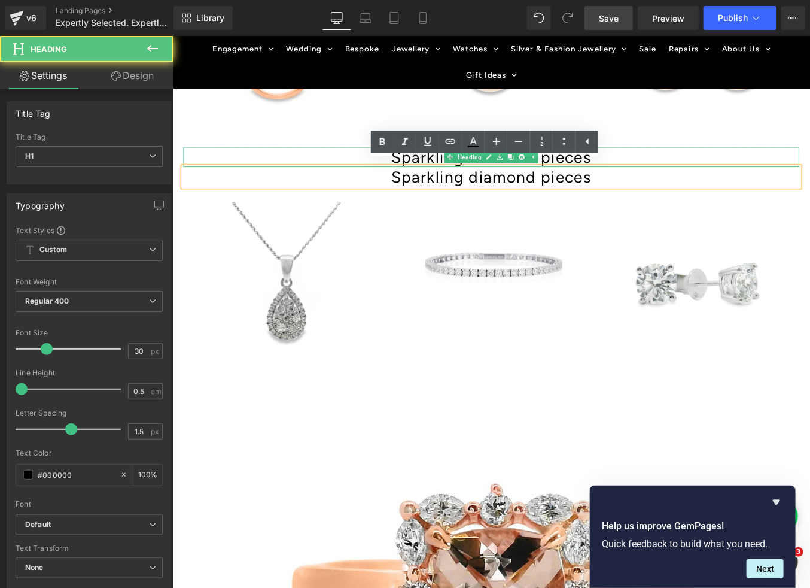
click at [355, 165] on h1 "Sparkling diamond pieces" at bounding box center [534, 173] width 700 height 22
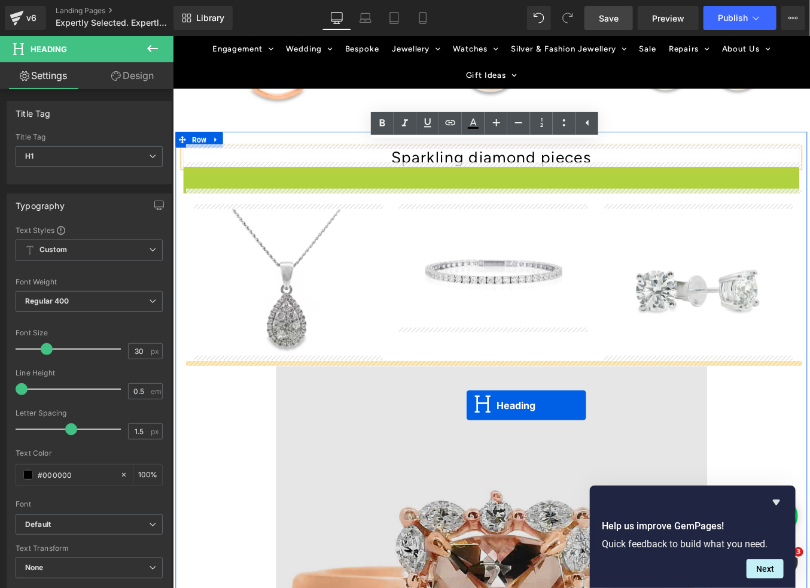
drag, startPoint x: 503, startPoint y: 191, endPoint x: 506, endPoint y: 455, distance: 263.3
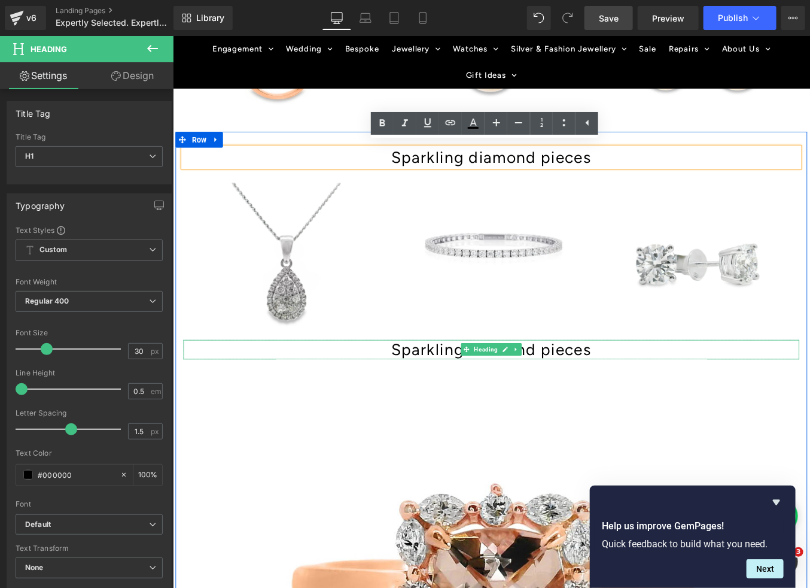
click at [432, 384] on span "Sparkling diamond pieces" at bounding box center [534, 392] width 227 height 22
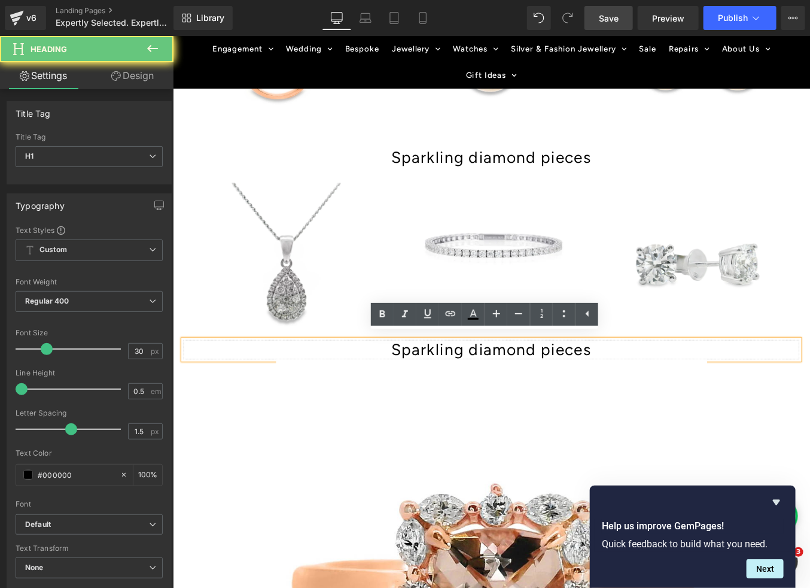
drag, startPoint x: 427, startPoint y: 384, endPoint x: 616, endPoint y: 383, distance: 188.5
click at [616, 383] on span "Sparkling diamond pieces" at bounding box center [534, 392] width 227 height 22
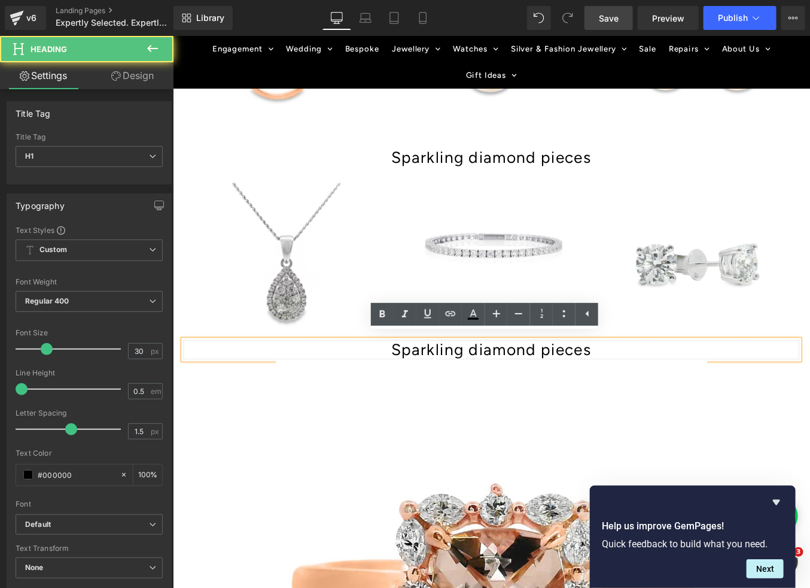
click at [656, 385] on h1 "Sparkling diamond pieces" at bounding box center [534, 392] width 700 height 22
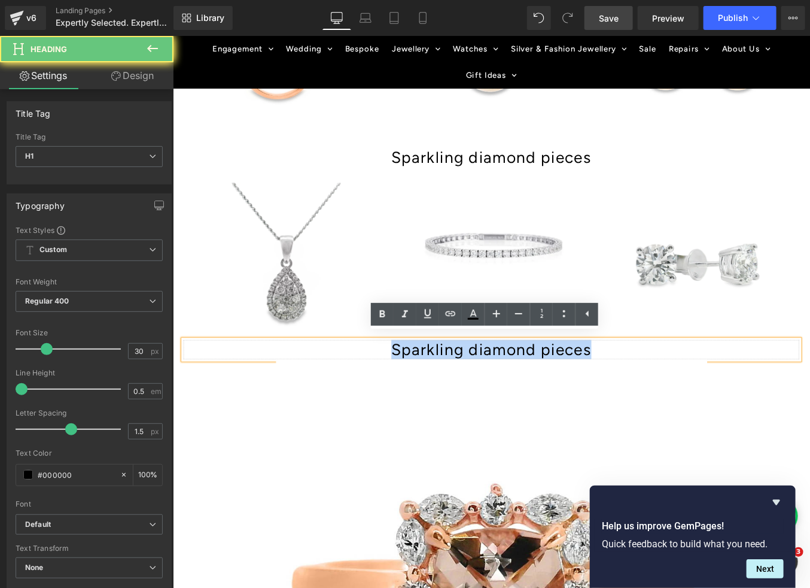
drag, startPoint x: 639, startPoint y: 384, endPoint x: 391, endPoint y: 385, distance: 248.4
click at [391, 385] on h1 "Sparkling diamond pieces" at bounding box center [534, 392] width 700 height 22
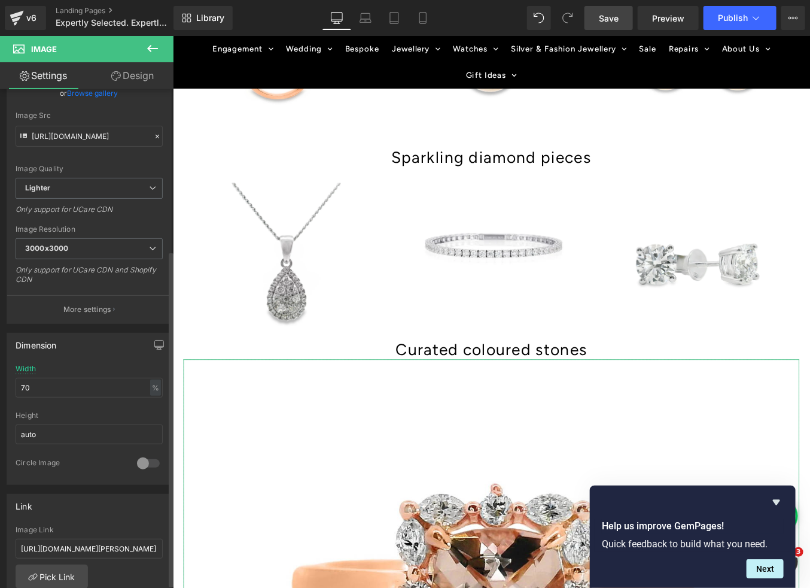
scroll to position [0, 0]
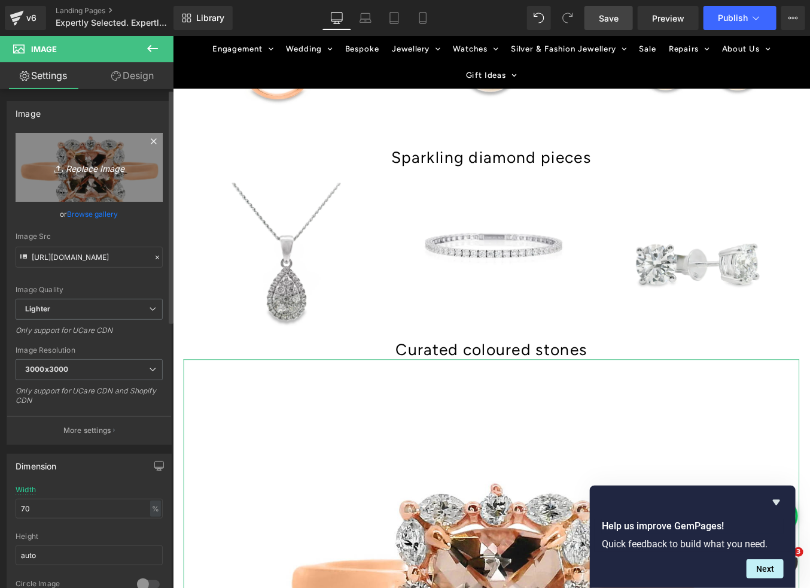
click at [89, 193] on link "Replace Image" at bounding box center [89, 167] width 147 height 69
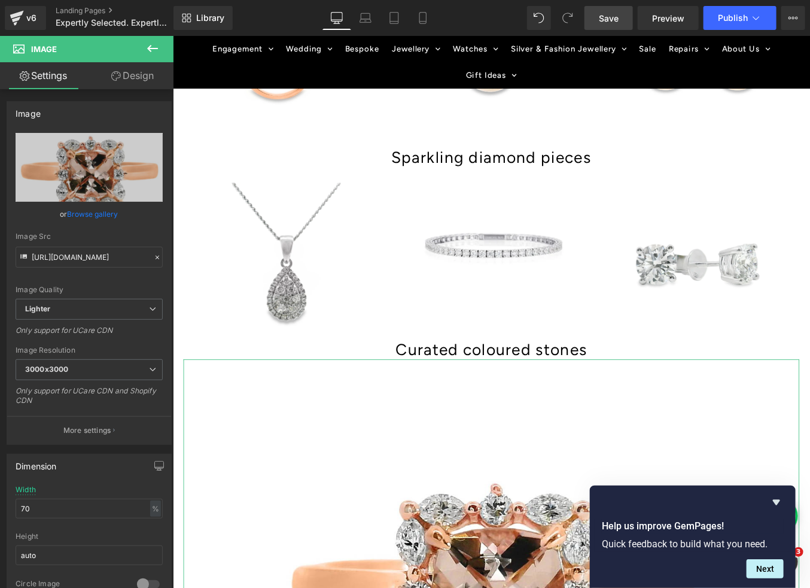
click at [141, 79] on link "Design" at bounding box center [132, 75] width 87 height 27
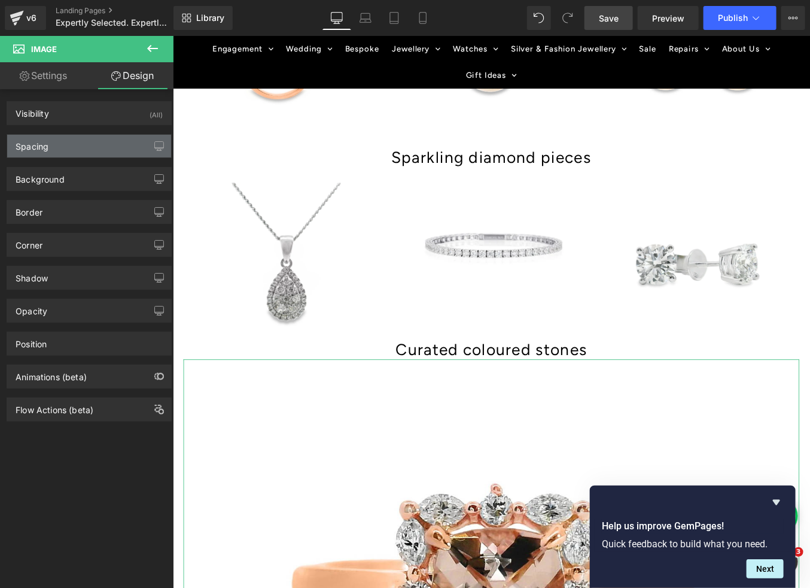
click at [33, 144] on div "Spacing" at bounding box center [32, 143] width 33 height 17
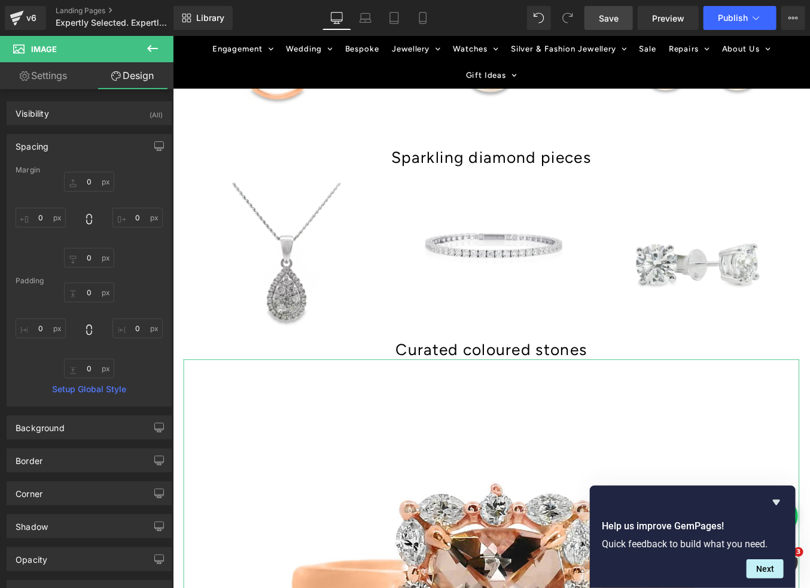
click at [34, 66] on link "Settings" at bounding box center [43, 75] width 87 height 27
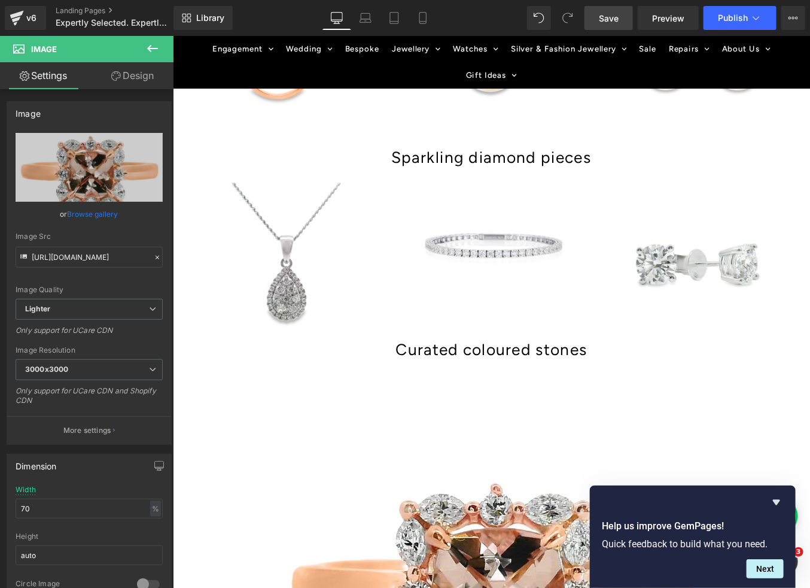
click at [25, 42] on span "Image" at bounding box center [72, 49] width 120 height 26
click at [19, 46] on icon at bounding box center [18, 47] width 11 height 11
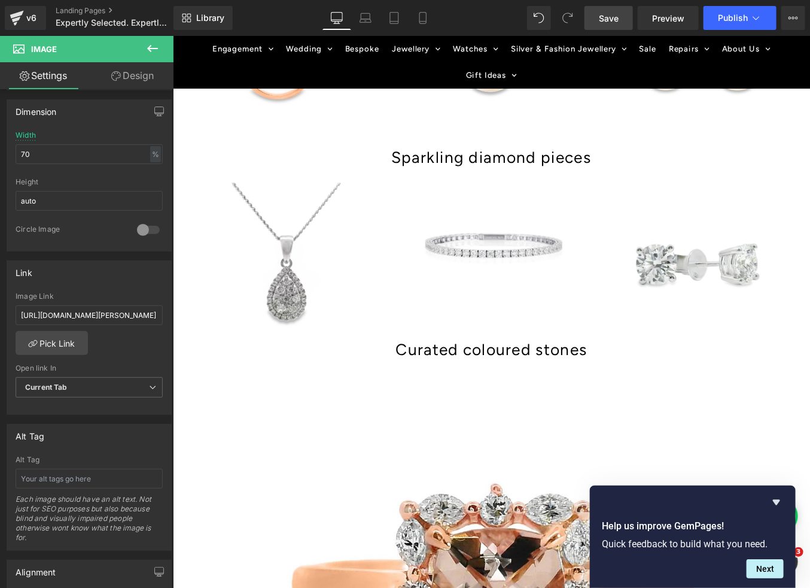
scroll to position [355, 0]
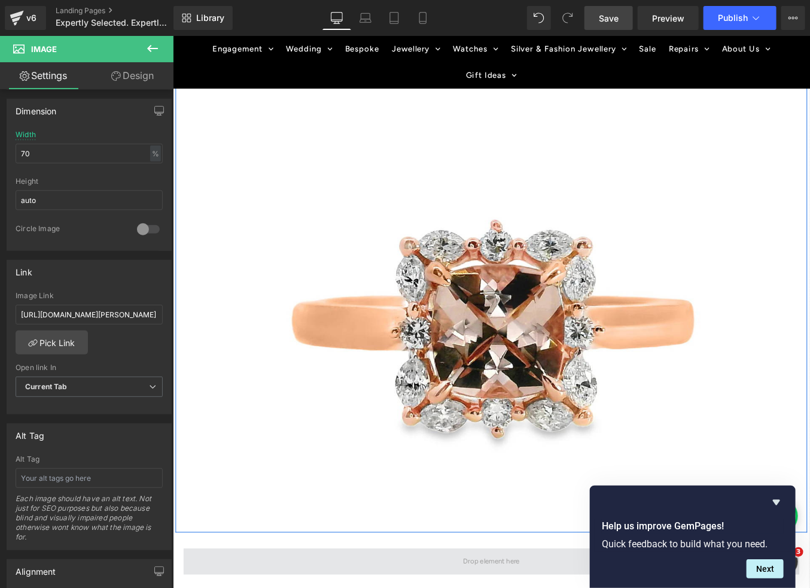
scroll to position [2596, 0]
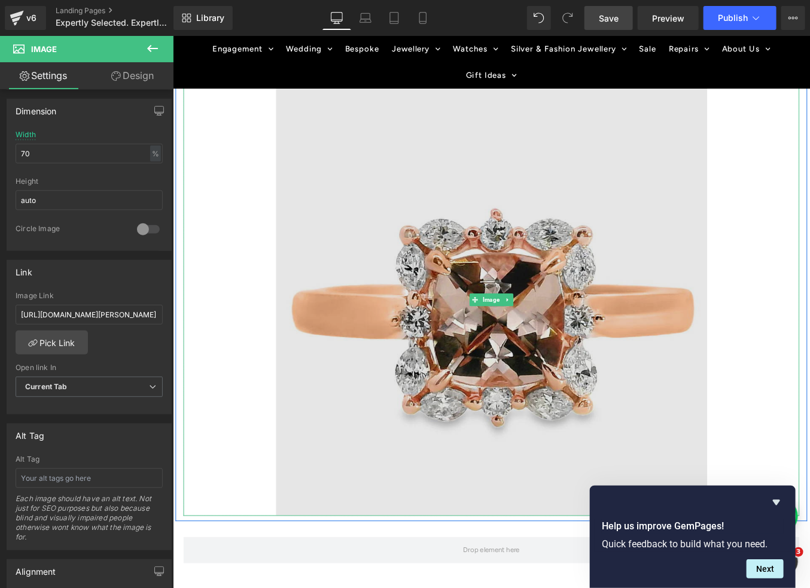
click at [482, 276] on img at bounding box center [535, 335] width 490 height 490
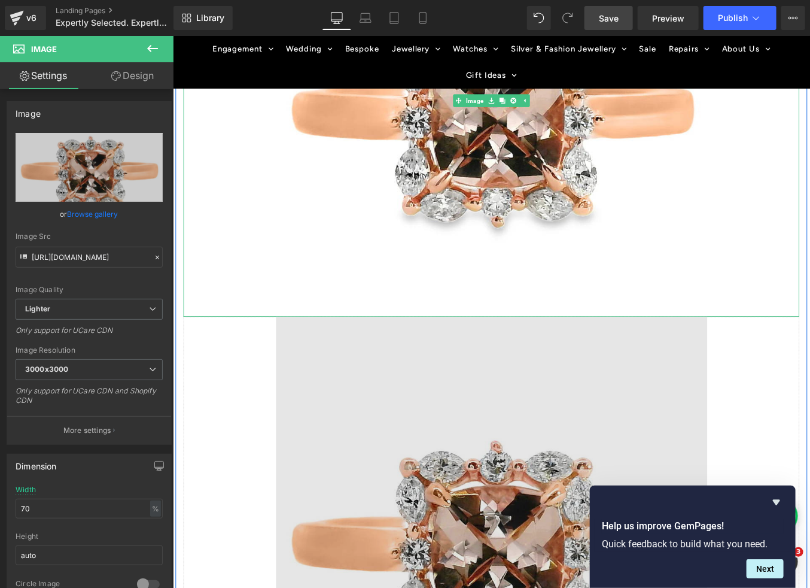
scroll to position [2340, 0]
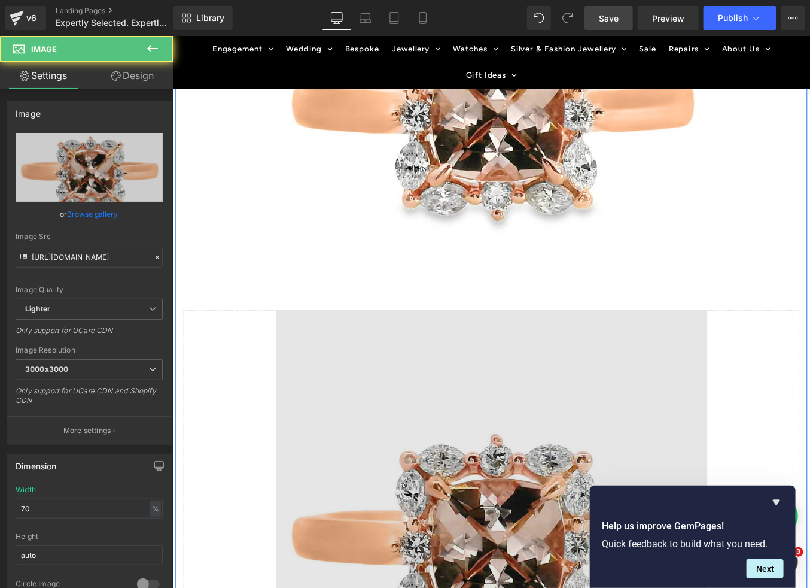
click at [502, 455] on img at bounding box center [535, 591] width 490 height 490
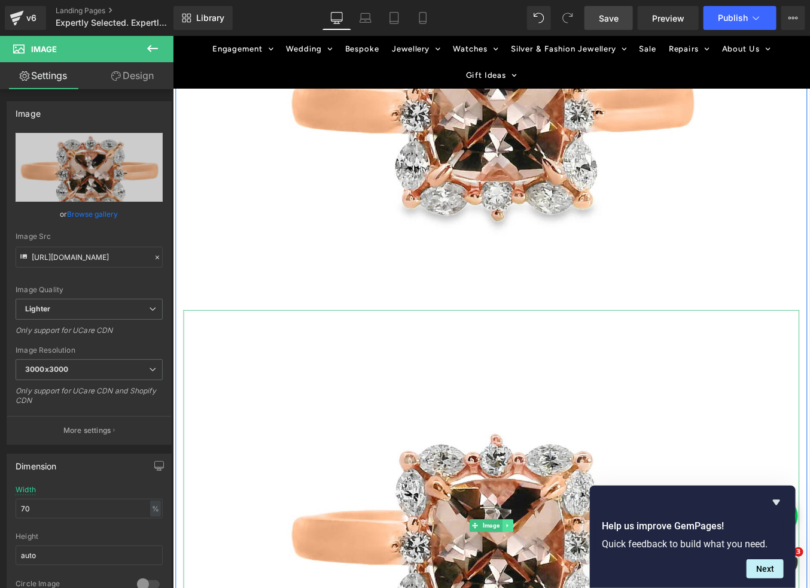
click at [552, 584] on link at bounding box center [553, 591] width 13 height 14
click at [559, 587] on icon at bounding box center [559, 591] width 7 height 7
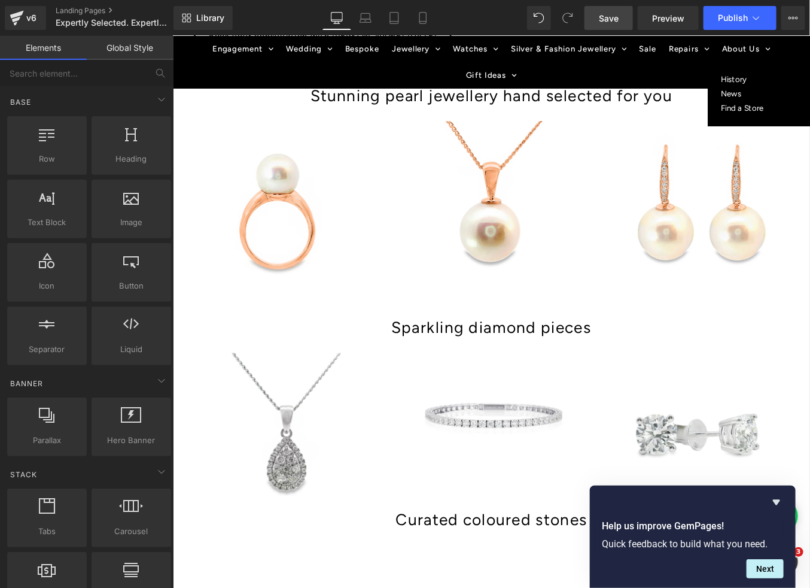
scroll to position [1603, 0]
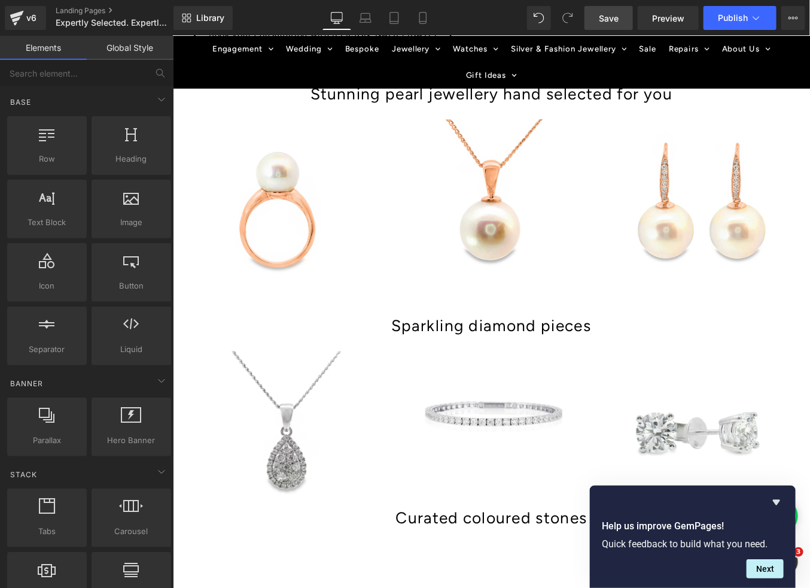
click at [619, 22] on span "Save" at bounding box center [609, 18] width 20 height 13
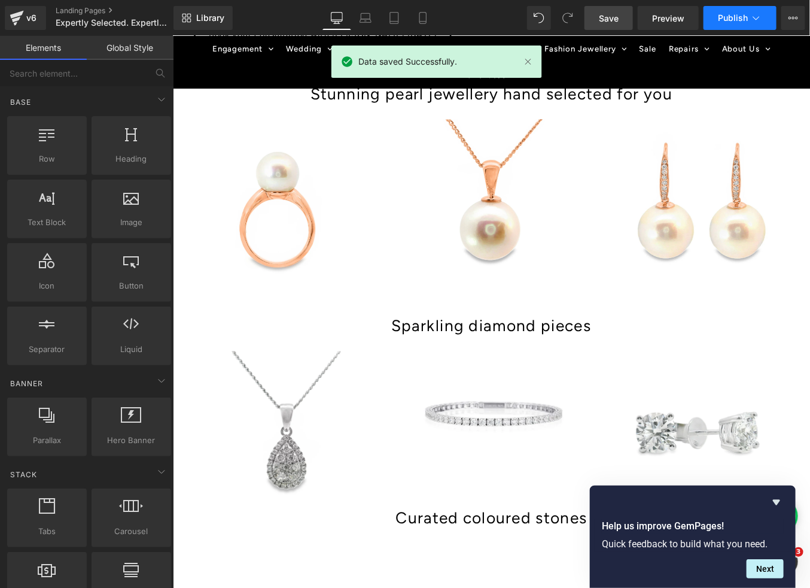
click at [734, 17] on span "Publish" at bounding box center [733, 18] width 30 height 10
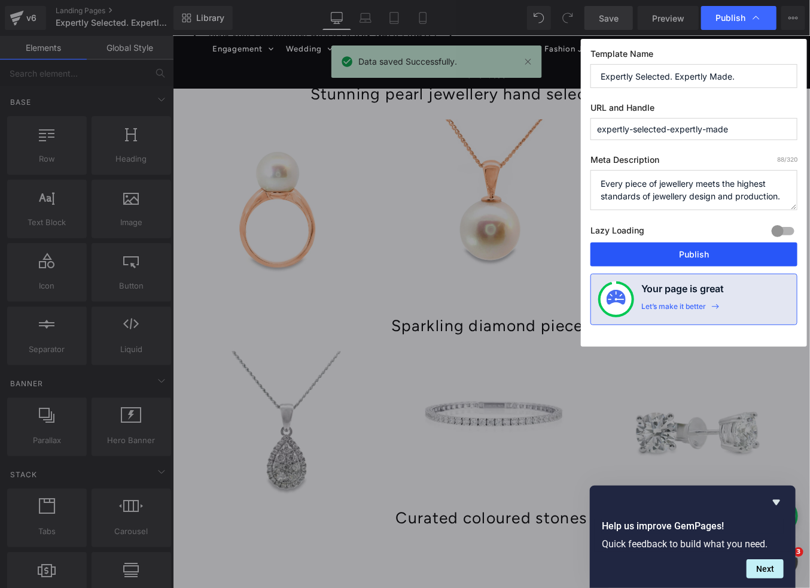
click at [699, 254] on button "Publish" at bounding box center [694, 254] width 207 height 24
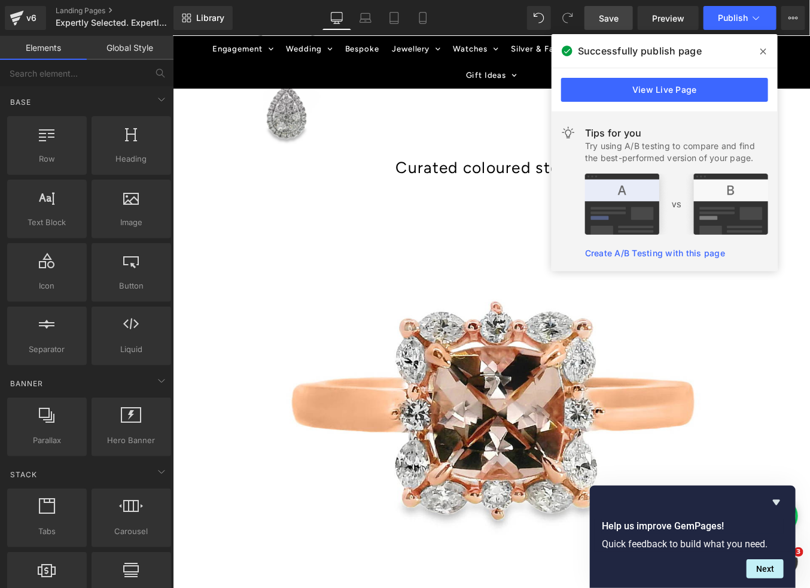
click at [765, 49] on icon at bounding box center [764, 51] width 6 height 6
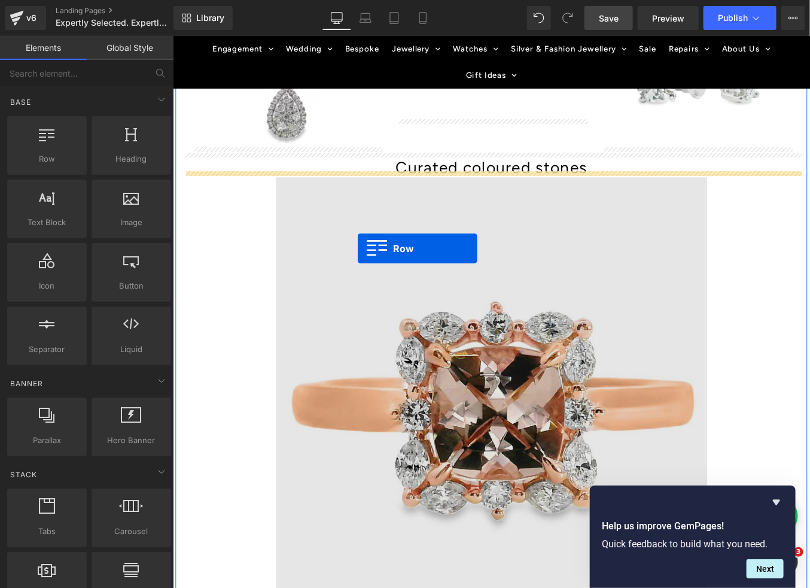
drag, startPoint x: 232, startPoint y: 189, endPoint x: 382, endPoint y: 277, distance: 174.6
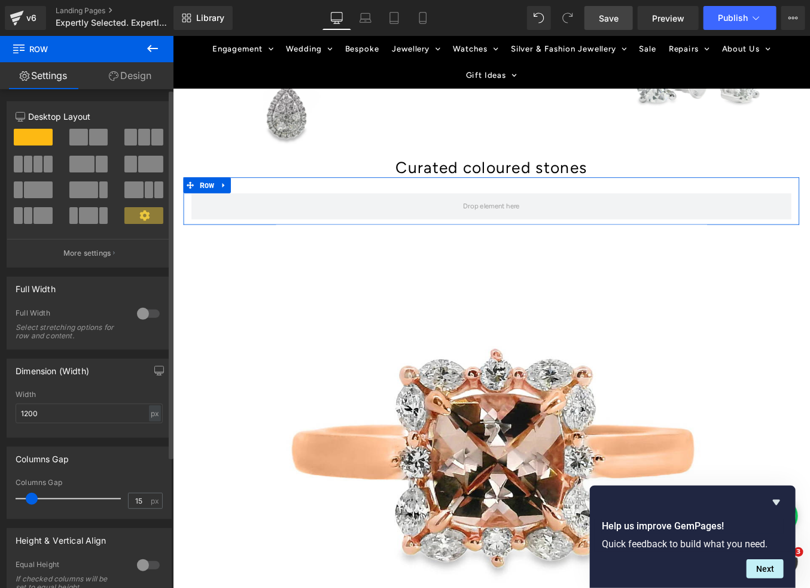
click at [138, 145] on span at bounding box center [144, 137] width 12 height 17
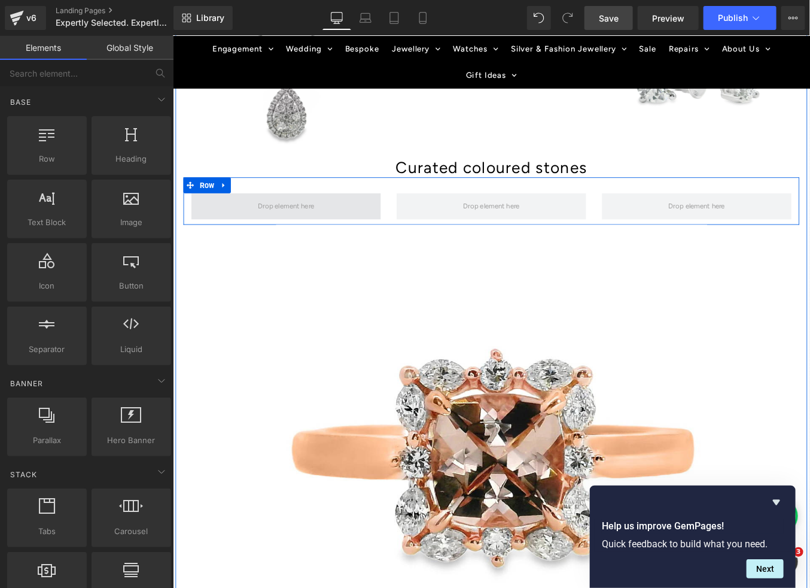
click at [323, 223] on span at bounding box center [301, 228] width 72 height 20
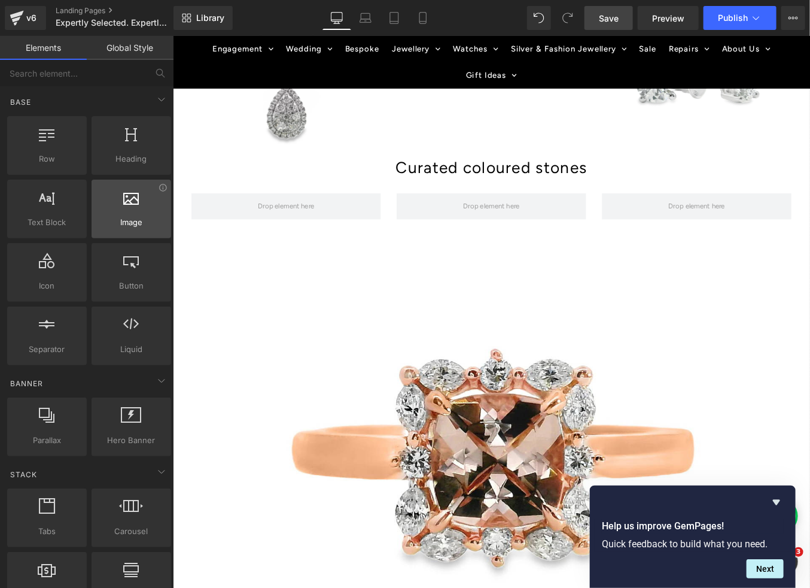
click at [131, 218] on span "Image" at bounding box center [131, 222] width 72 height 13
click at [128, 212] on div at bounding box center [131, 202] width 72 height 27
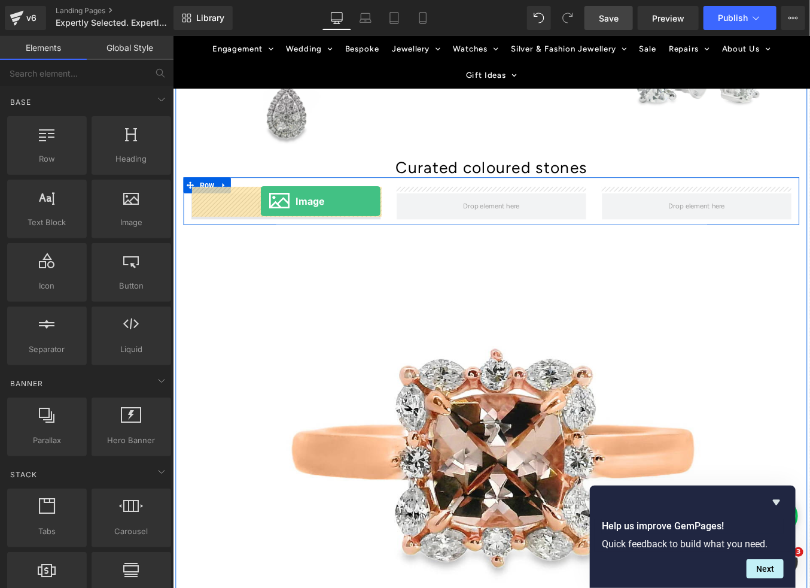
drag, startPoint x: 293, startPoint y: 241, endPoint x: 272, endPoint y: 223, distance: 27.6
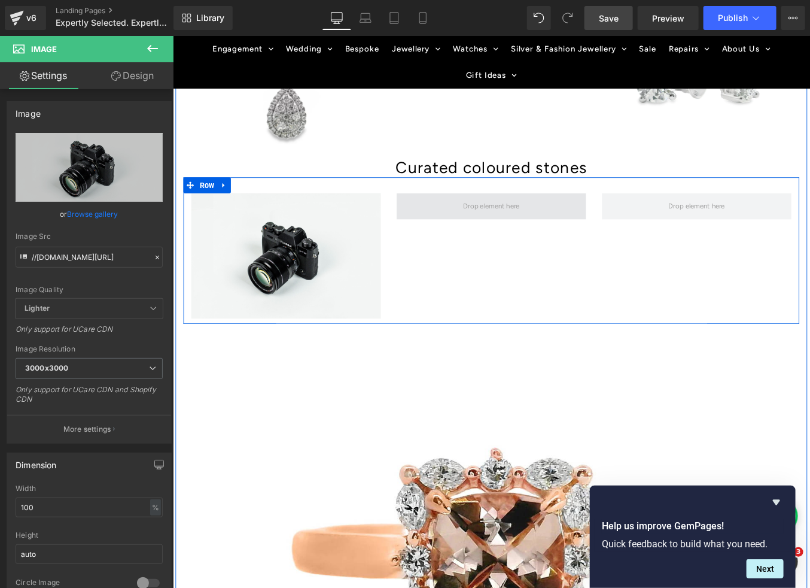
drag, startPoint x: 311, startPoint y: 247, endPoint x: 518, endPoint y: 224, distance: 208.2
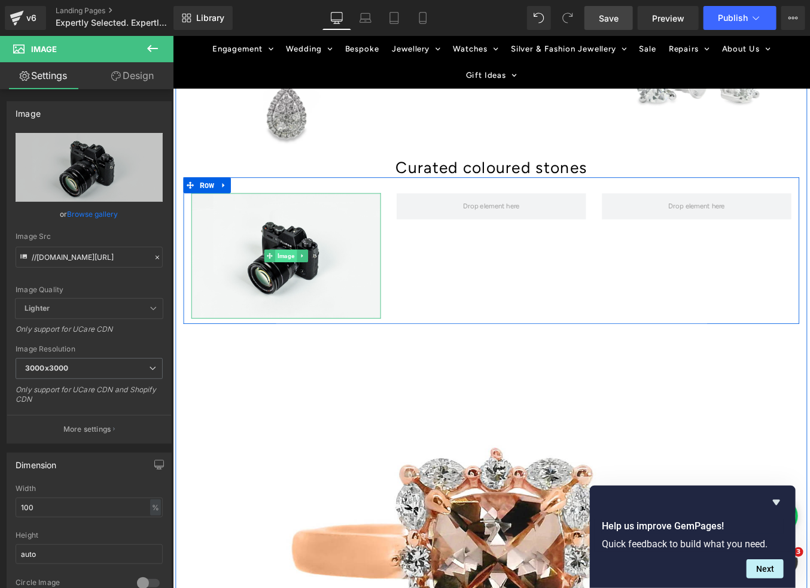
click at [303, 278] on span "Image" at bounding box center [300, 285] width 25 height 14
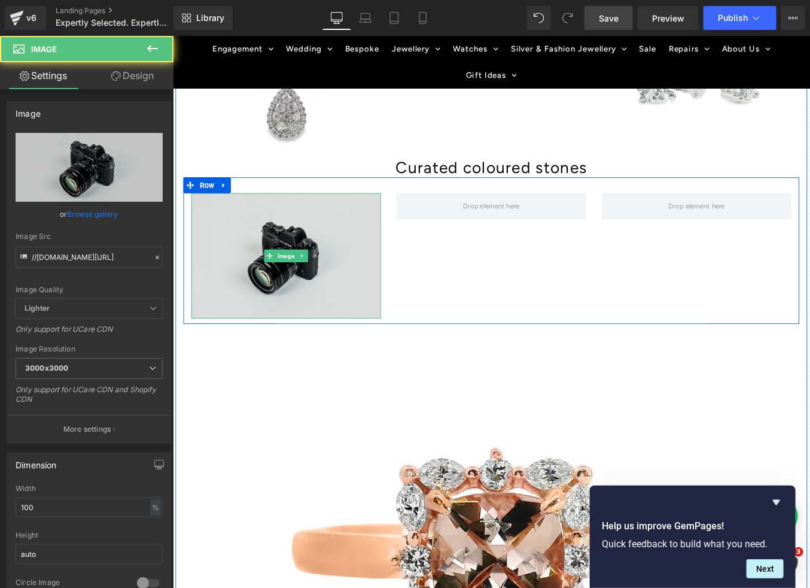
click at [344, 244] on img at bounding box center [300, 285] width 215 height 142
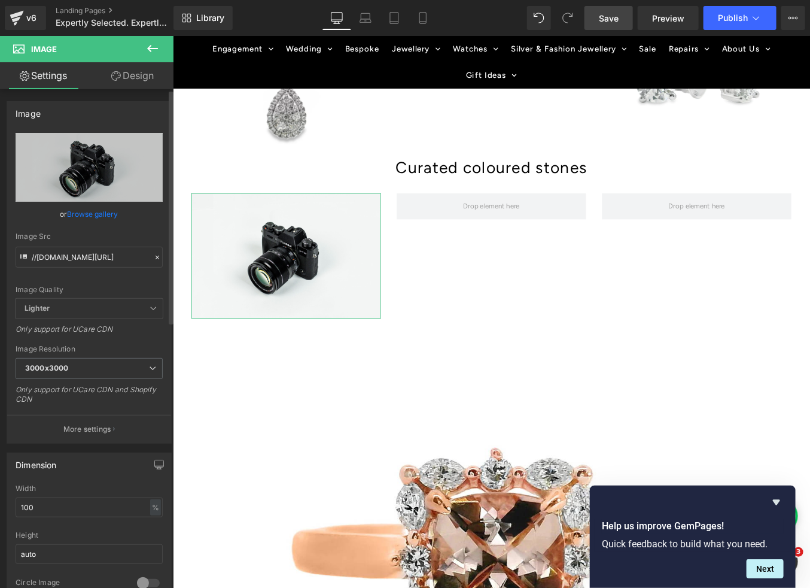
click at [98, 211] on link "Browse gallery" at bounding box center [93, 213] width 51 height 21
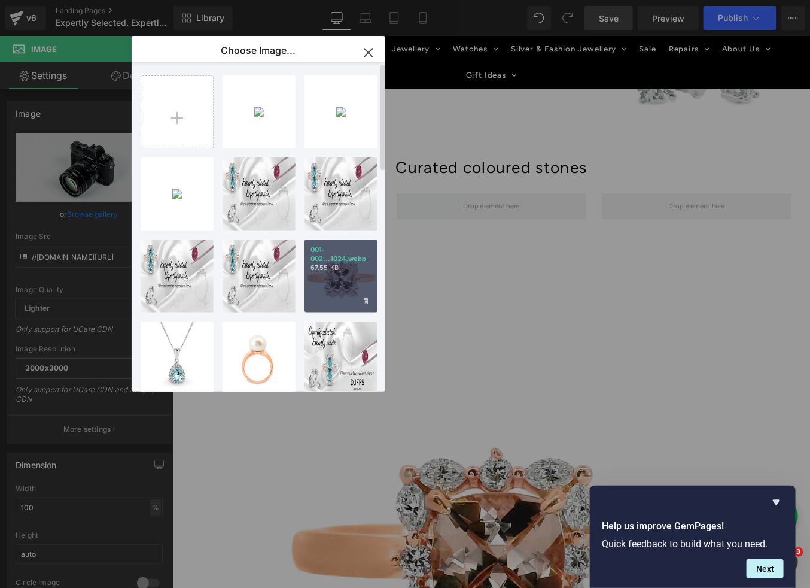
drag, startPoint x: 333, startPoint y: 273, endPoint x: 181, endPoint y: 269, distance: 151.4
click at [333, 273] on div "001-002...1024.webp 67.55 KB" at bounding box center [341, 275] width 73 height 73
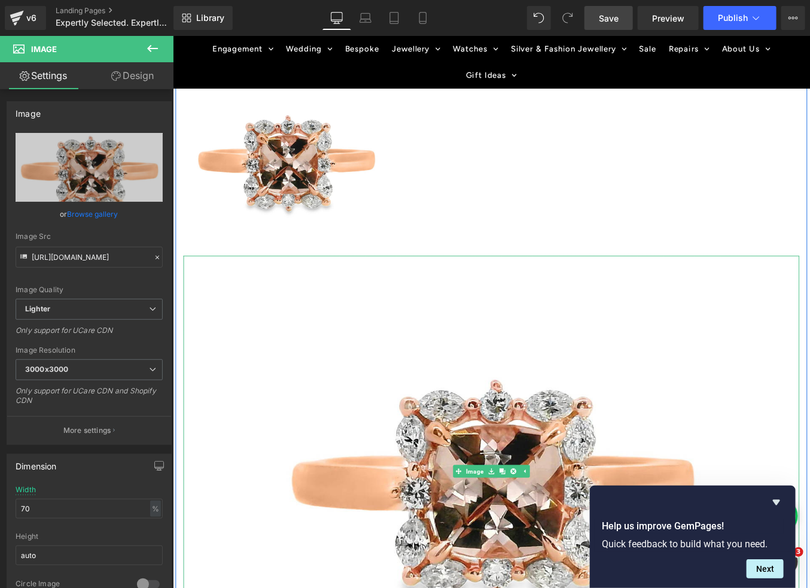
scroll to position [2151, 0]
click at [560, 526] on icon at bounding box center [559, 529] width 7 height 7
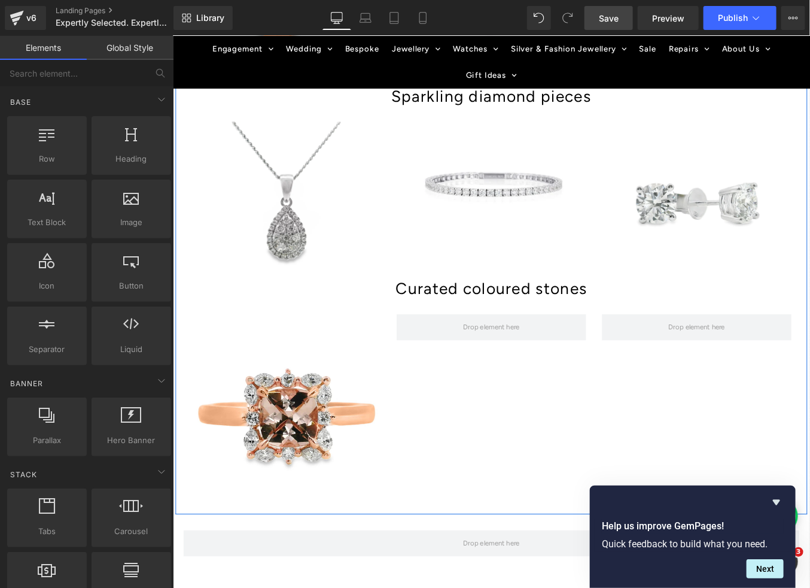
scroll to position [1862, 0]
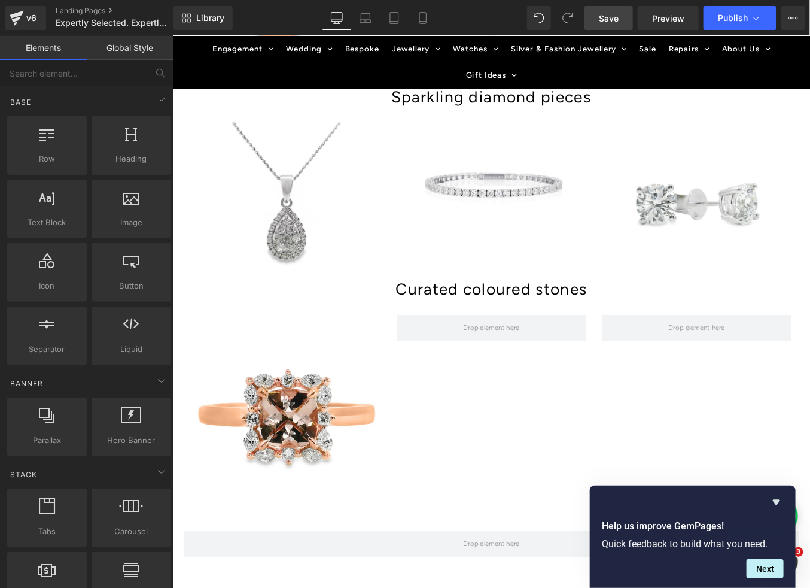
click at [606, 16] on span "Save" at bounding box center [609, 18] width 20 height 13
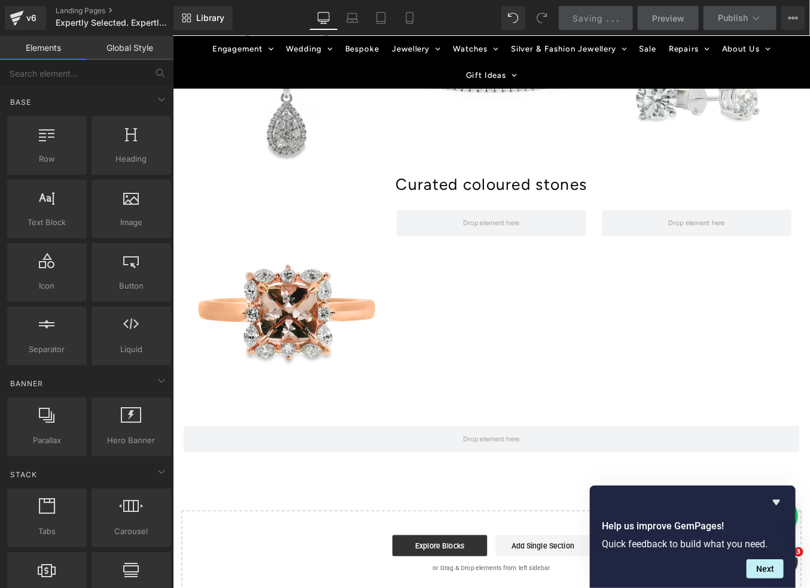
scroll to position [1942, 0]
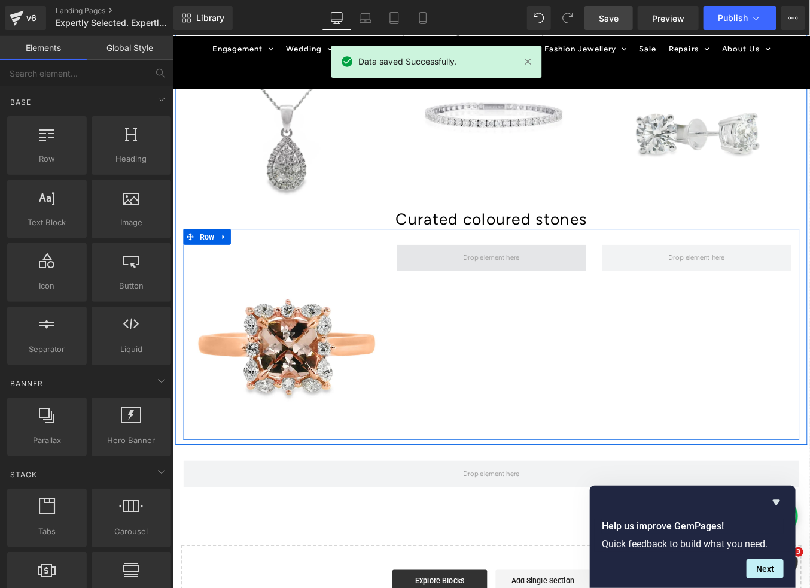
click at [536, 284] on span at bounding box center [534, 287] width 72 height 20
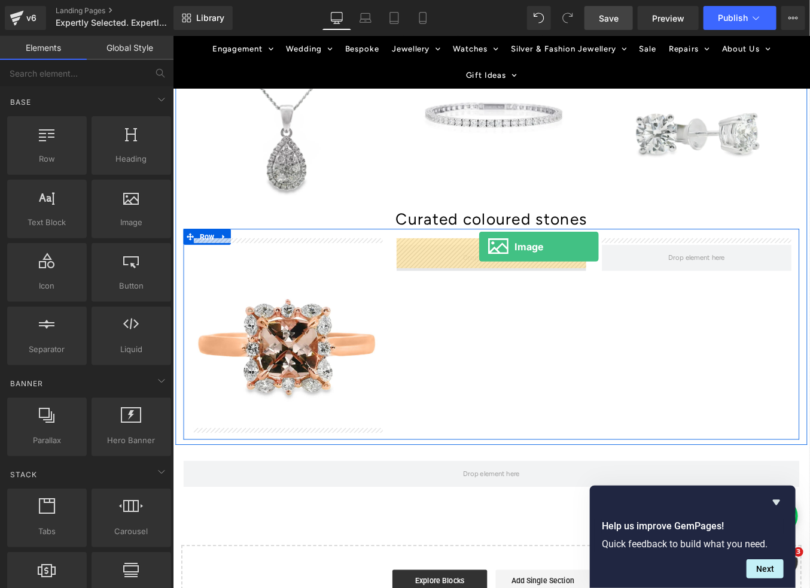
drag, startPoint x: 330, startPoint y: 250, endPoint x: 521, endPoint y: 277, distance: 192.3
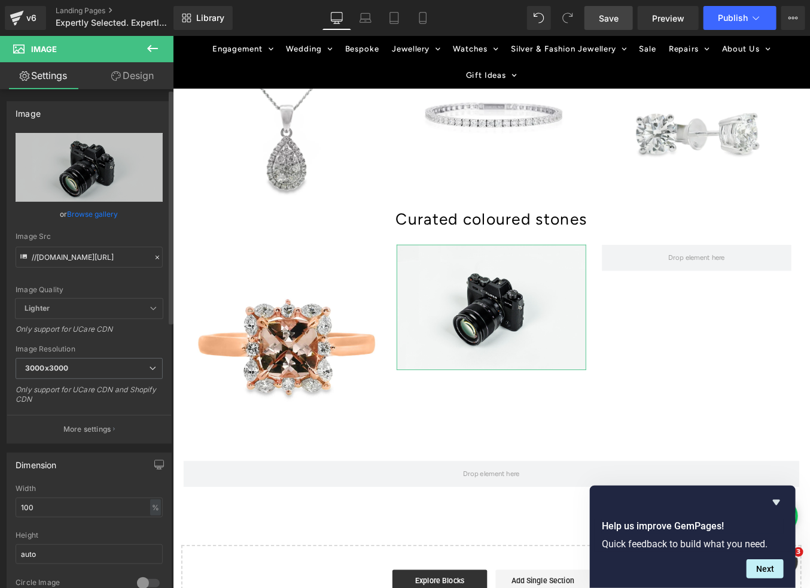
click at [92, 208] on link "Browse gallery" at bounding box center [93, 213] width 51 height 21
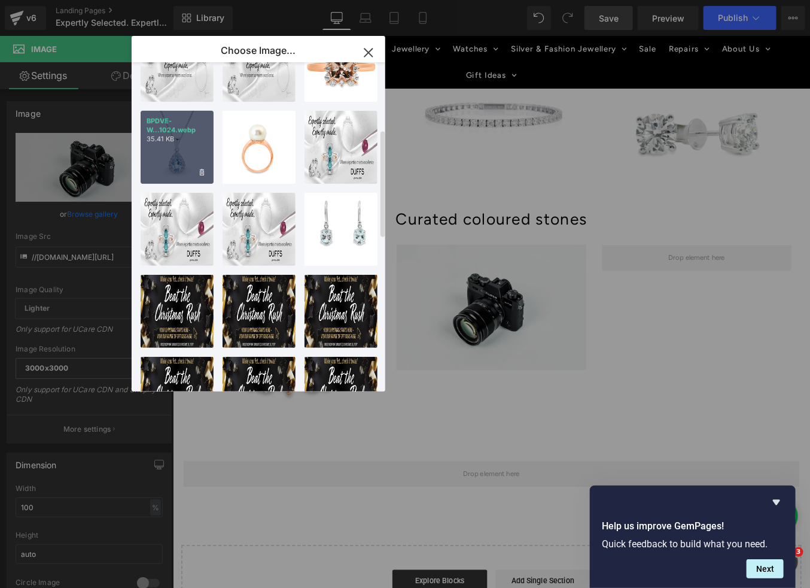
scroll to position [214, 0]
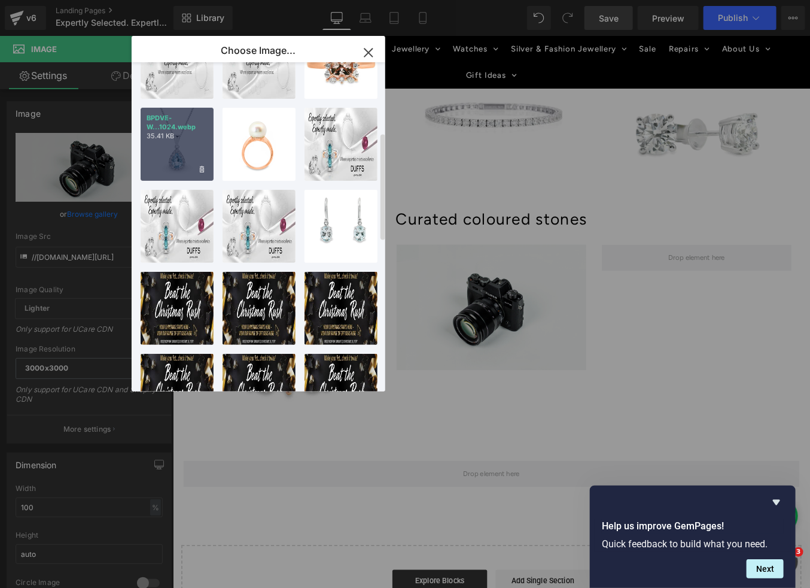
click at [179, 162] on div "BPDVE-W...1024.webp 35.41 KB" at bounding box center [177, 144] width 73 height 73
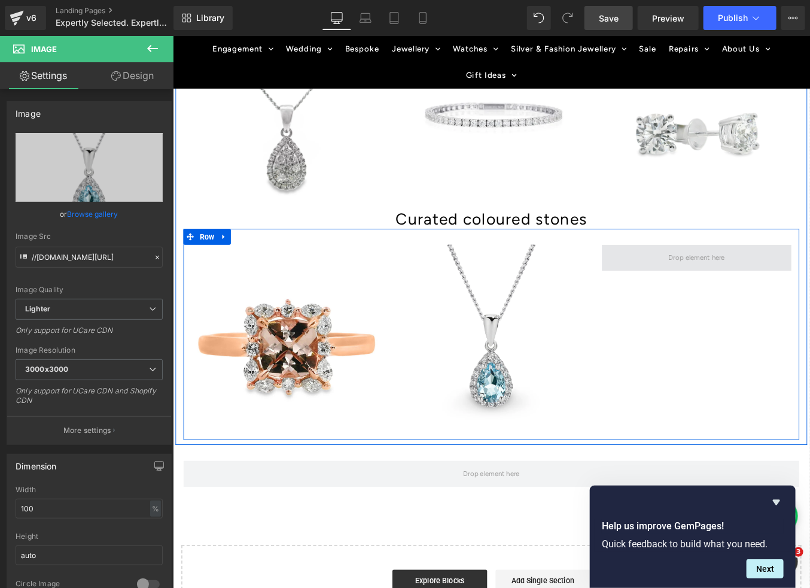
click at [774, 283] on span at bounding box center [767, 287] width 72 height 20
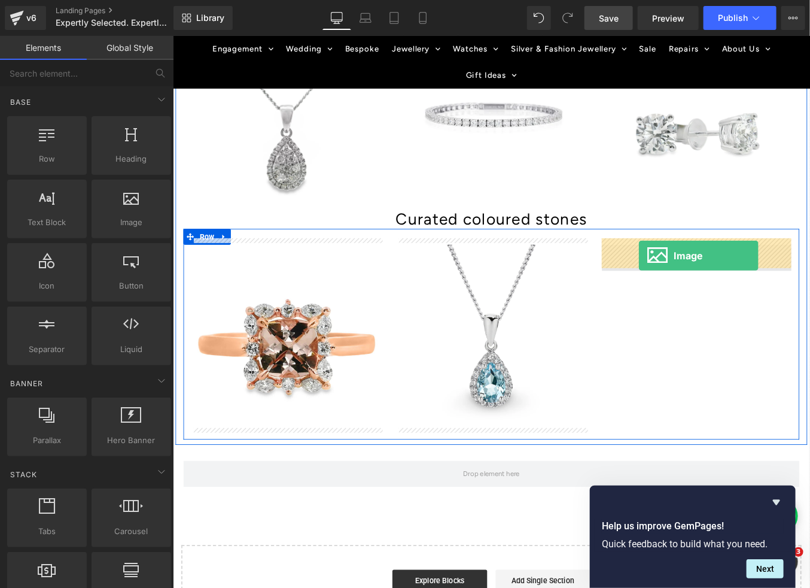
drag, startPoint x: 293, startPoint y: 242, endPoint x: 701, endPoint y: 285, distance: 410.4
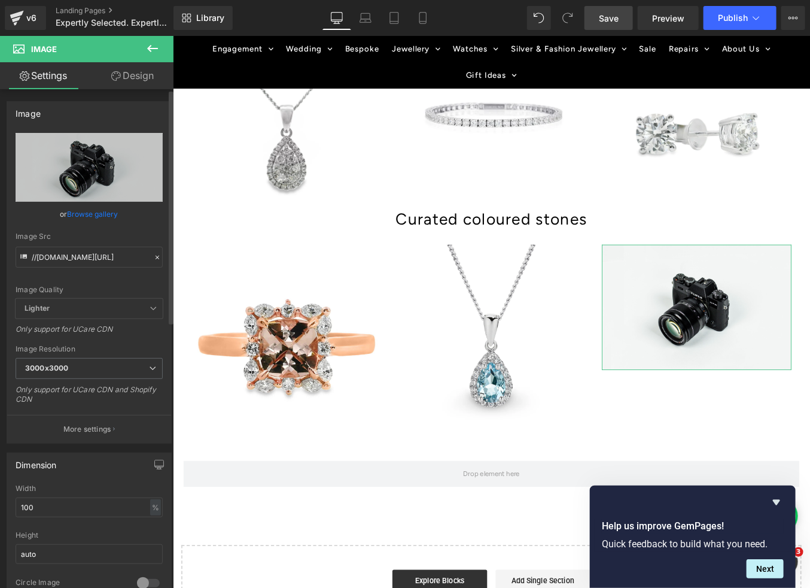
click at [87, 208] on link "Browse gallery" at bounding box center [93, 213] width 51 height 21
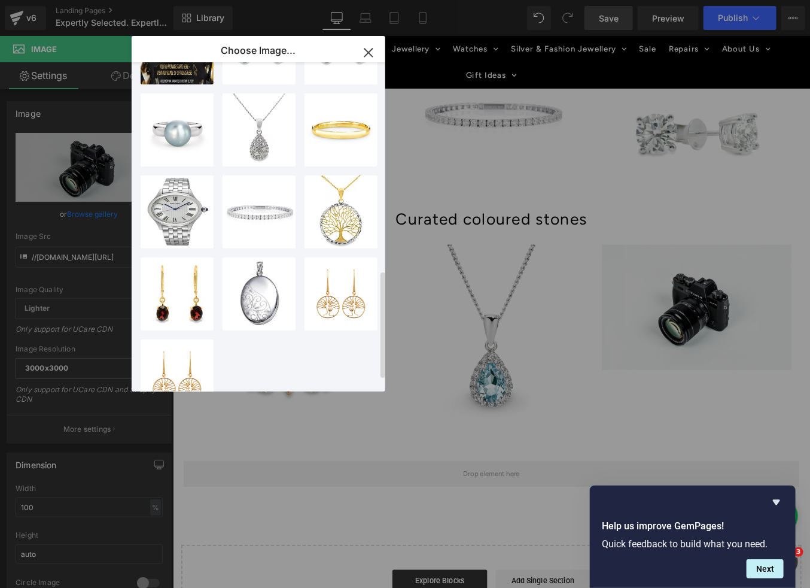
scroll to position [674, 0]
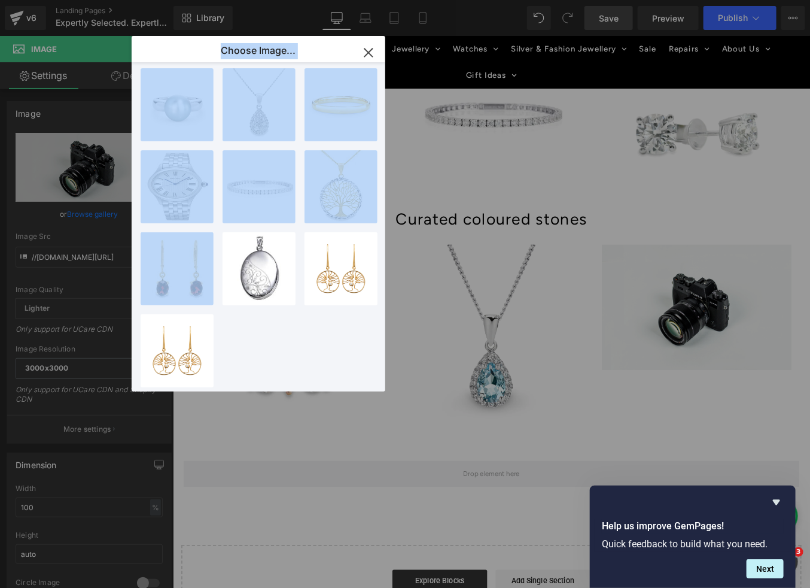
drag, startPoint x: 165, startPoint y: 250, endPoint x: 665, endPoint y: 311, distance: 504.0
click at [665, 311] on div "Choose Image... Back to Library Insert 001-012...1024.webp 35.48 KB Delete imag…" at bounding box center [405, 294] width 810 height 588
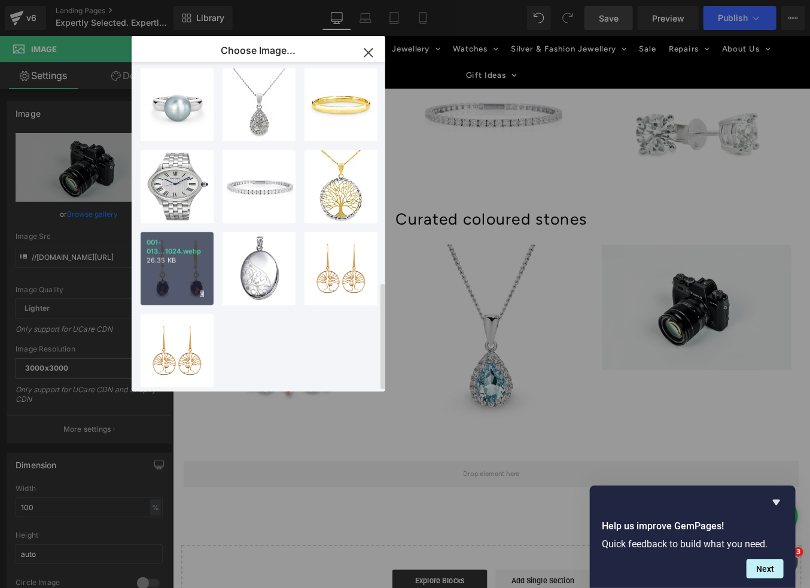
drag, startPoint x: 200, startPoint y: 273, endPoint x: 31, endPoint y: 269, distance: 168.8
click at [200, 273] on div "001-013...1024.webp 26.35 KB" at bounding box center [177, 268] width 73 height 73
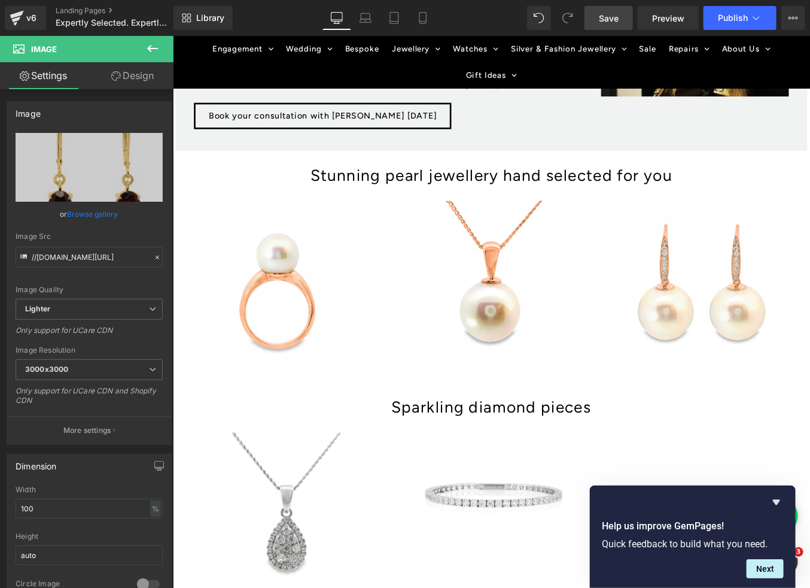
scroll to position [1497, 0]
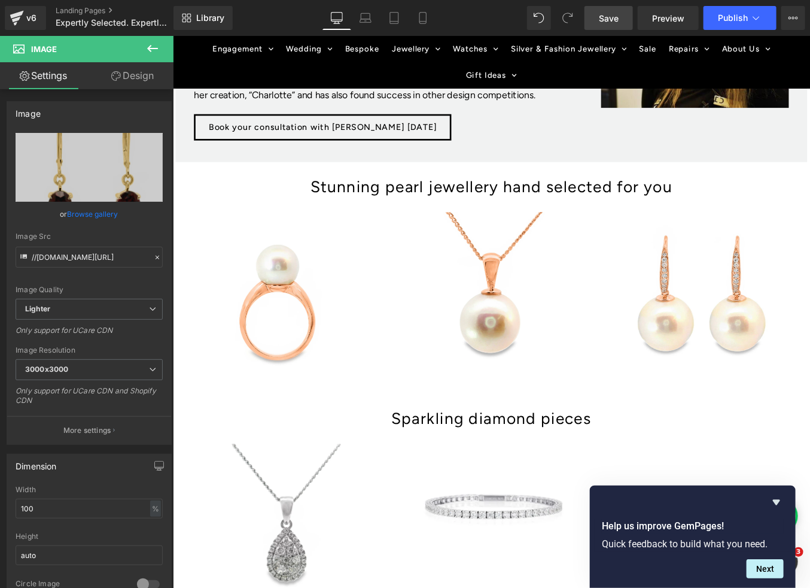
click at [614, 17] on span "Save" at bounding box center [609, 18] width 20 height 13
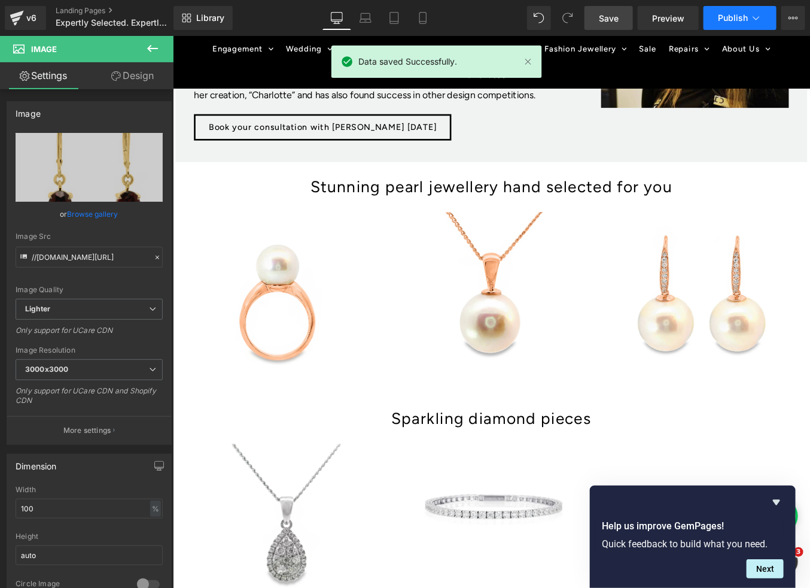
click at [730, 19] on span "Publish" at bounding box center [733, 18] width 30 height 10
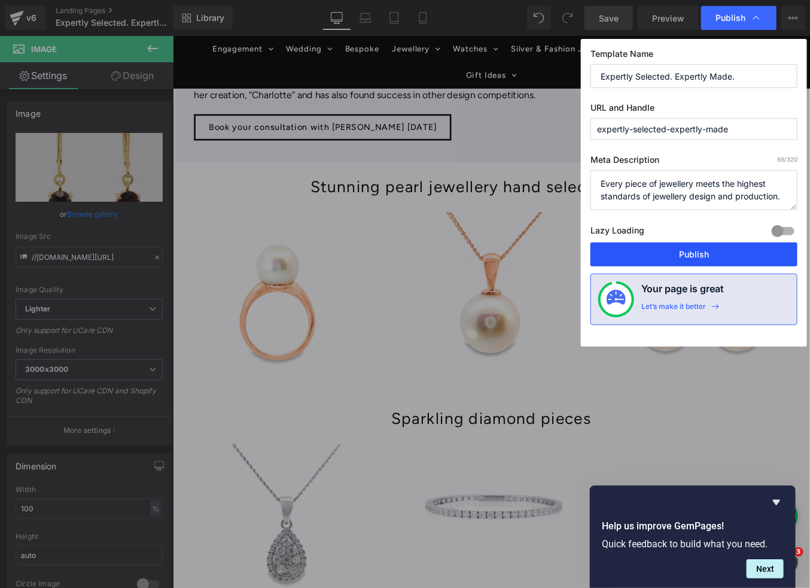
click at [686, 250] on button "Publish" at bounding box center [694, 254] width 207 height 24
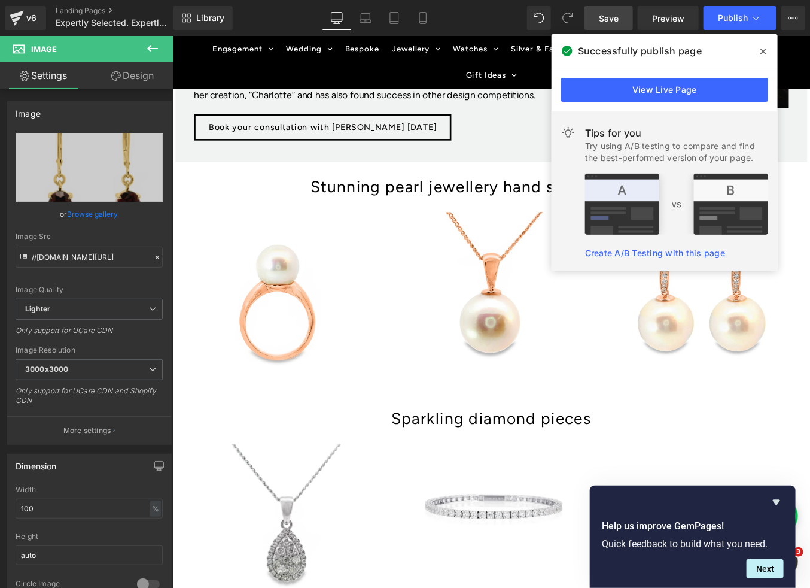
click at [762, 47] on icon at bounding box center [764, 52] width 6 height 10
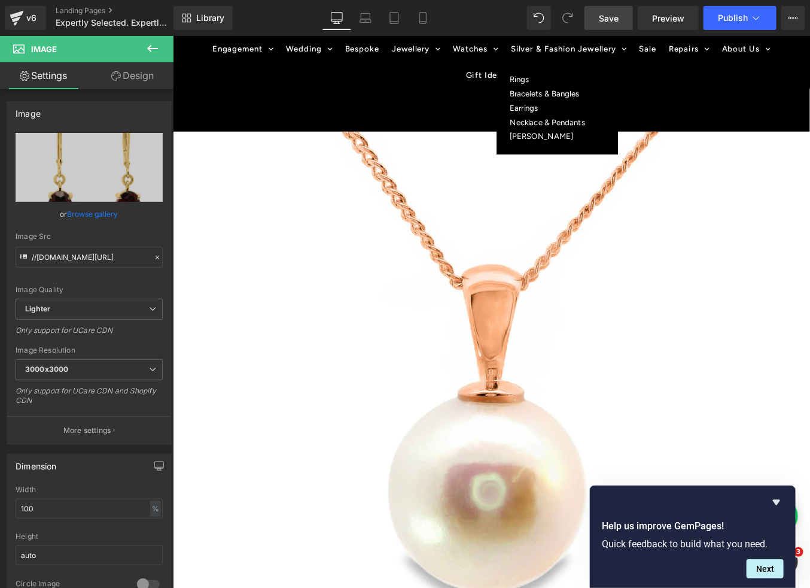
scroll to position [0, 0]
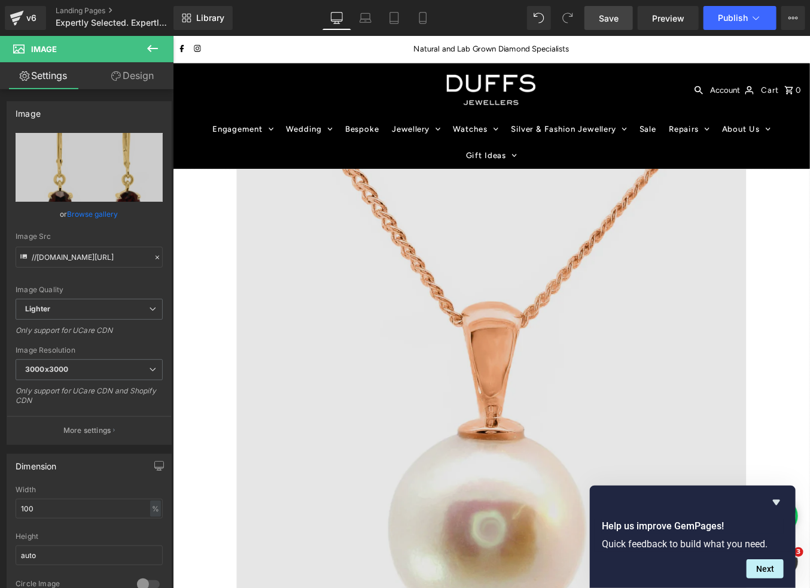
click at [584, 235] on img at bounding box center [534, 475] width 579 height 579
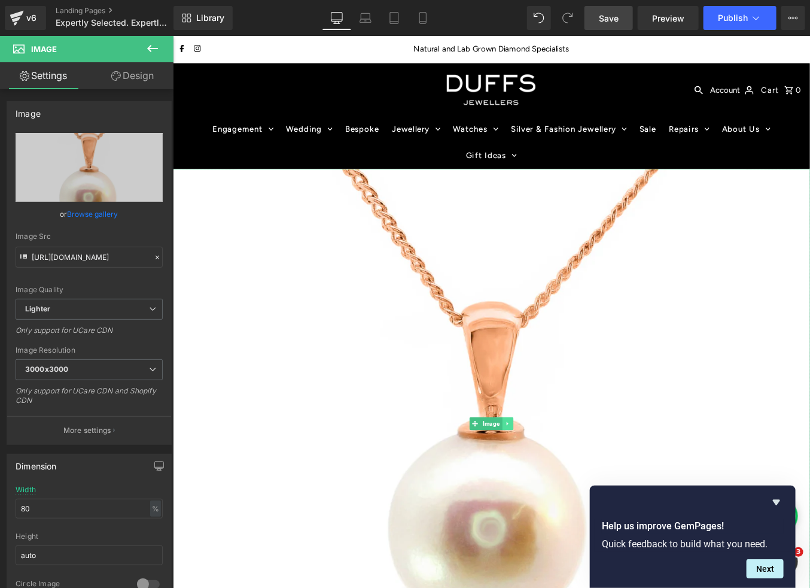
click at [552, 472] on icon at bounding box center [552, 475] width 7 height 7
click at [560, 475] on icon at bounding box center [559, 476] width 7 height 7
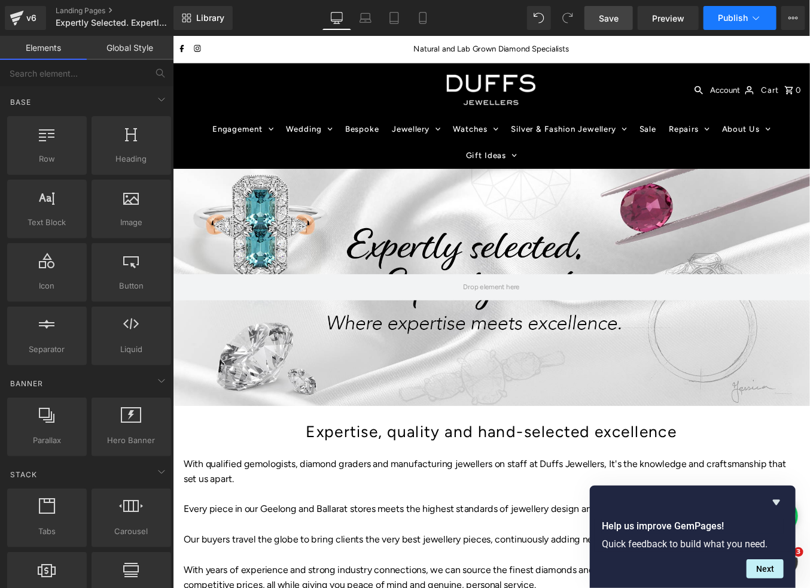
click at [733, 20] on span "Publish" at bounding box center [733, 18] width 30 height 10
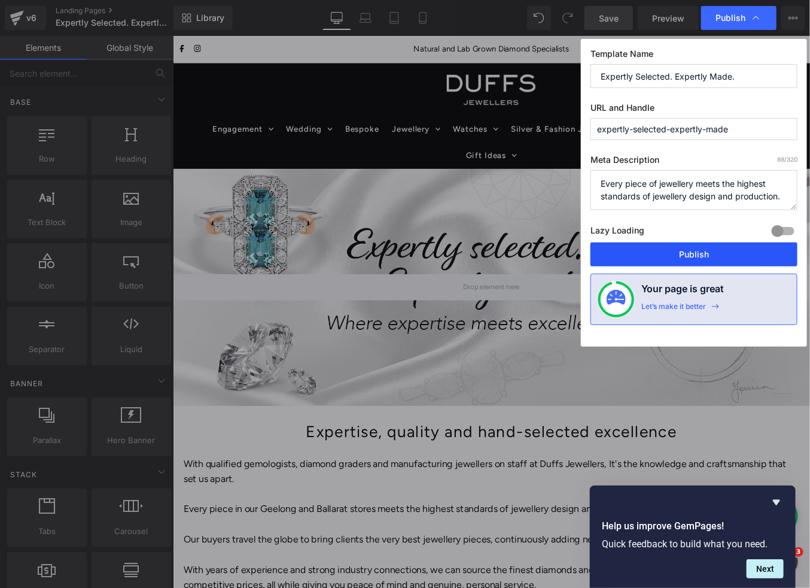
click at [688, 250] on button "Publish" at bounding box center [694, 254] width 207 height 24
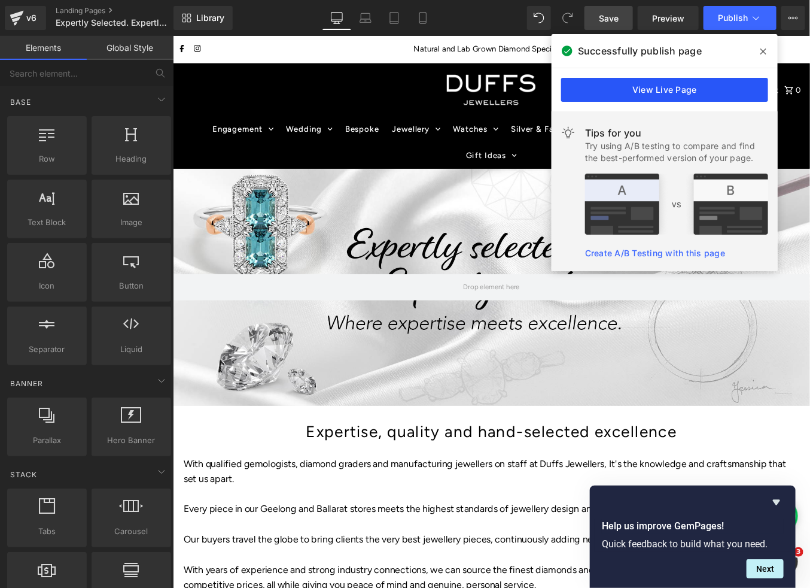
click at [667, 84] on link "View Live Page" at bounding box center [664, 90] width 207 height 24
